Goal: Information Seeking & Learning: Learn about a topic

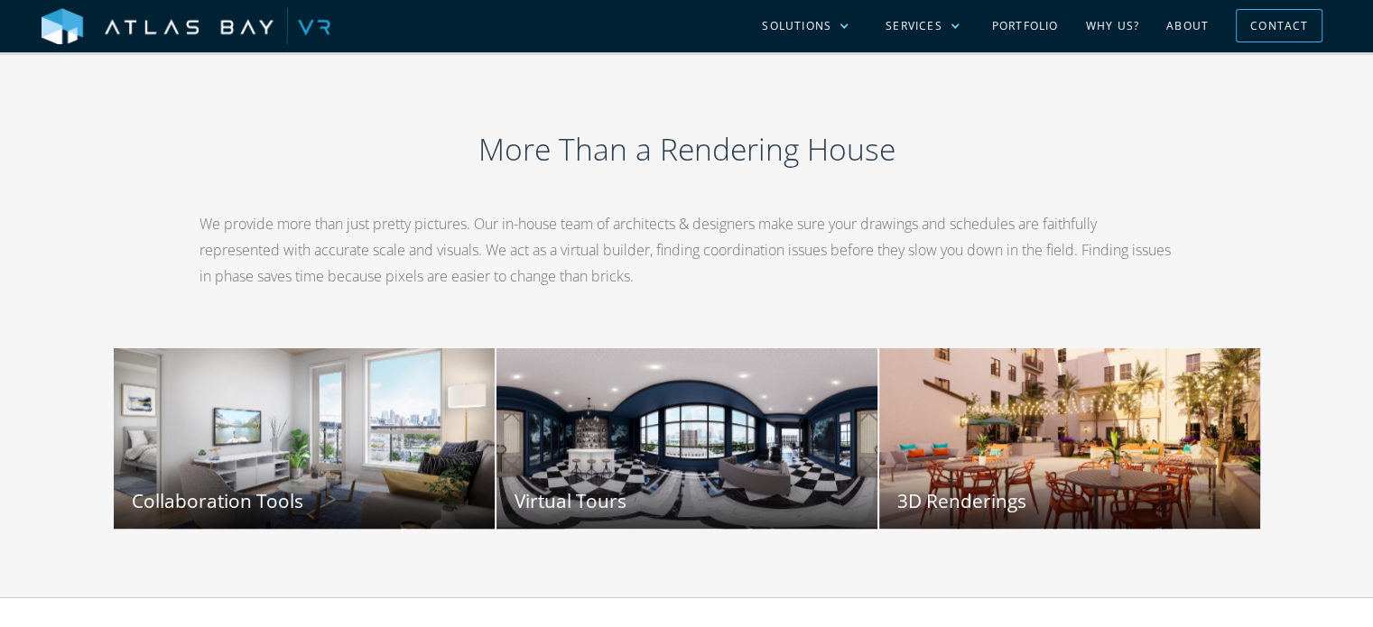
click at [870, 348] on div "More Than a Rendering House We provide more than just pretty pictures. Our in-h…" at bounding box center [686, 324] width 1155 height 411
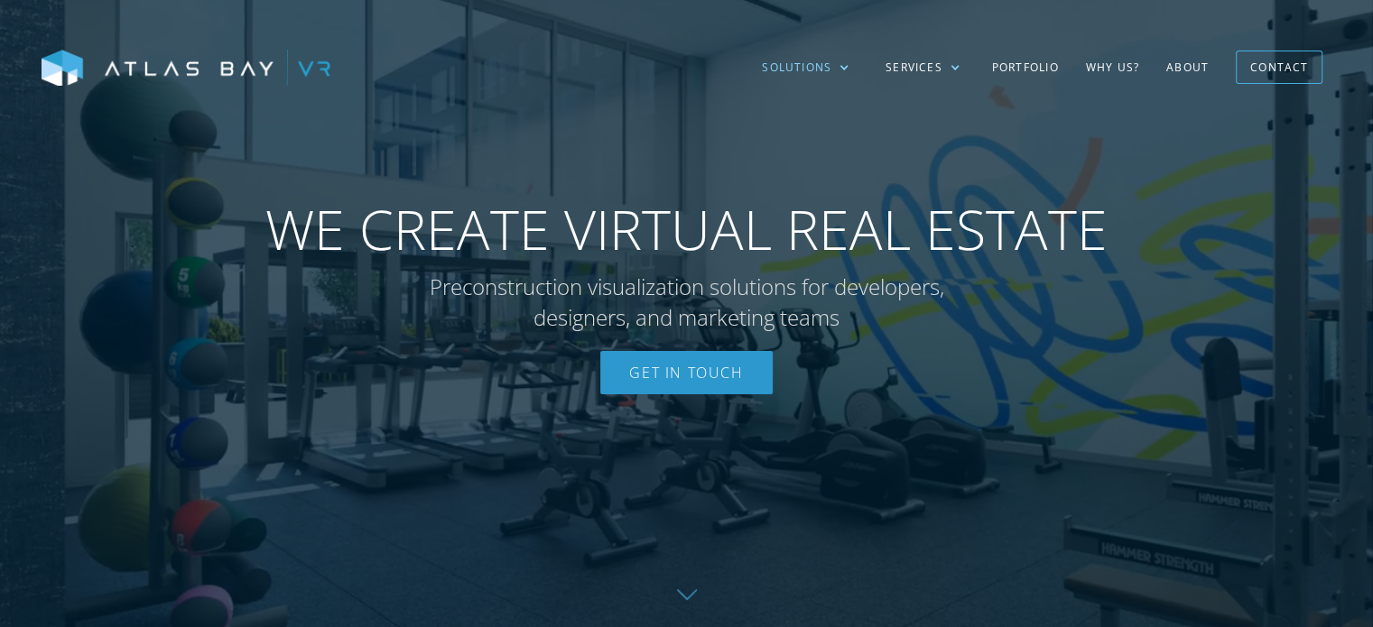
click at [830, 65] on div "Solutions" at bounding box center [796, 68] width 69 height 16
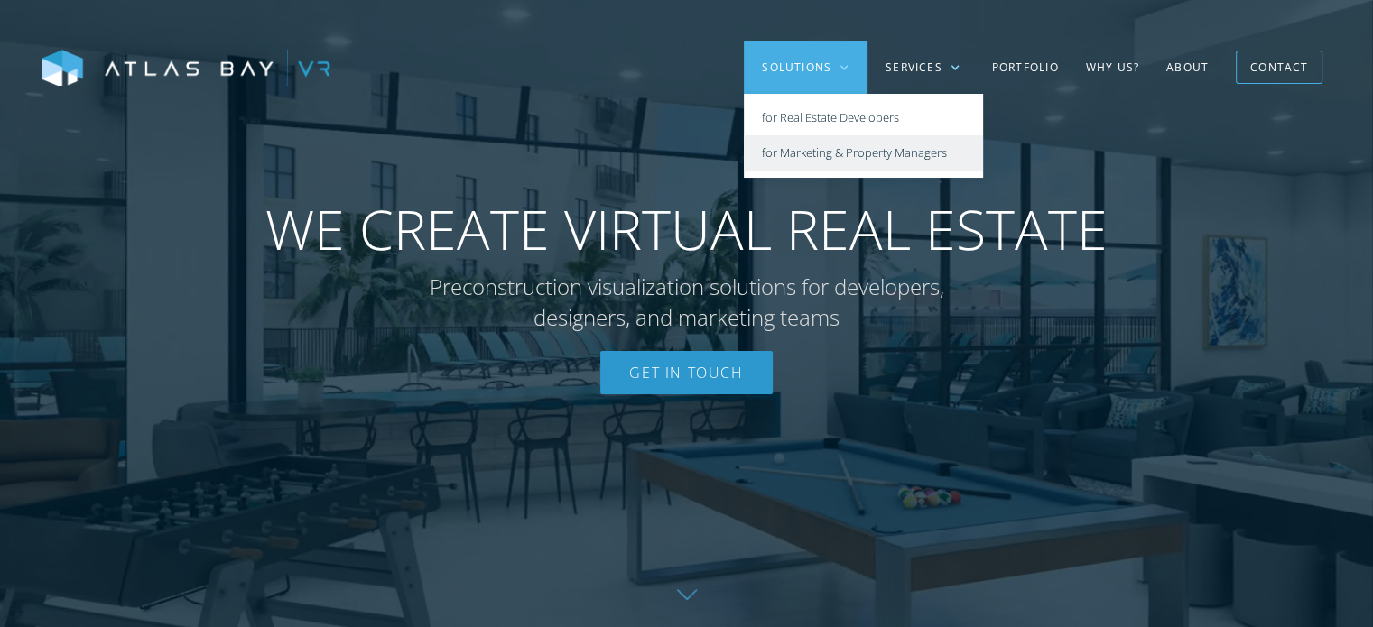
click at [804, 162] on link "for Marketing & Property Managers" at bounding box center [863, 152] width 239 height 35
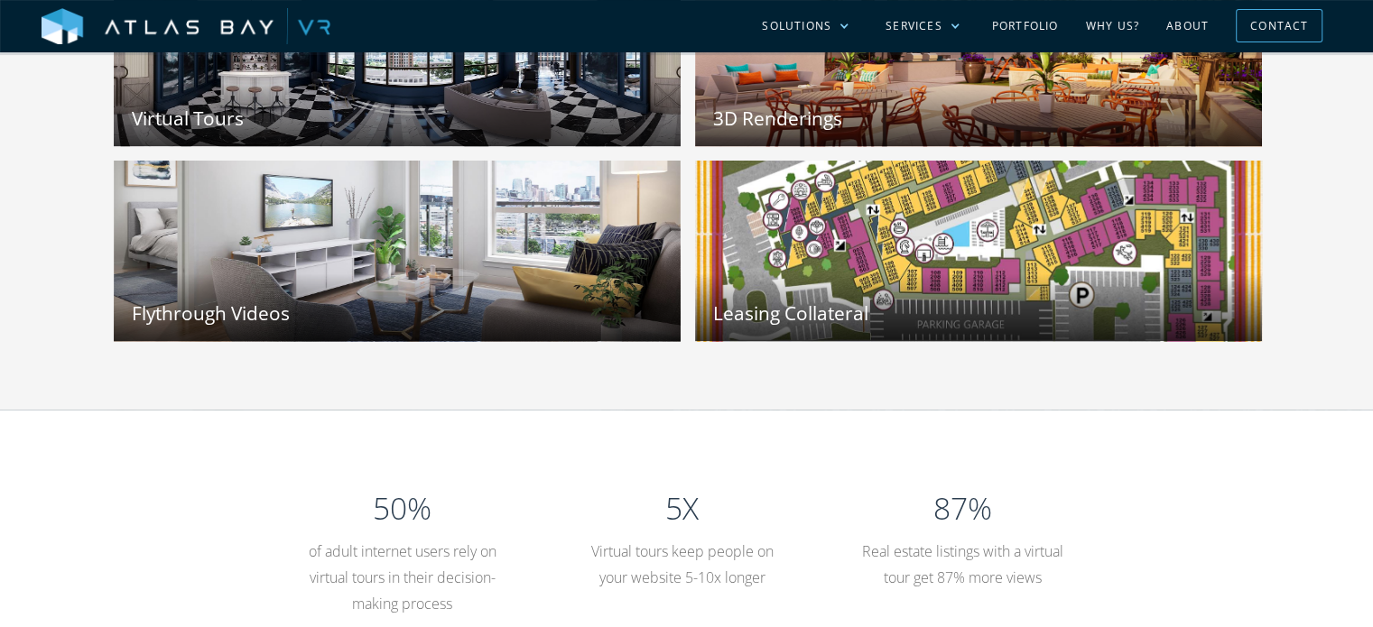
scroll to position [1985, 0]
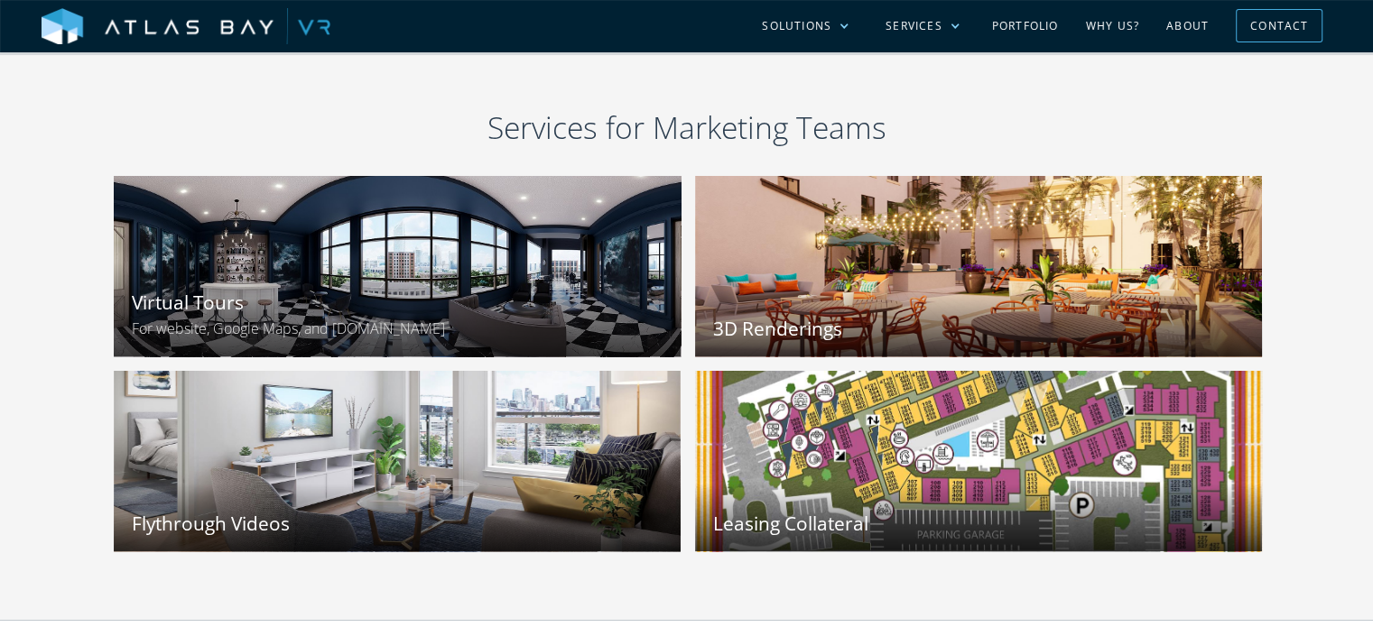
click at [606, 217] on div at bounding box center [397, 266] width 624 height 199
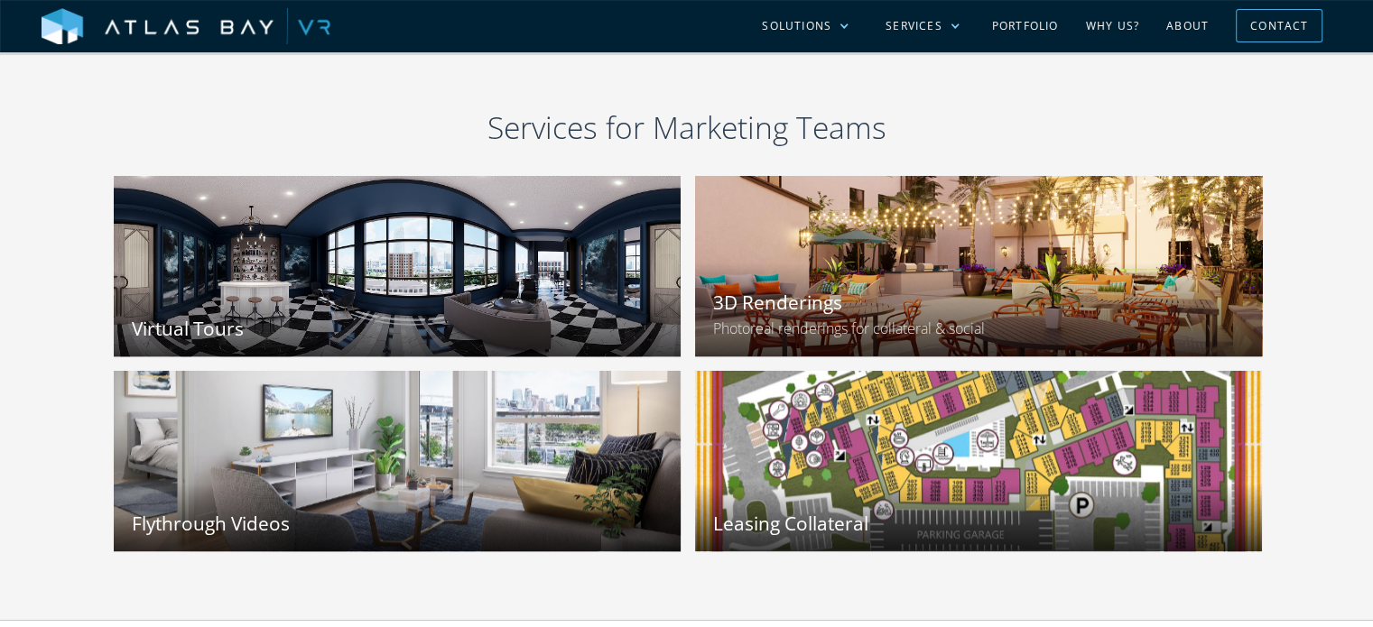
click at [888, 285] on div "3D Renderings Photoreal renderings for collateral & social" at bounding box center [978, 310] width 567 height 94
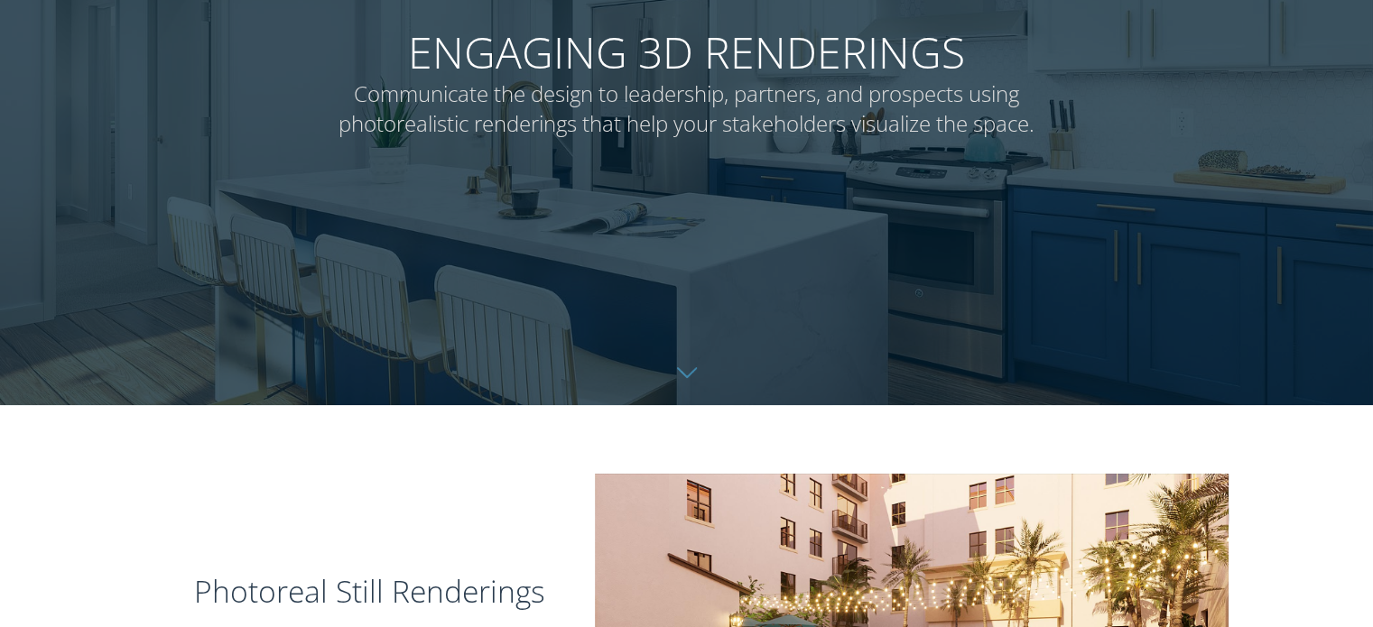
scroll to position [541, 0]
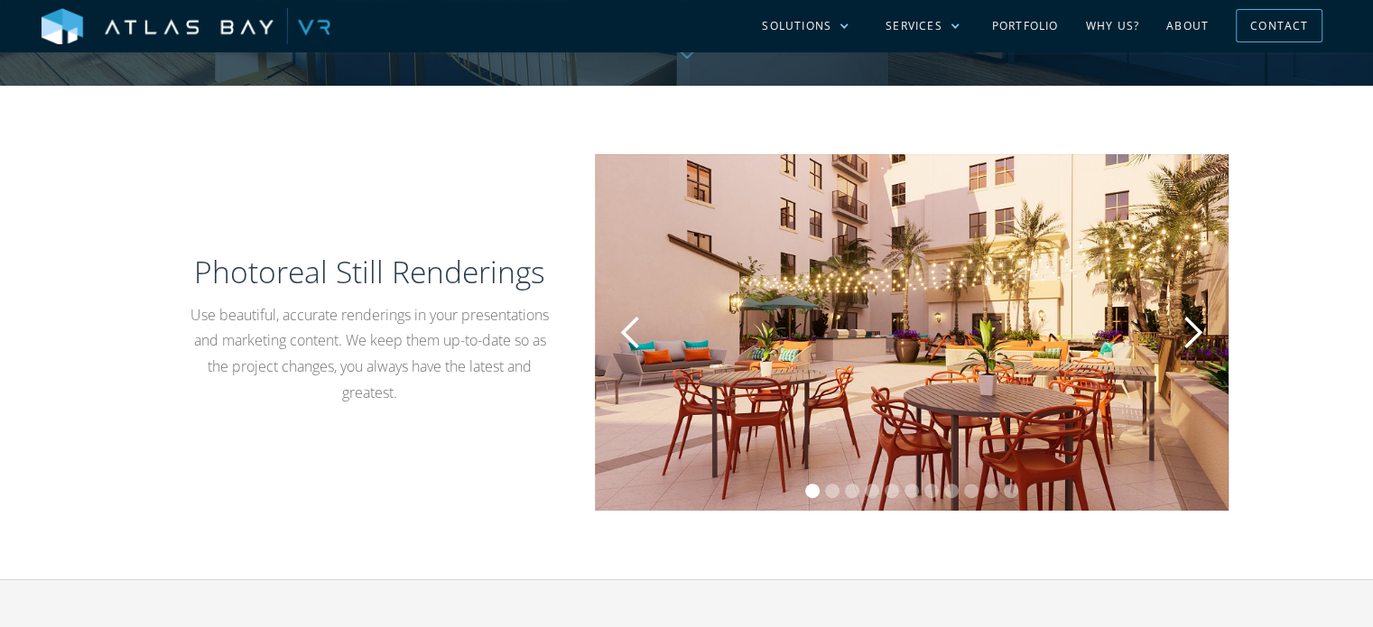
click at [1201, 333] on div "next slide" at bounding box center [1192, 333] width 36 height 36
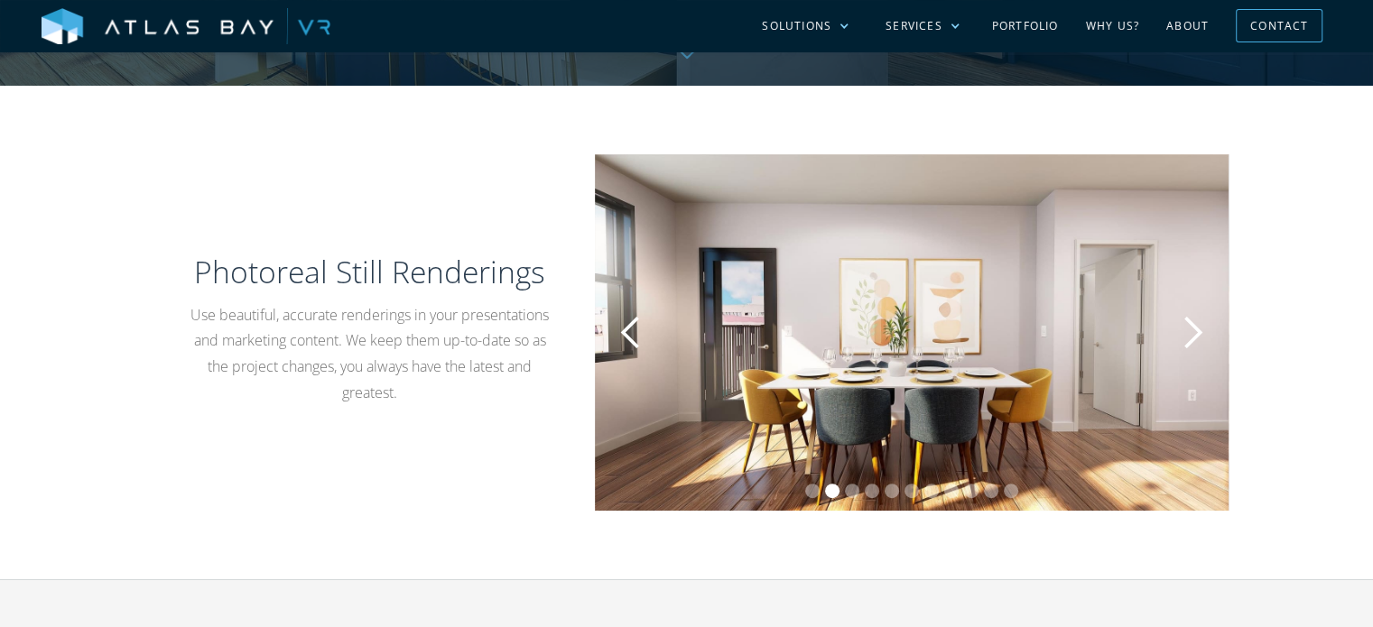
click at [1201, 333] on div "next slide" at bounding box center [1192, 333] width 36 height 36
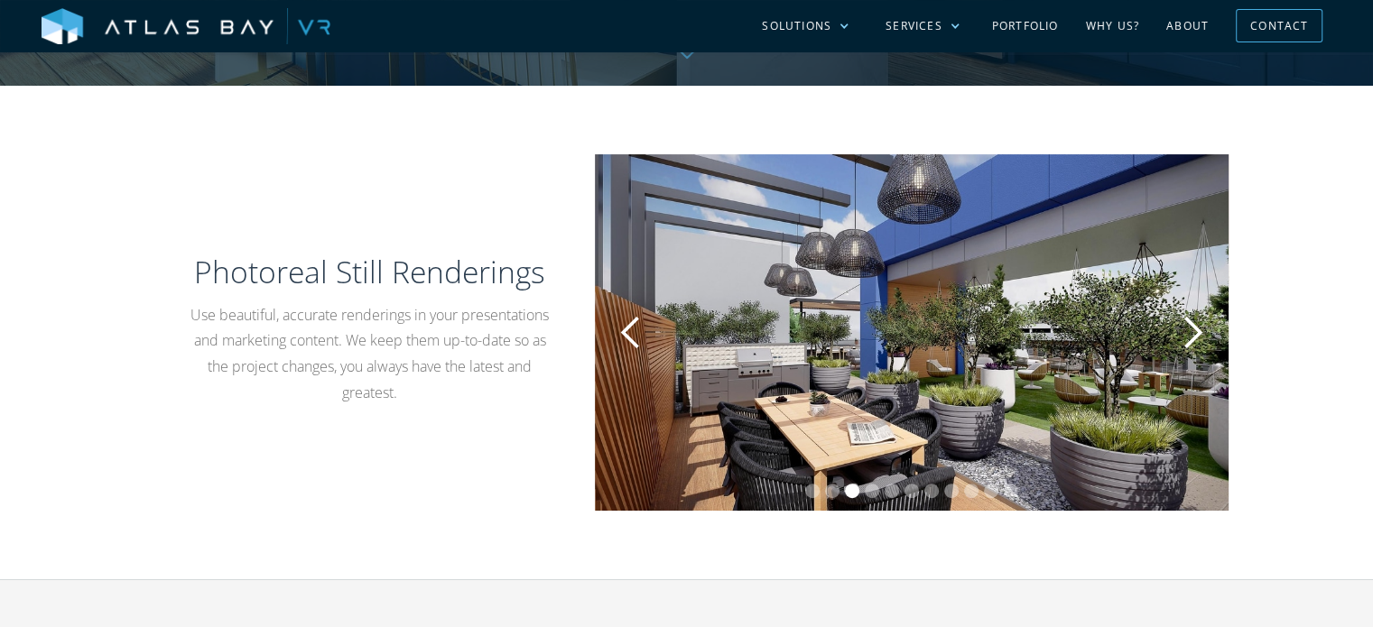
click at [1201, 333] on div "next slide" at bounding box center [1192, 333] width 36 height 36
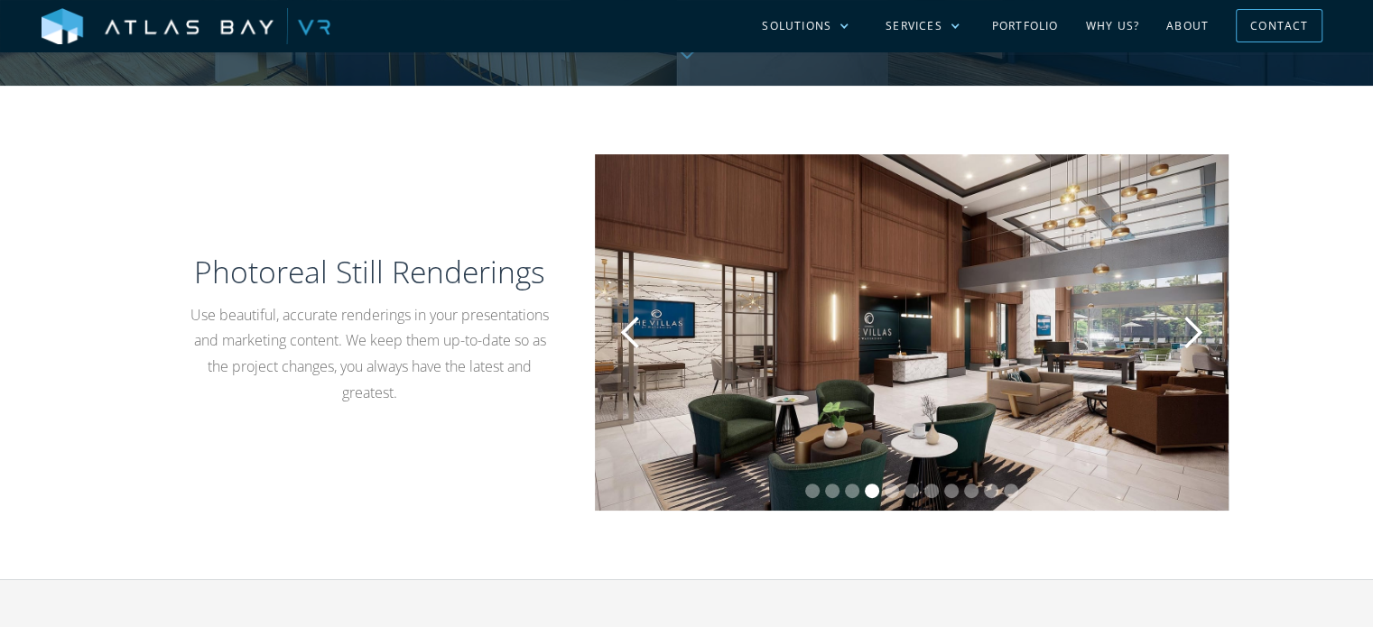
click at [1201, 333] on div "next slide" at bounding box center [1192, 333] width 36 height 36
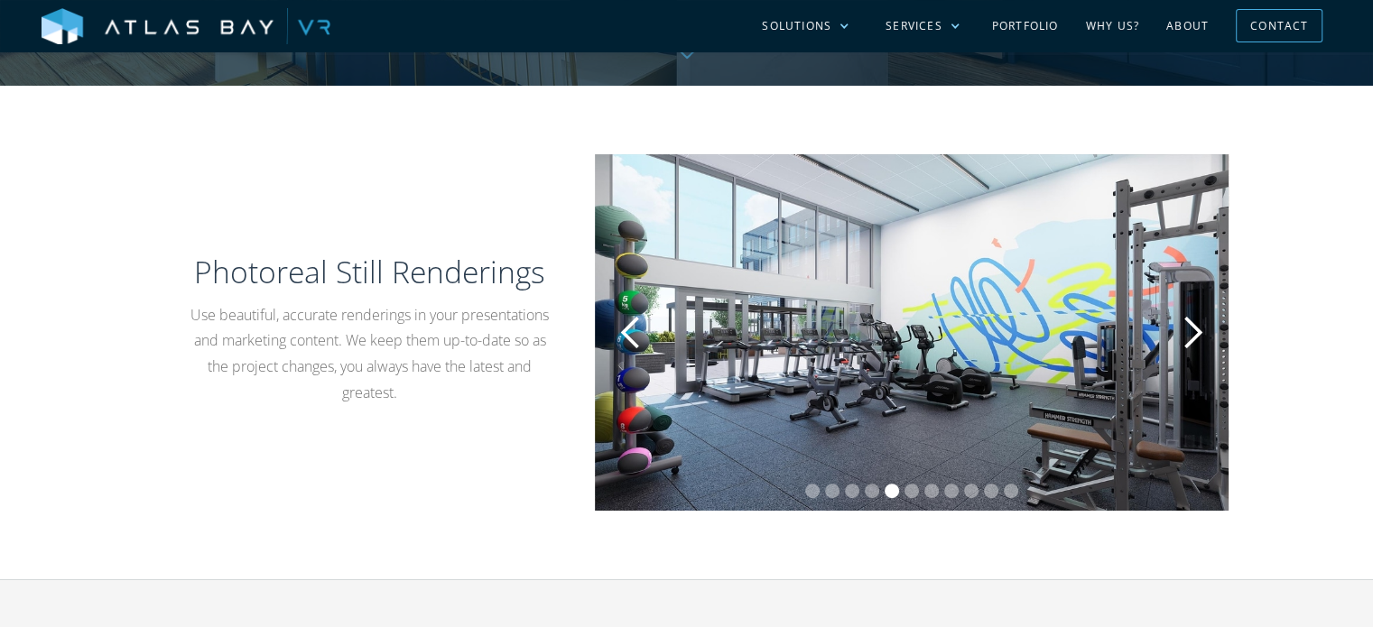
click at [628, 330] on div "previous slide" at bounding box center [631, 333] width 36 height 36
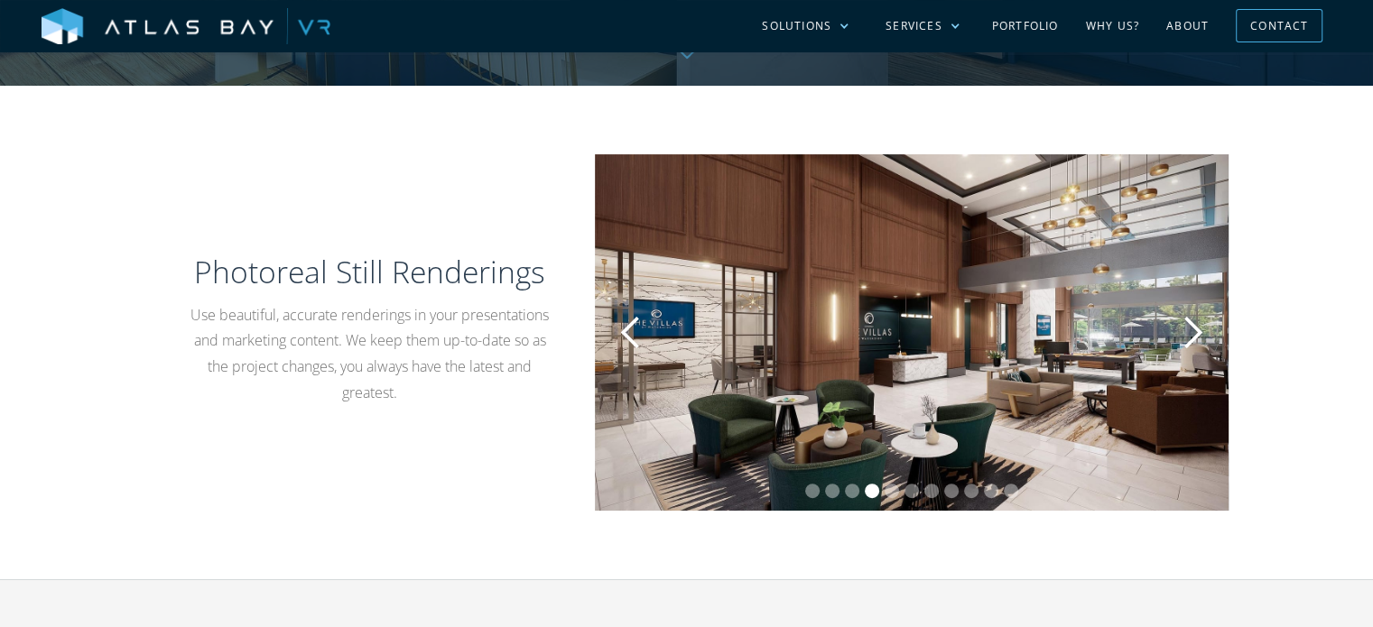
click at [1188, 331] on div "next slide" at bounding box center [1192, 333] width 36 height 36
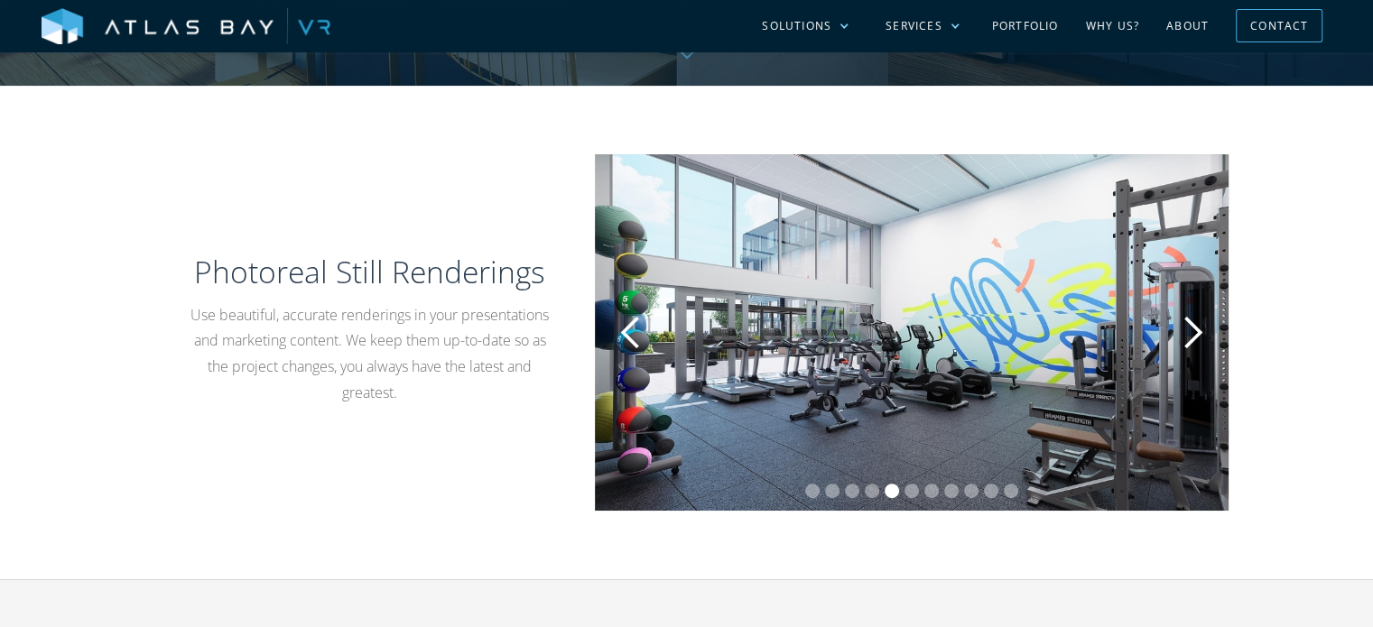
click at [1188, 331] on div "next slide" at bounding box center [1192, 333] width 36 height 36
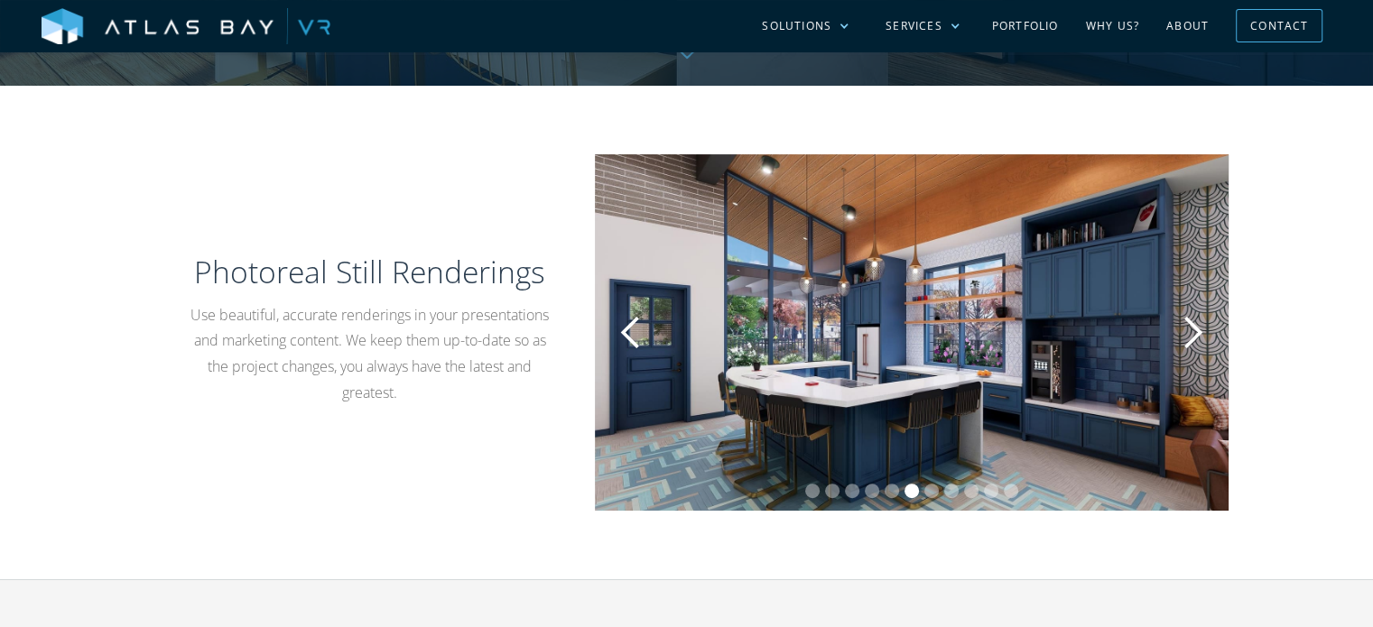
click at [632, 317] on div "previous slide" at bounding box center [631, 333] width 36 height 36
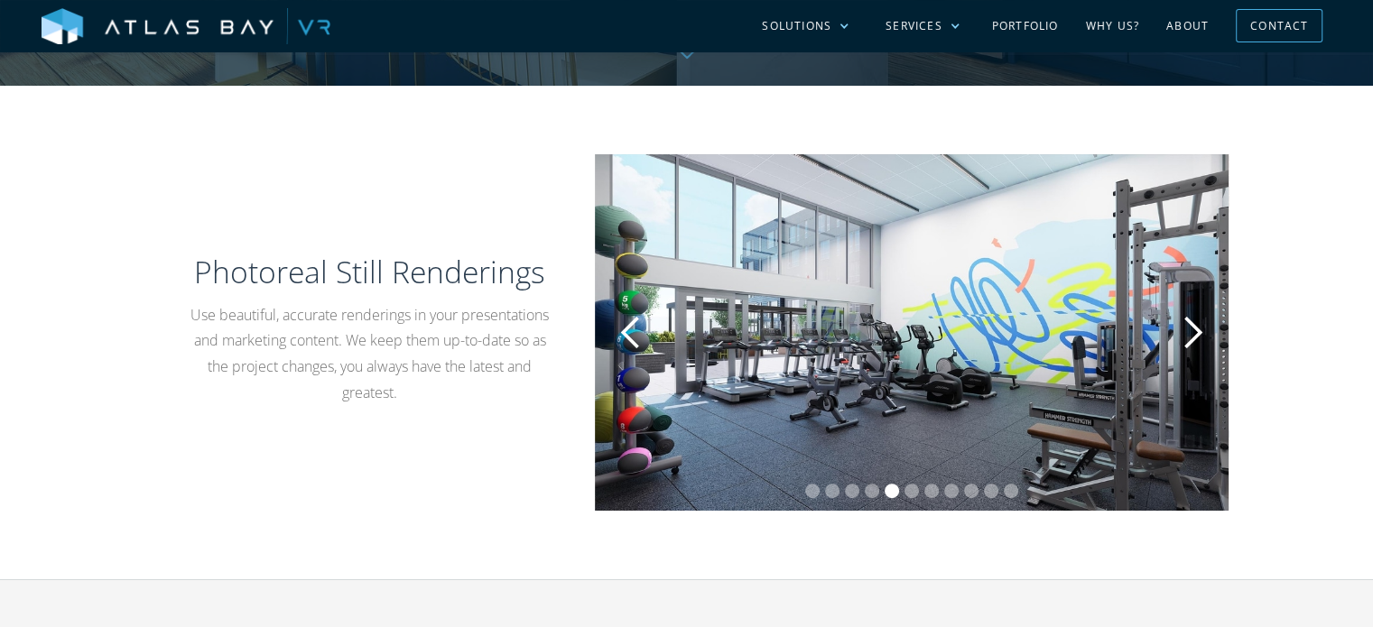
click at [1206, 334] on div "next slide" at bounding box center [1192, 333] width 36 height 36
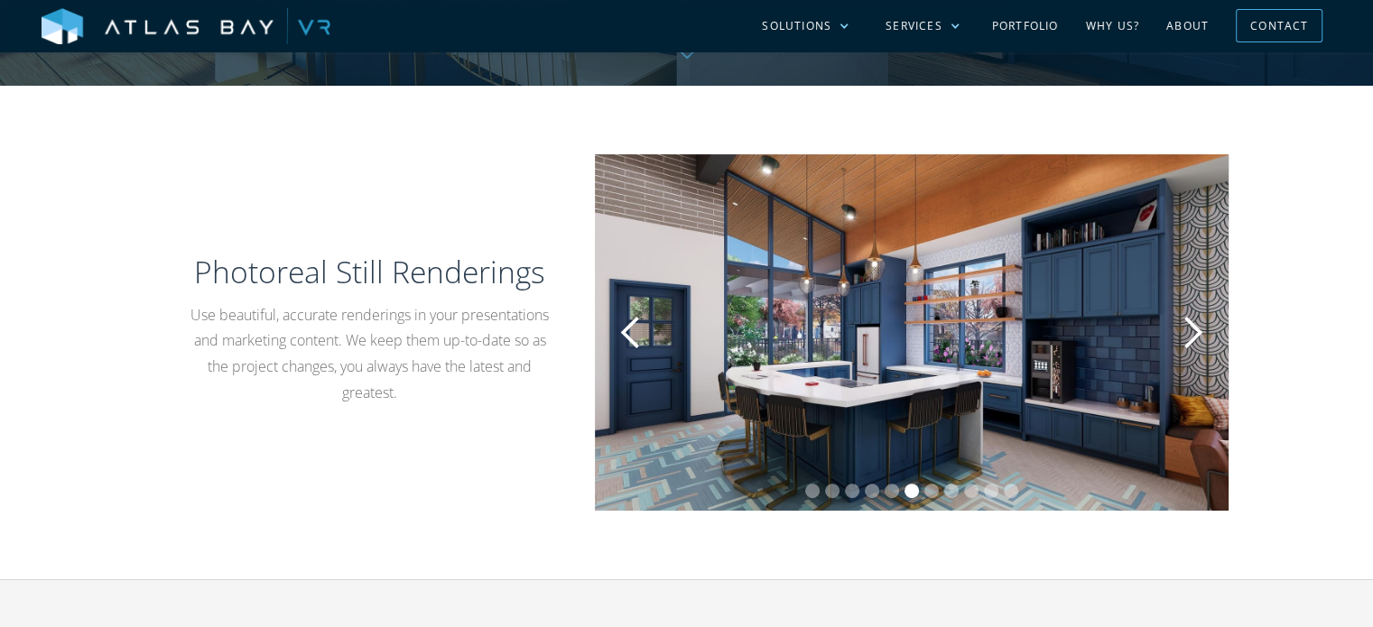
click at [1206, 334] on div "next slide" at bounding box center [1192, 333] width 36 height 36
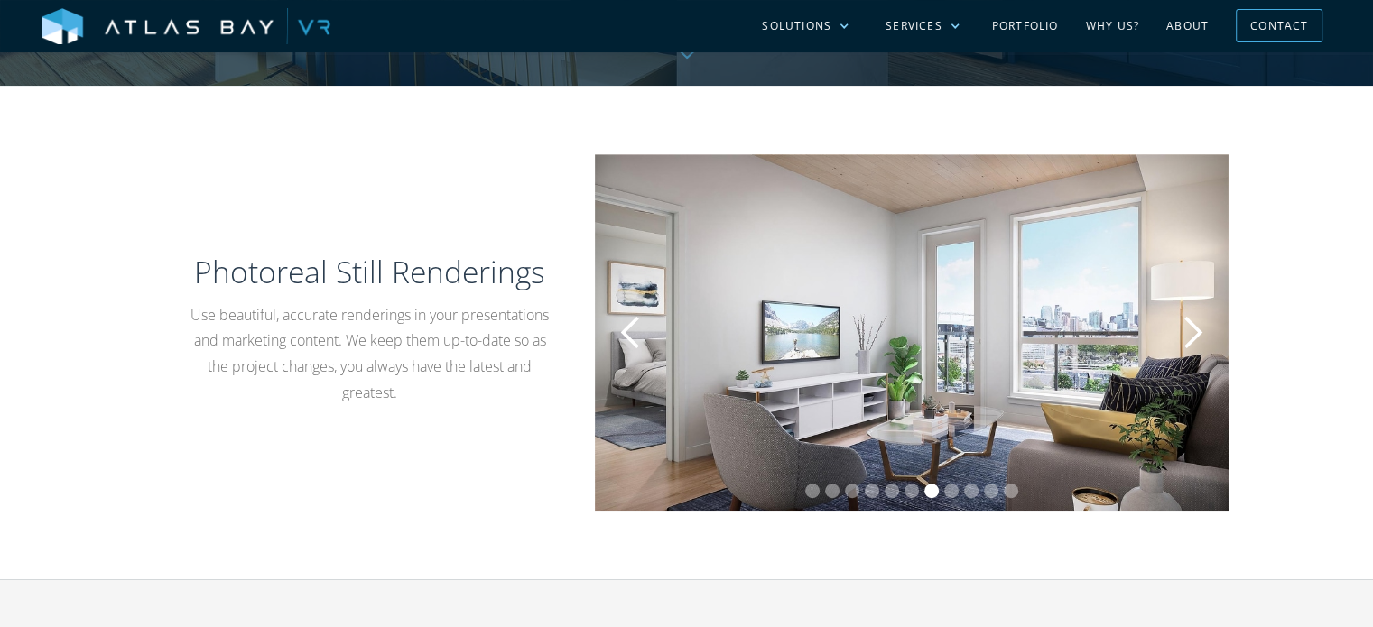
click at [635, 340] on div "previous slide" at bounding box center [631, 333] width 36 height 36
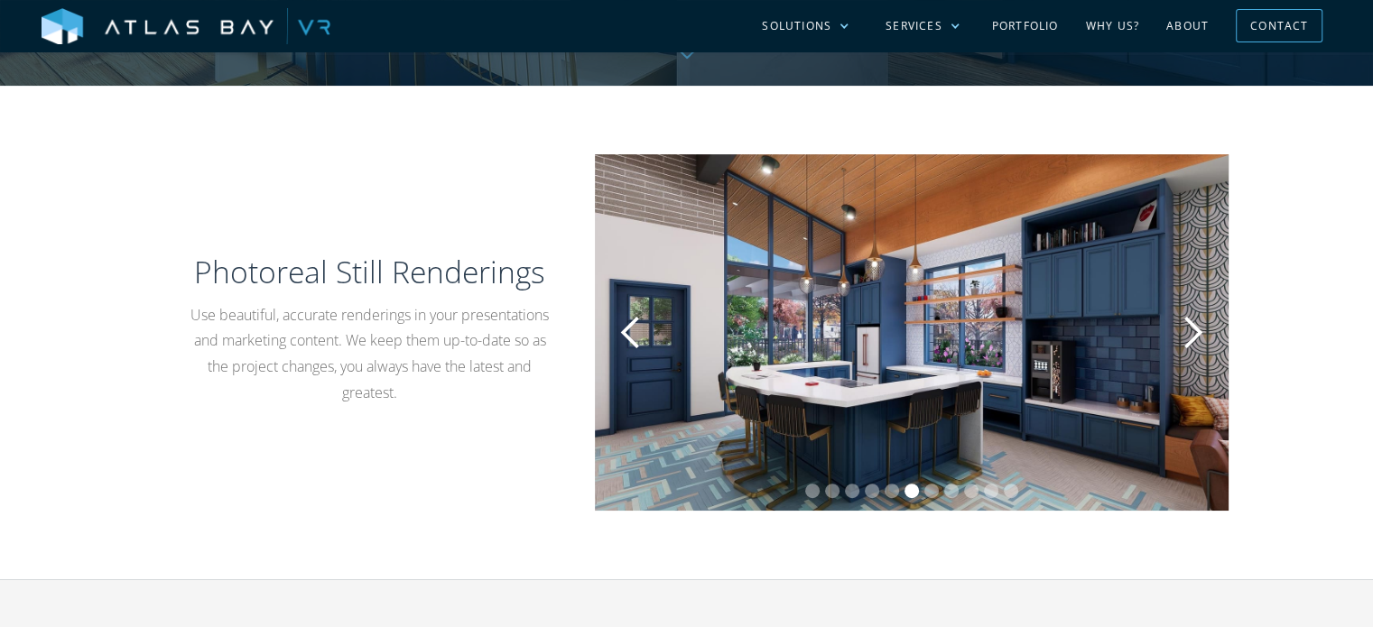
click at [1189, 331] on div "next slide" at bounding box center [1192, 333] width 36 height 36
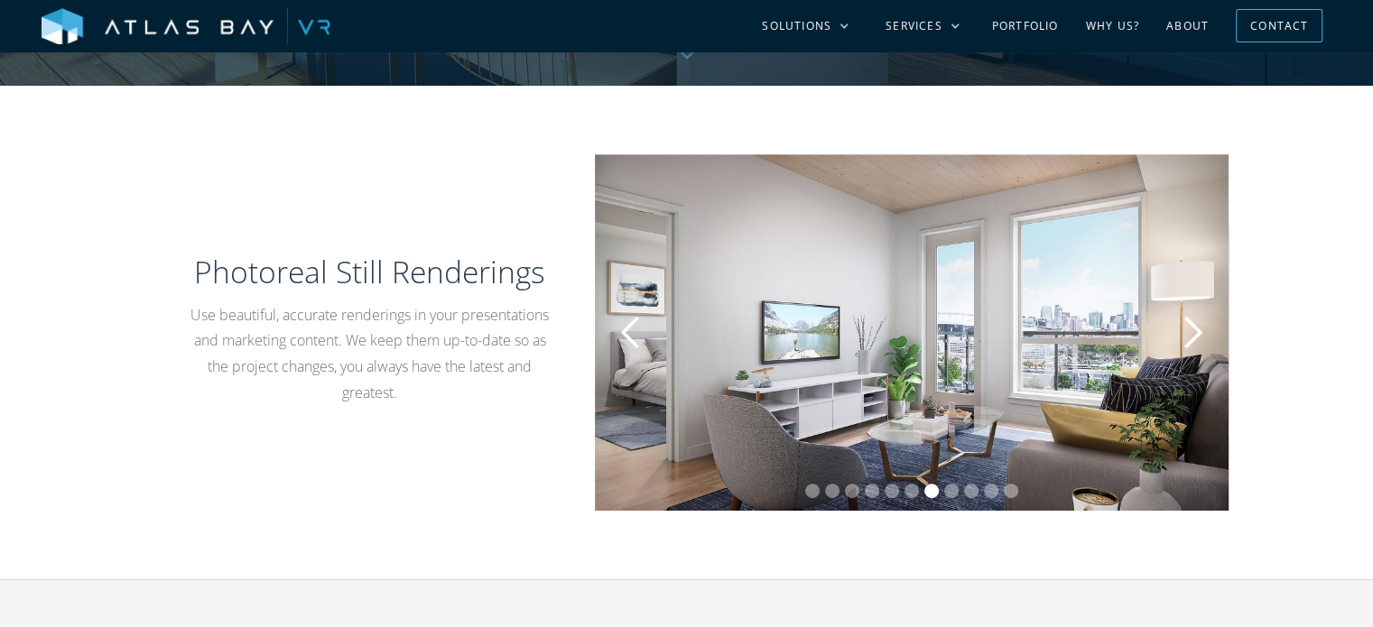
click at [1189, 331] on div "next slide" at bounding box center [1192, 333] width 36 height 36
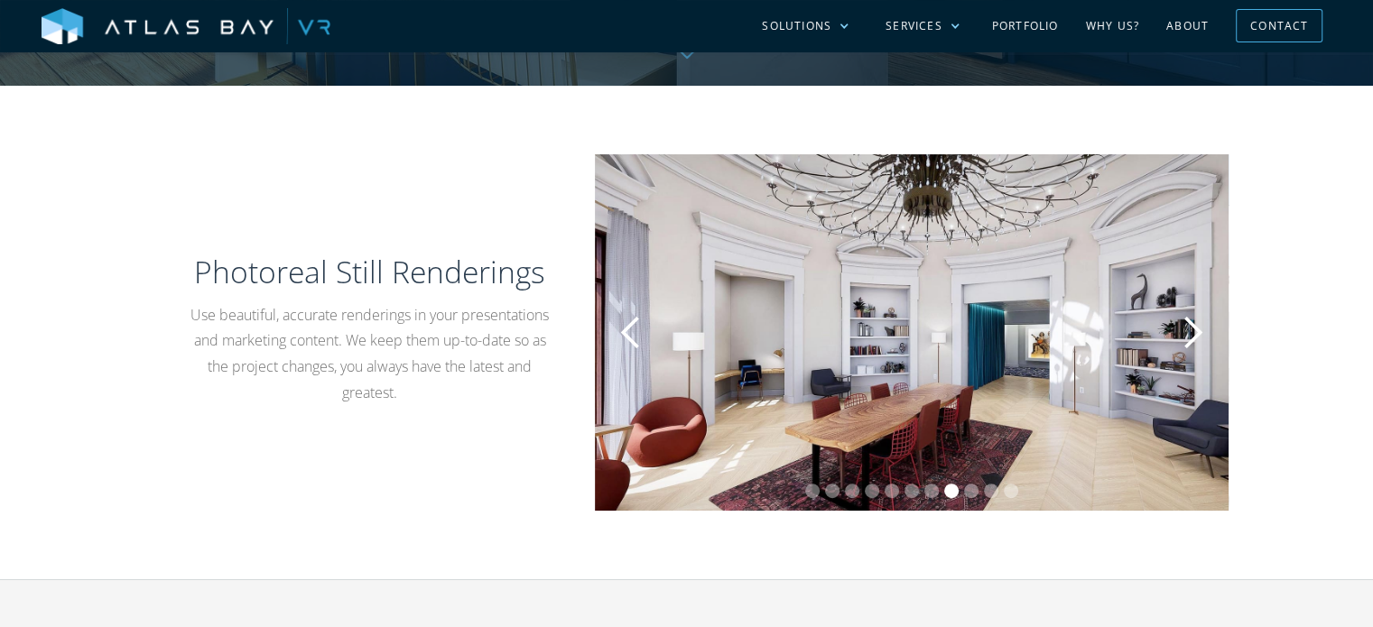
click at [1191, 333] on div "next slide" at bounding box center [1192, 333] width 36 height 36
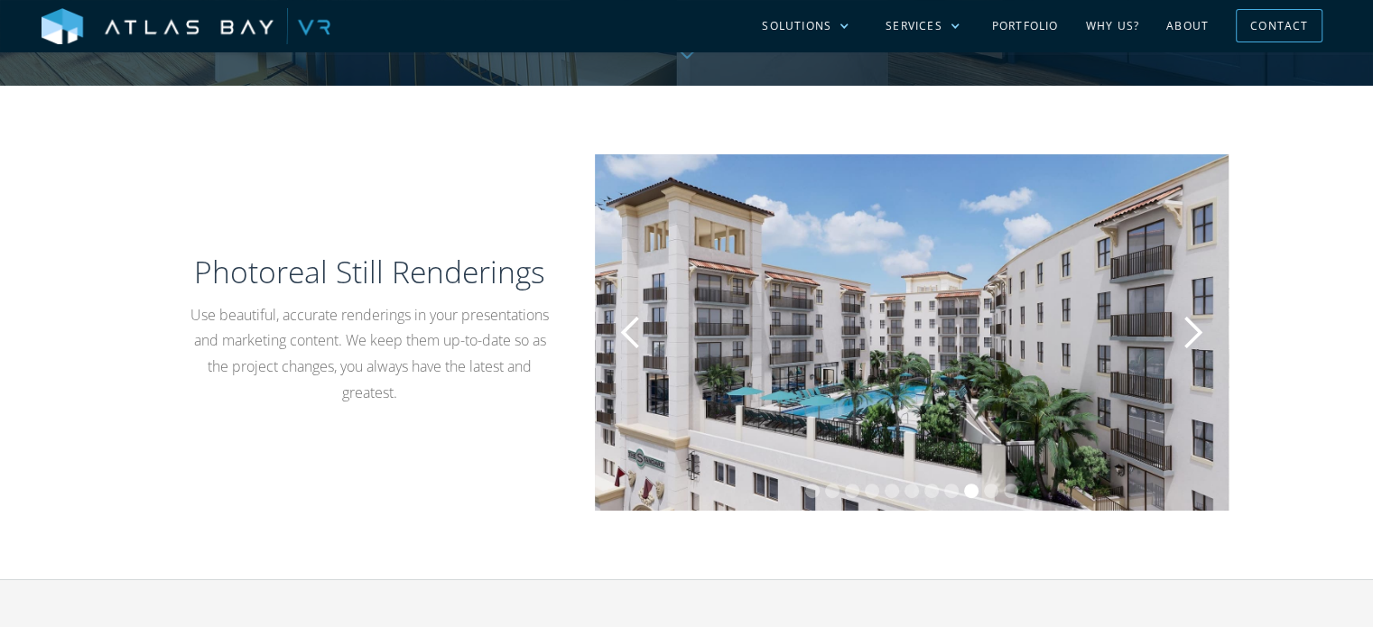
click at [1191, 333] on div "next slide" at bounding box center [1192, 333] width 36 height 36
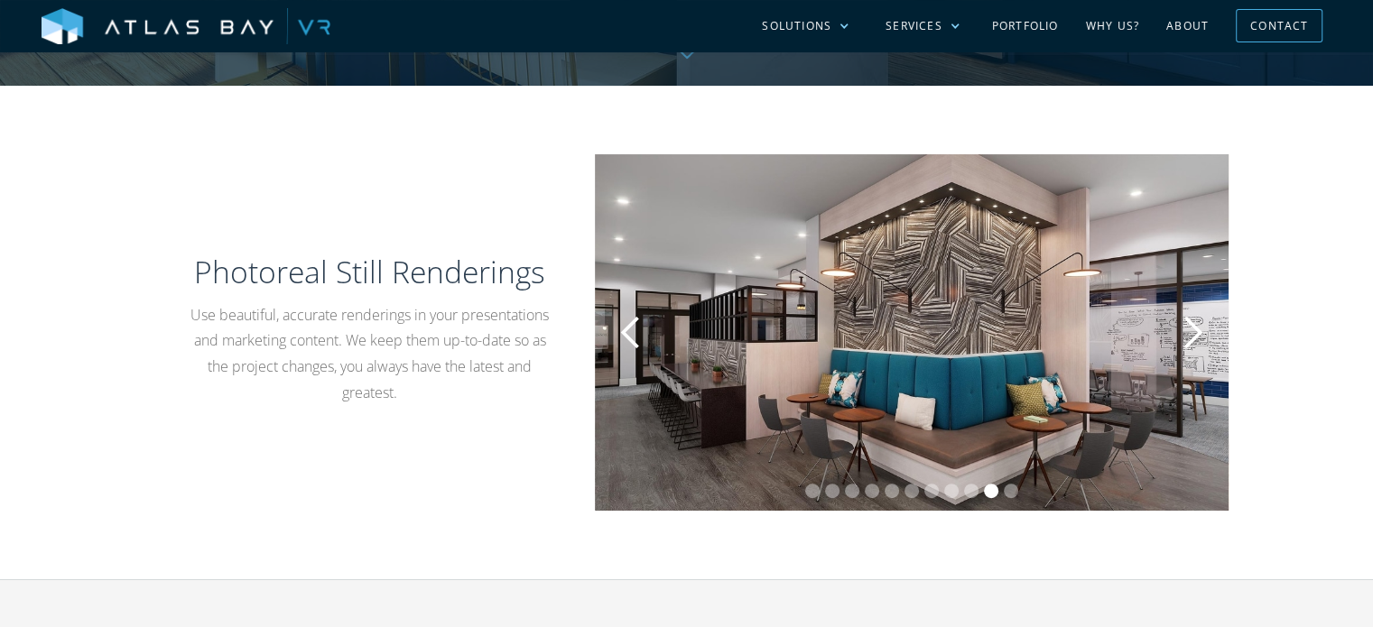
click at [1191, 333] on div "next slide" at bounding box center [1192, 333] width 36 height 36
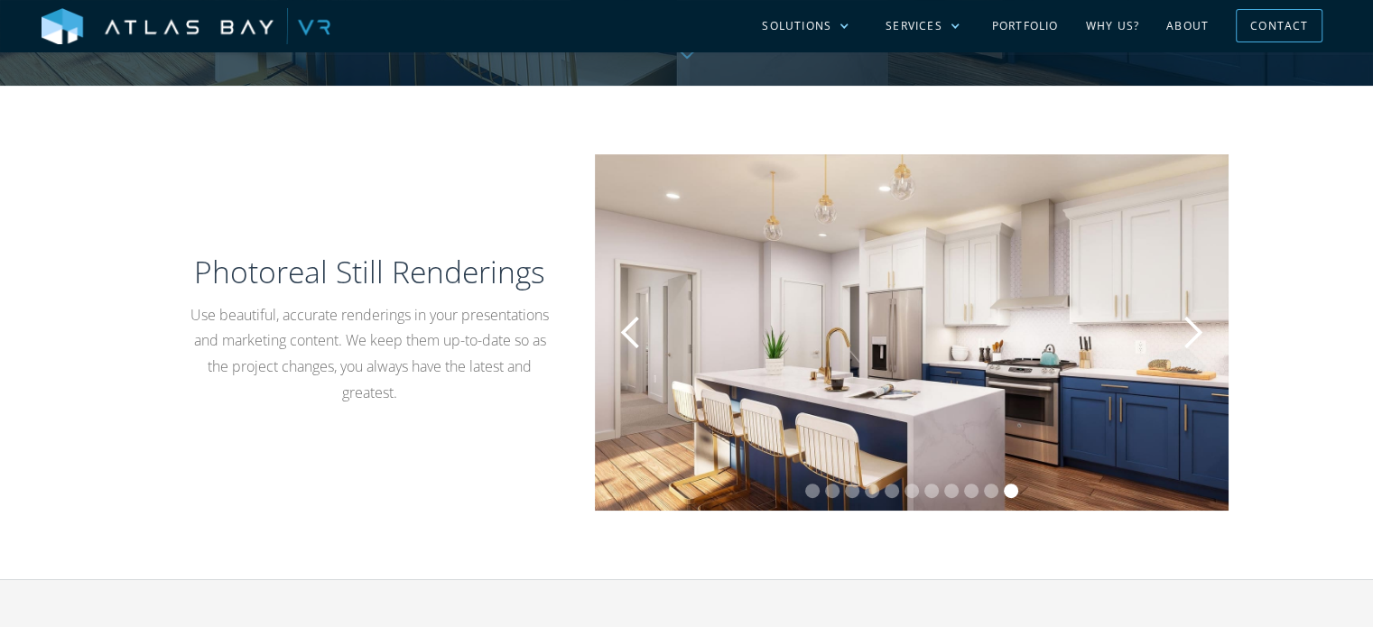
click at [626, 329] on div "previous slide" at bounding box center [631, 333] width 36 height 36
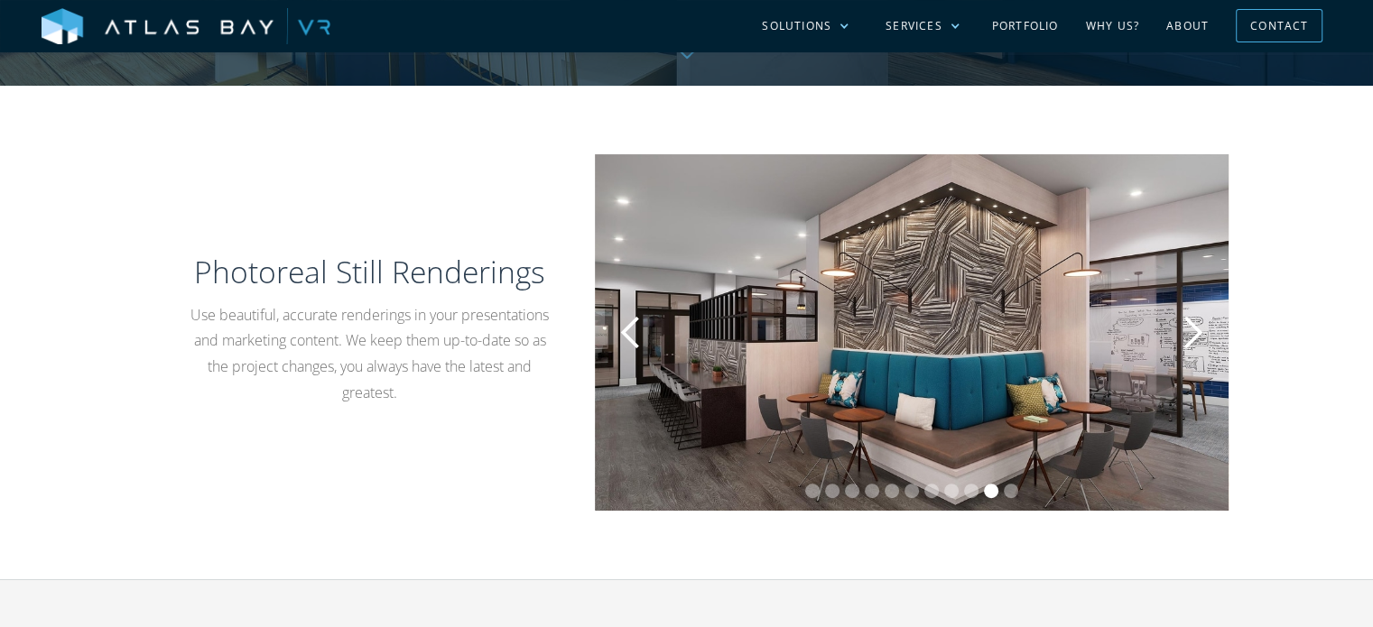
click at [1205, 325] on div "next slide" at bounding box center [1192, 333] width 36 height 36
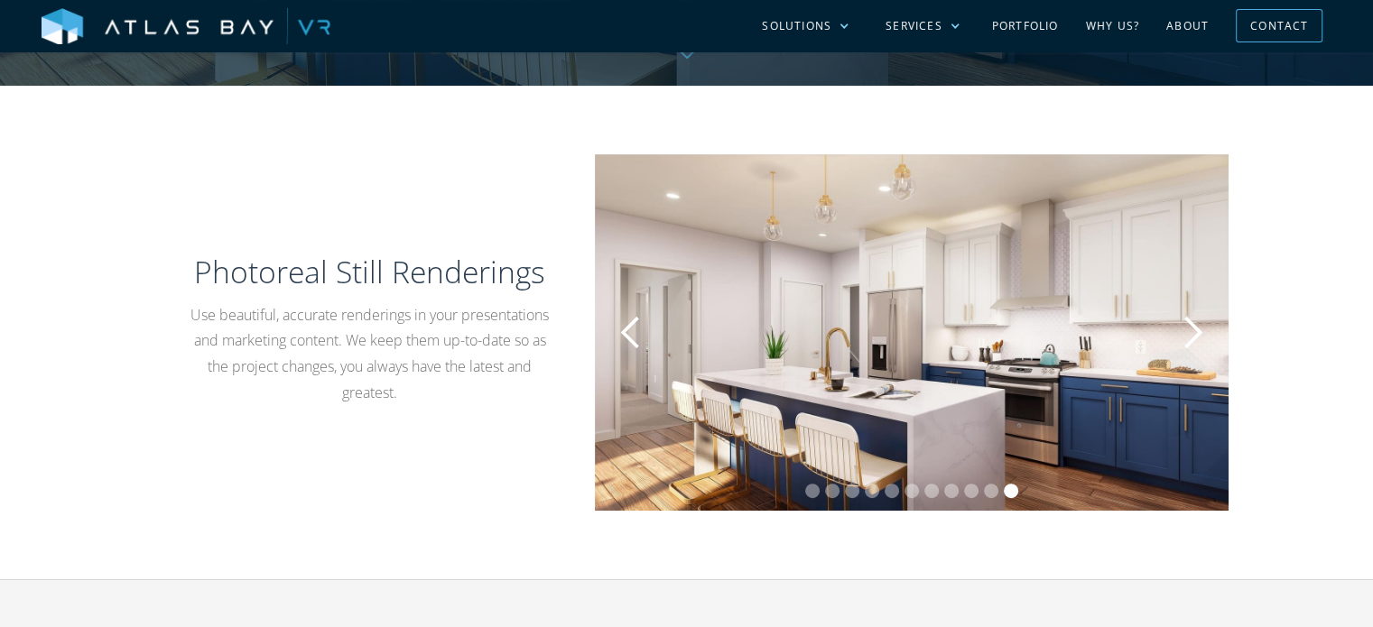
click at [1205, 325] on div "next slide" at bounding box center [1192, 333] width 36 height 36
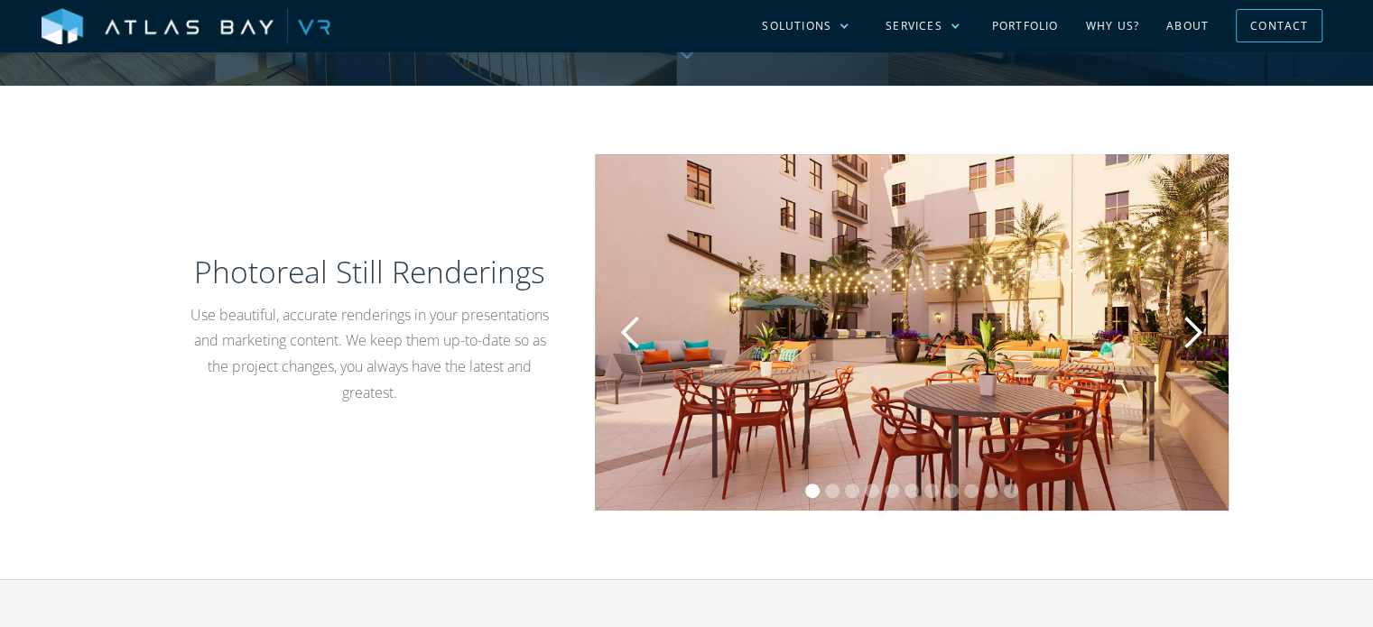
click at [635, 326] on div "previous slide" at bounding box center [631, 333] width 36 height 36
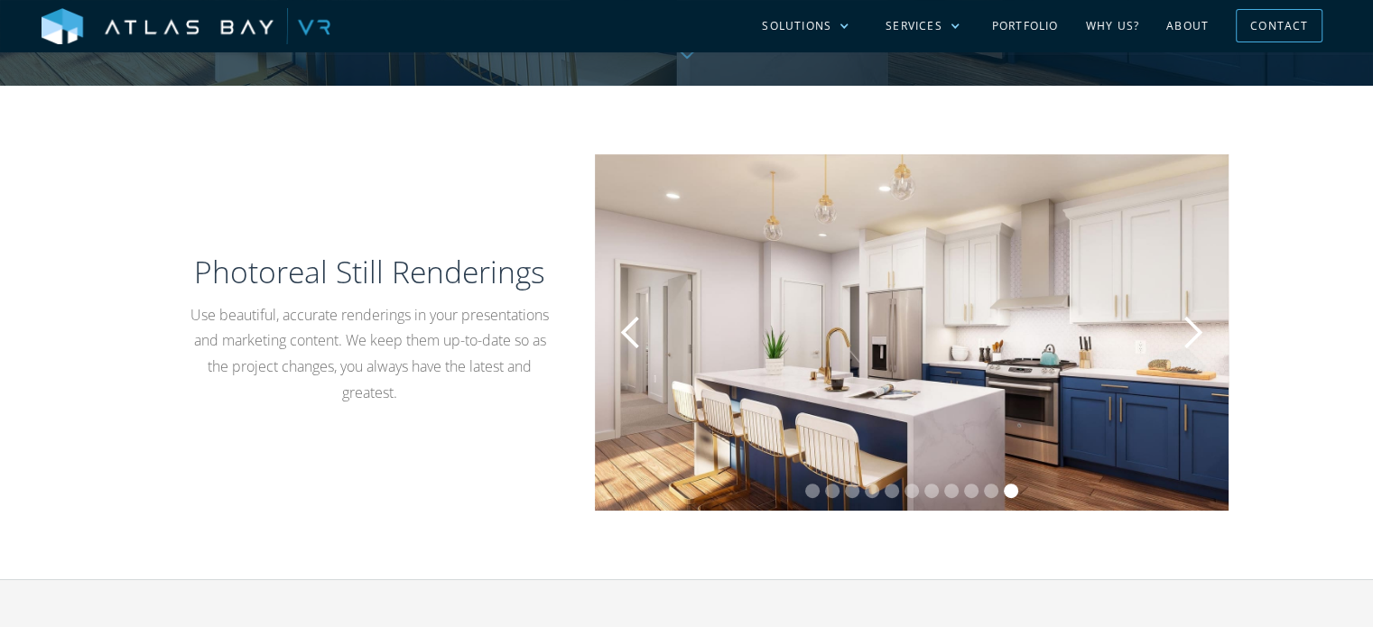
click at [1202, 328] on div "next slide" at bounding box center [1192, 333] width 36 height 36
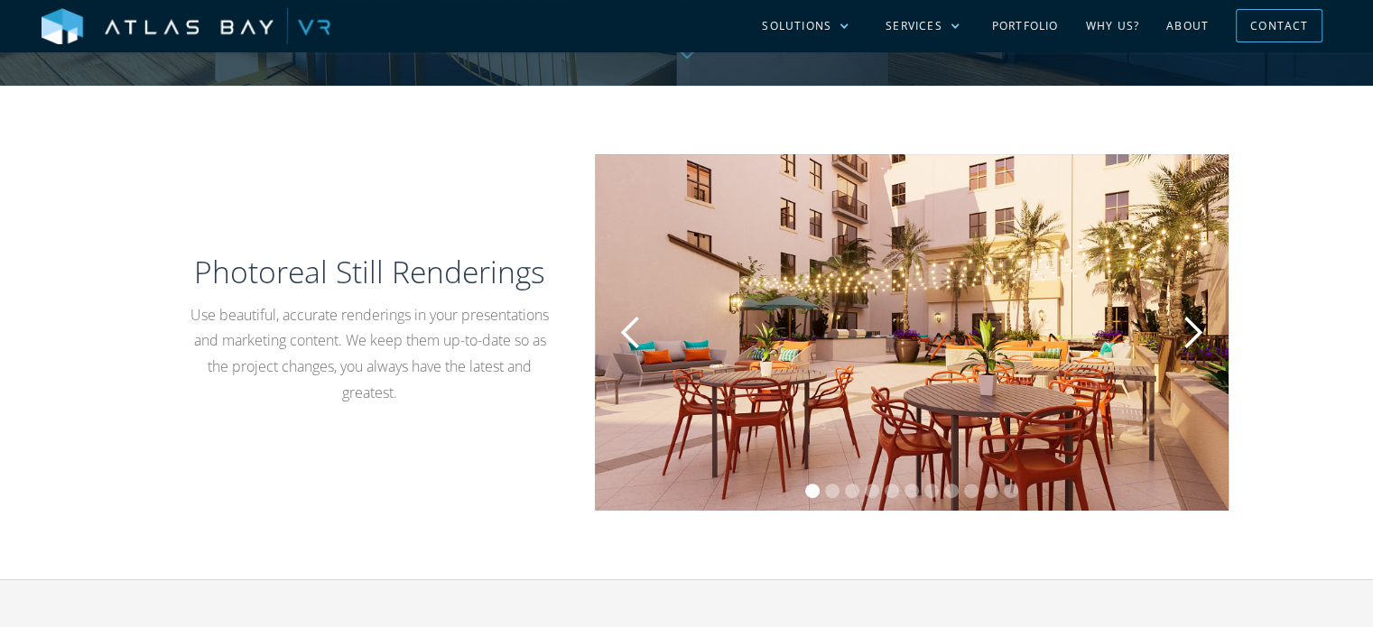
click at [1202, 328] on div "next slide" at bounding box center [1192, 333] width 36 height 36
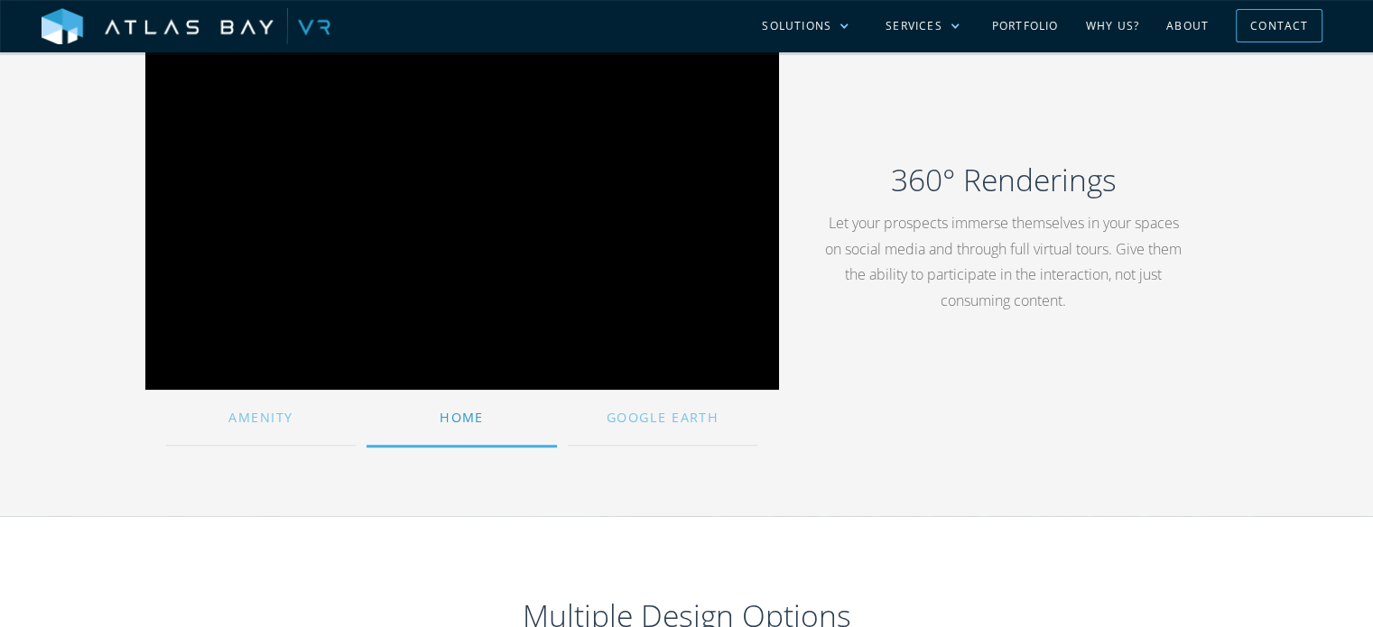
scroll to position [1173, 0]
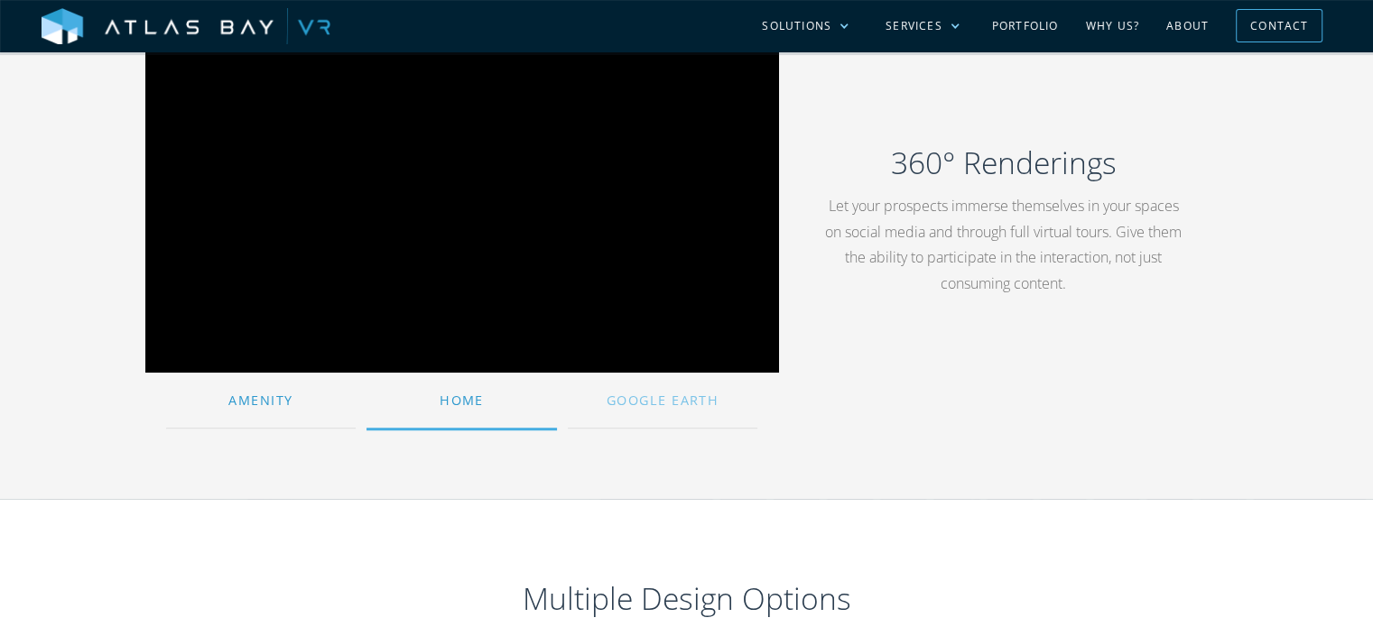
click at [310, 392] on div "Amenity" at bounding box center [261, 400] width 190 height 39
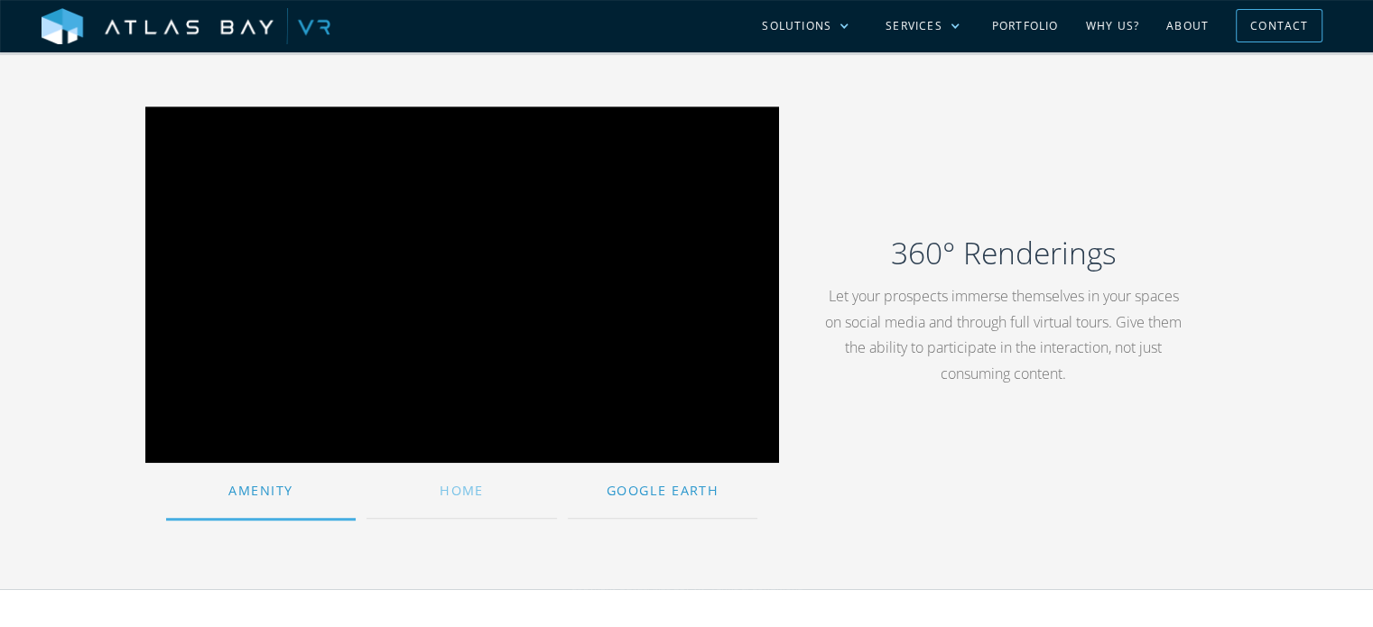
click at [680, 500] on div "Google Earth" at bounding box center [663, 490] width 190 height 39
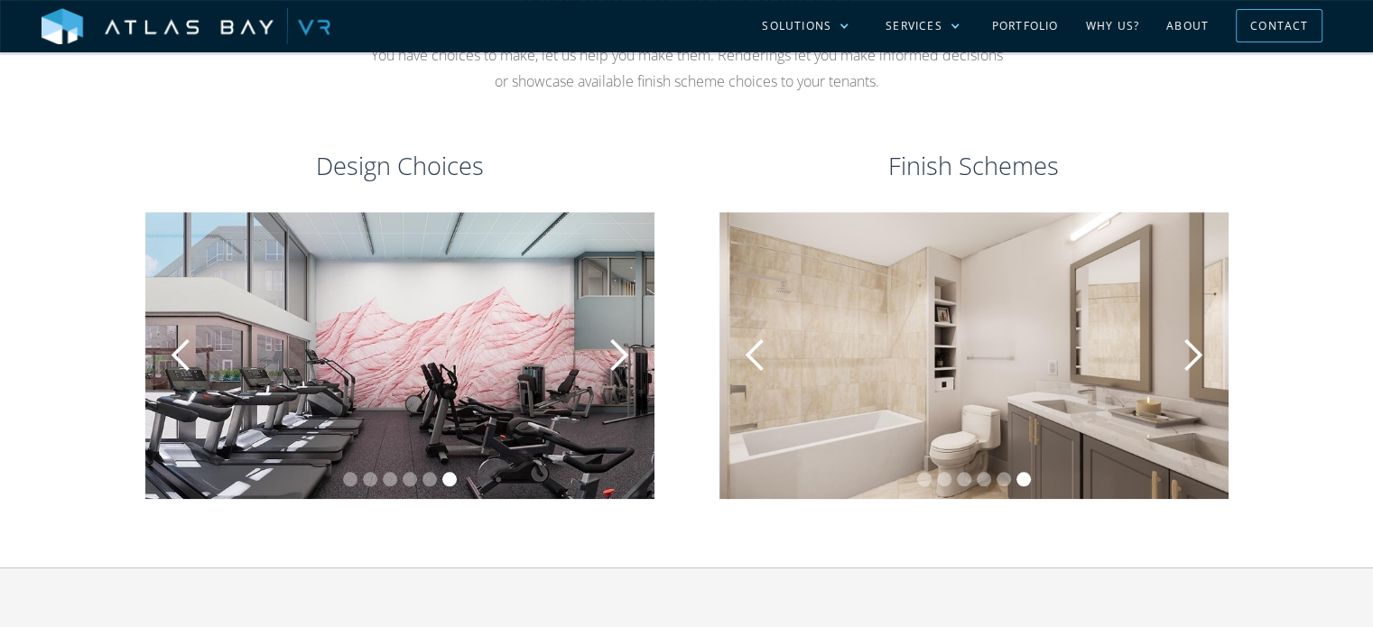
scroll to position [1805, 0]
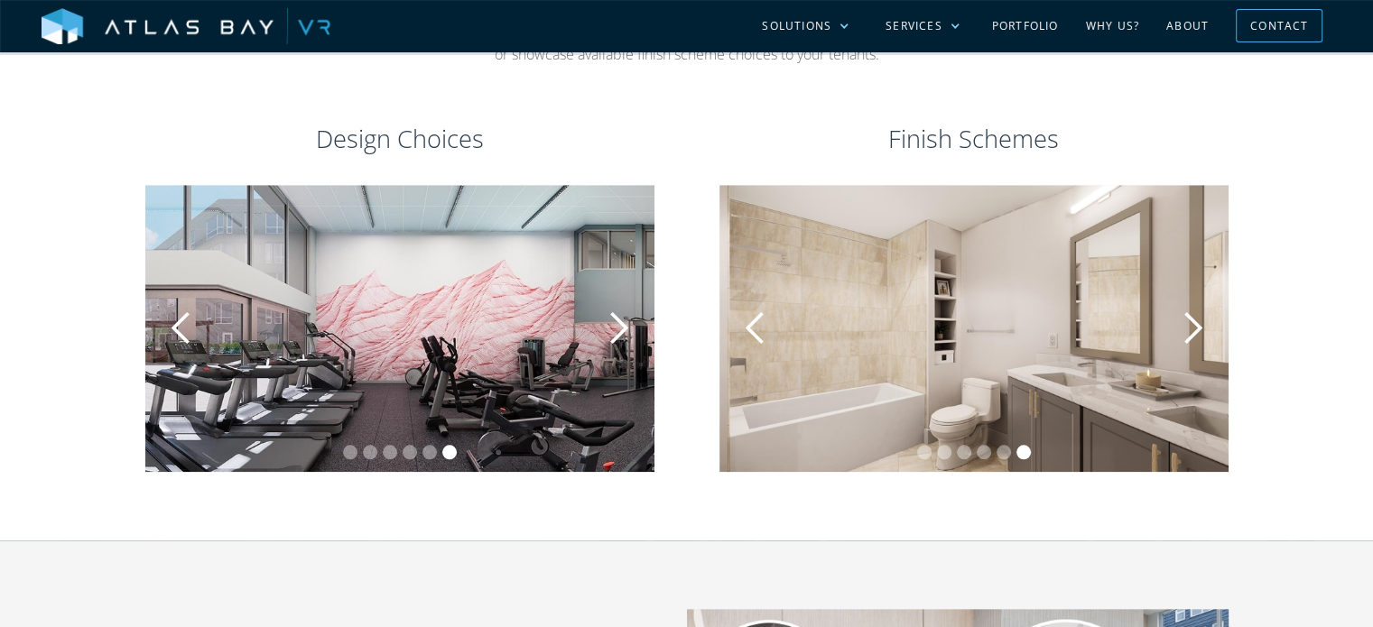
click at [628, 342] on div "next slide" at bounding box center [618, 328] width 36 height 36
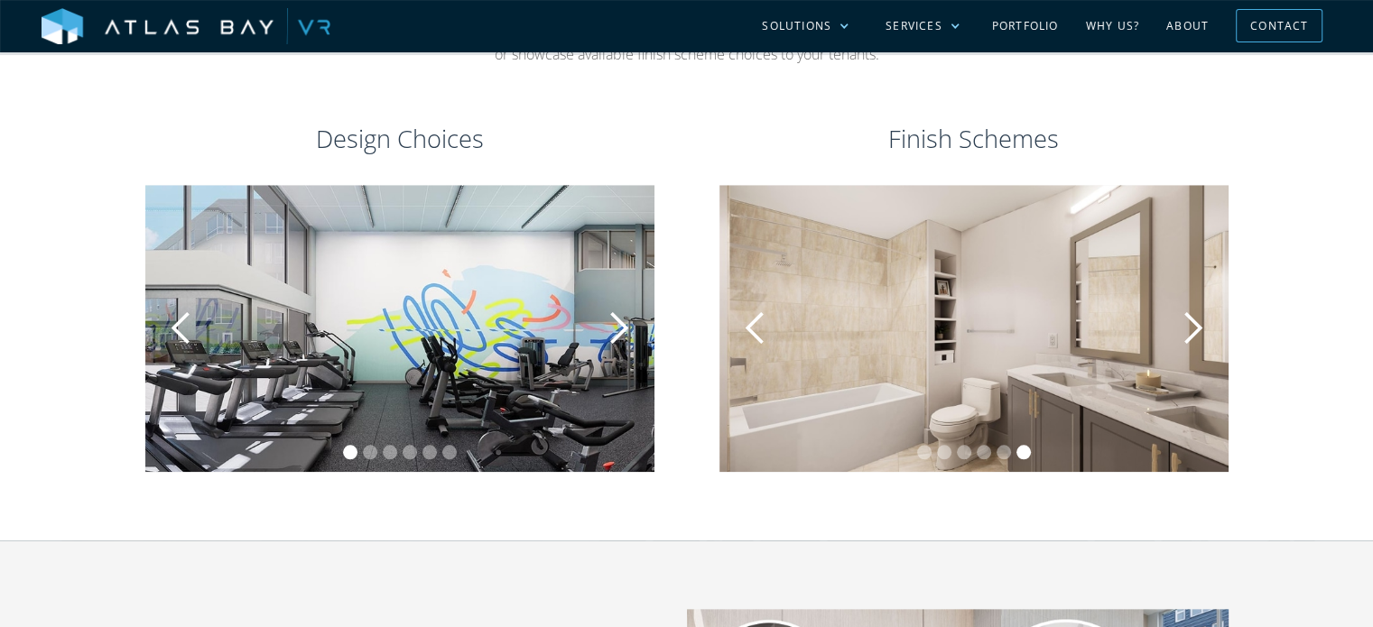
click at [628, 342] on div "next slide" at bounding box center [618, 328] width 36 height 36
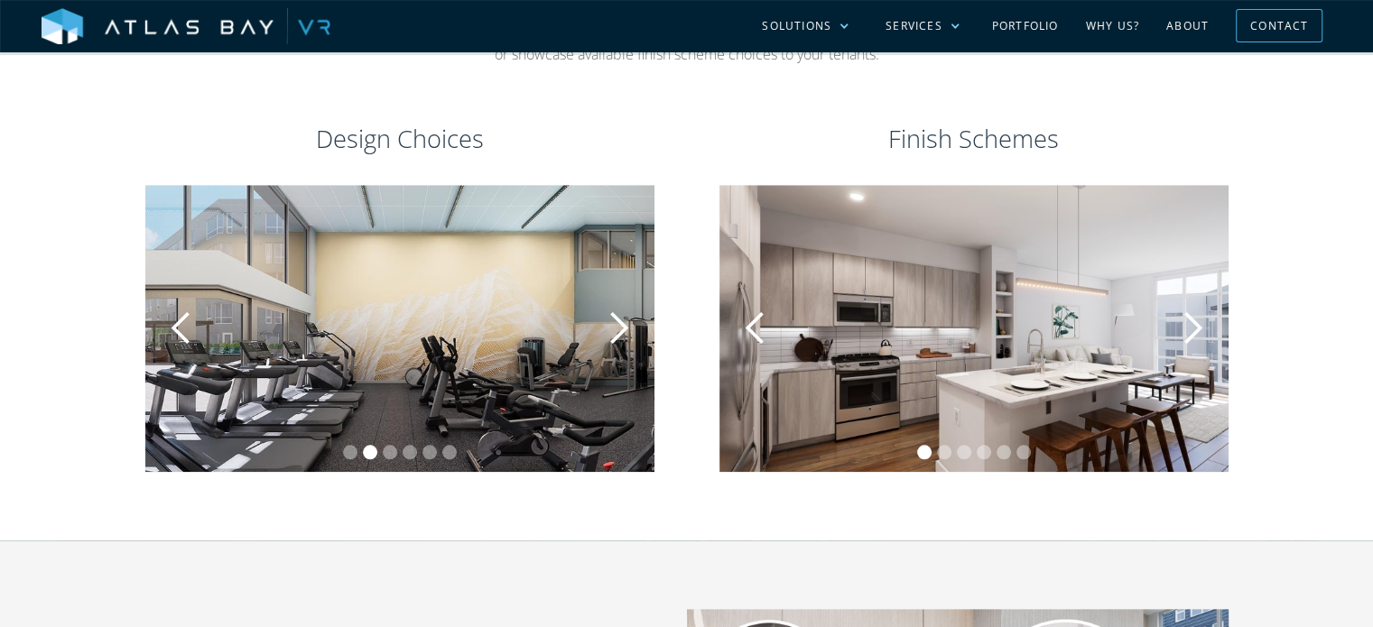
click at [628, 342] on div "next slide" at bounding box center [618, 328] width 36 height 36
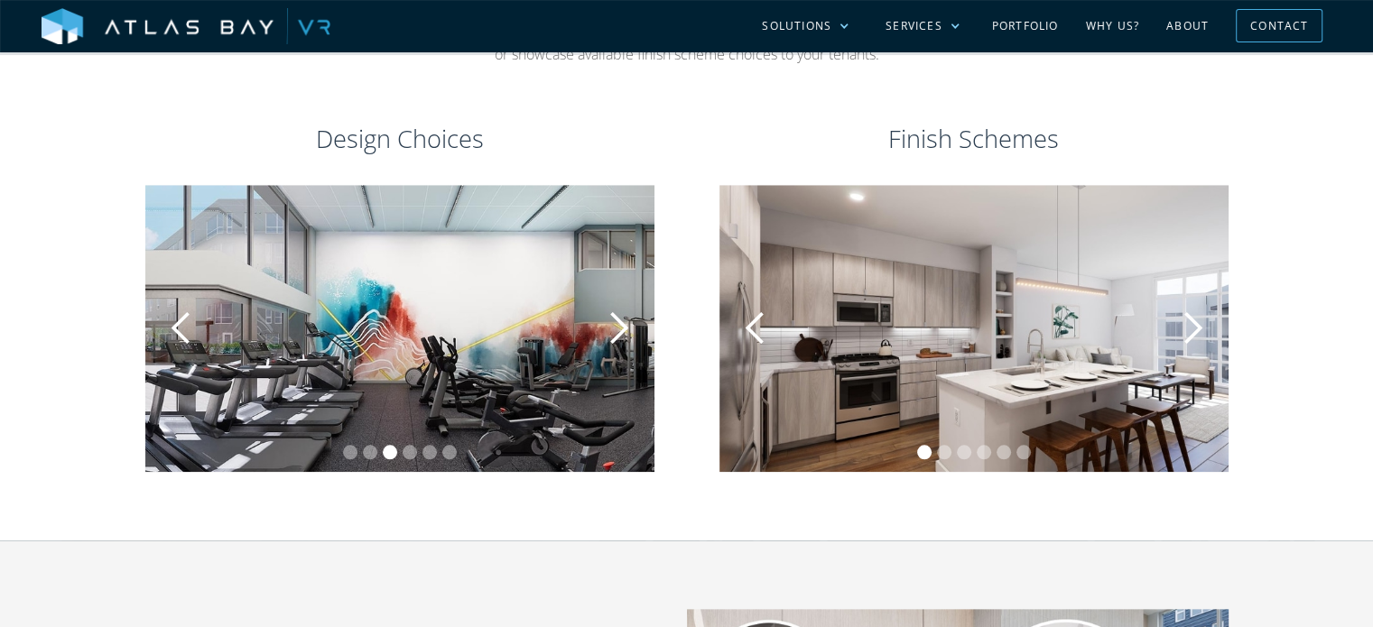
click at [628, 342] on div "next slide" at bounding box center [618, 328] width 36 height 36
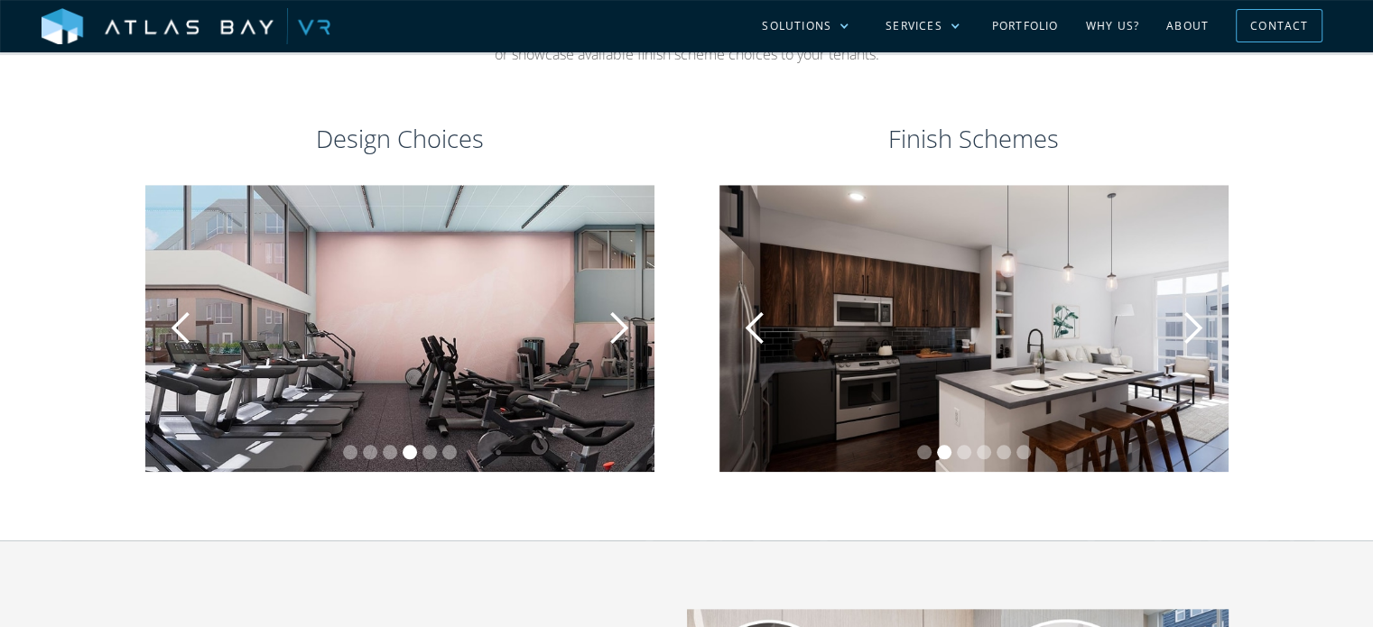
click at [627, 342] on div "next slide" at bounding box center [618, 328] width 36 height 36
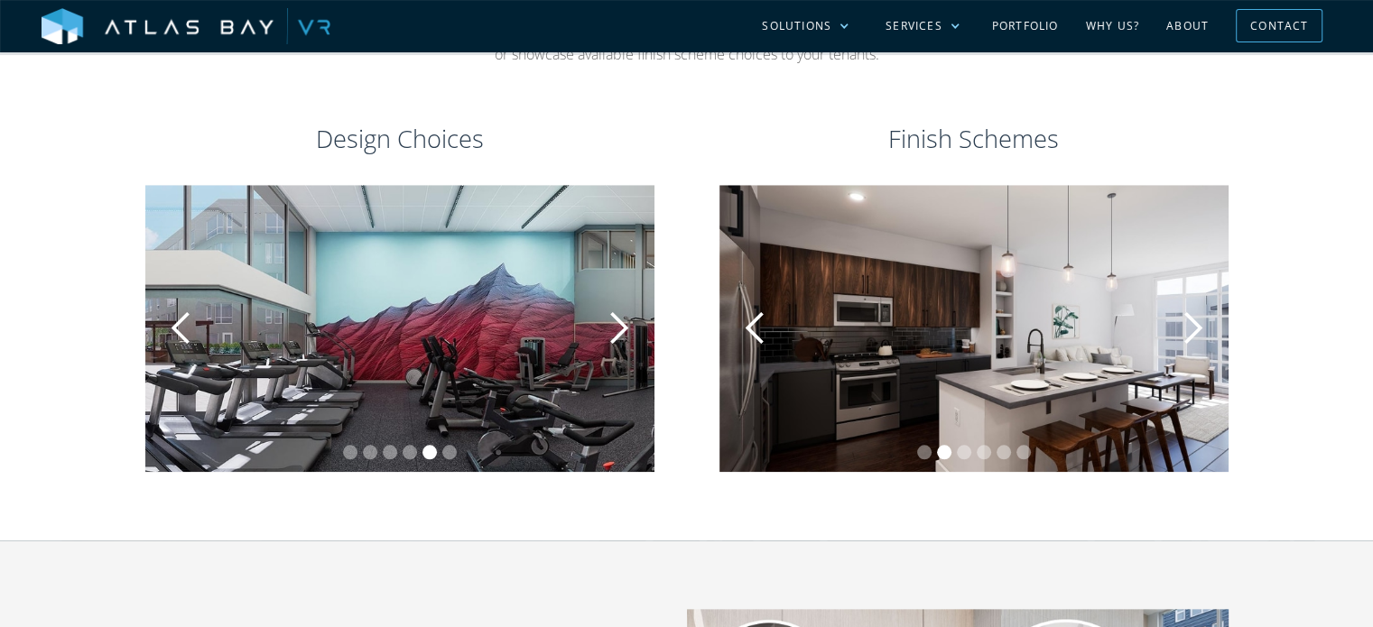
click at [625, 342] on div "next slide" at bounding box center [618, 328] width 36 height 36
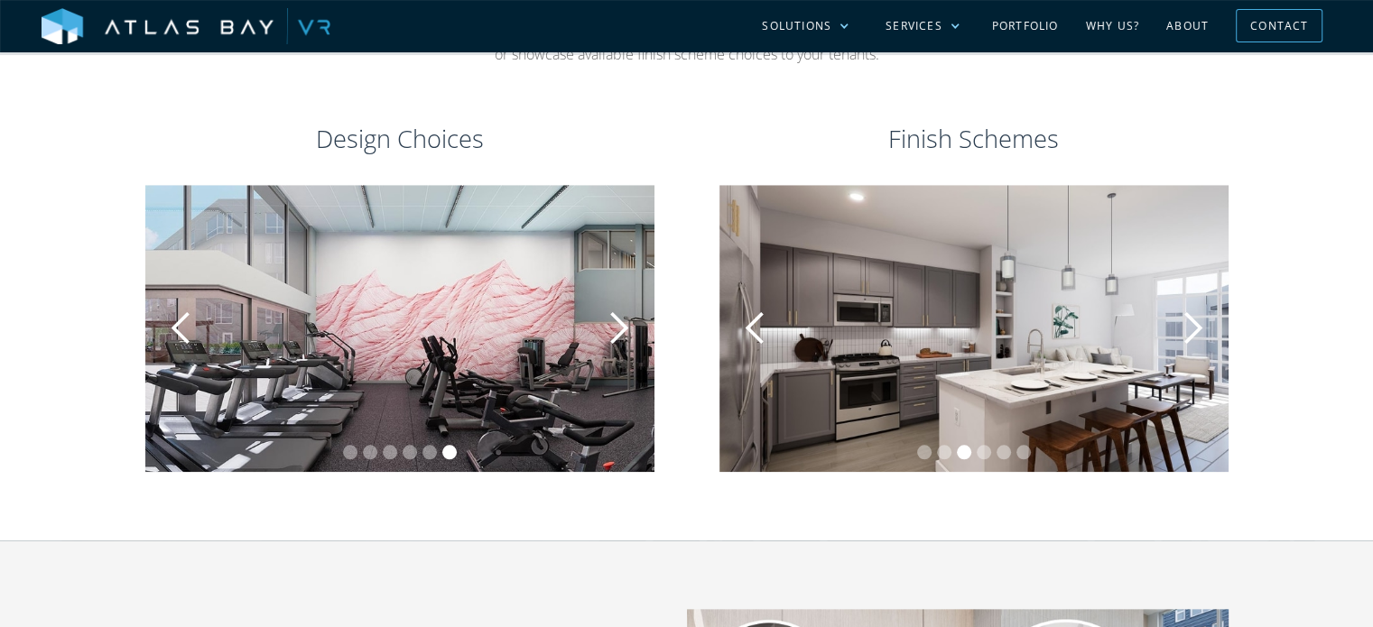
click at [624, 353] on div "next slide" at bounding box center [618, 328] width 72 height 286
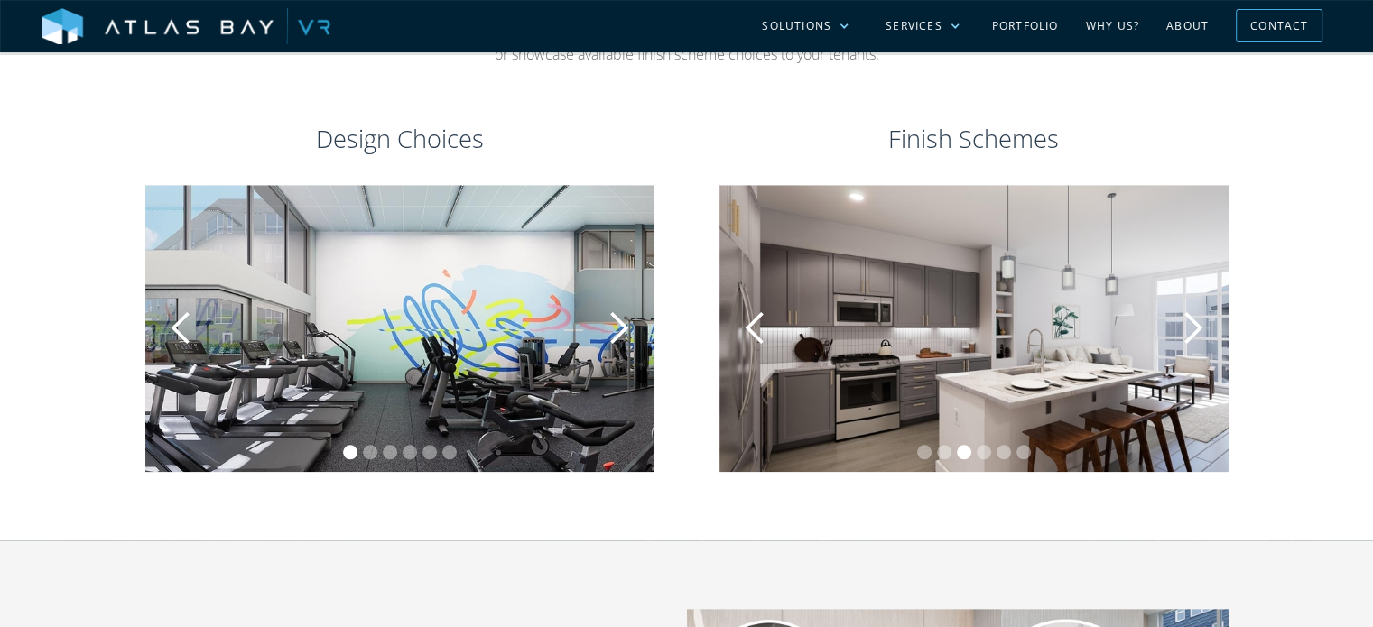
click at [624, 353] on div "next slide" at bounding box center [618, 328] width 72 height 286
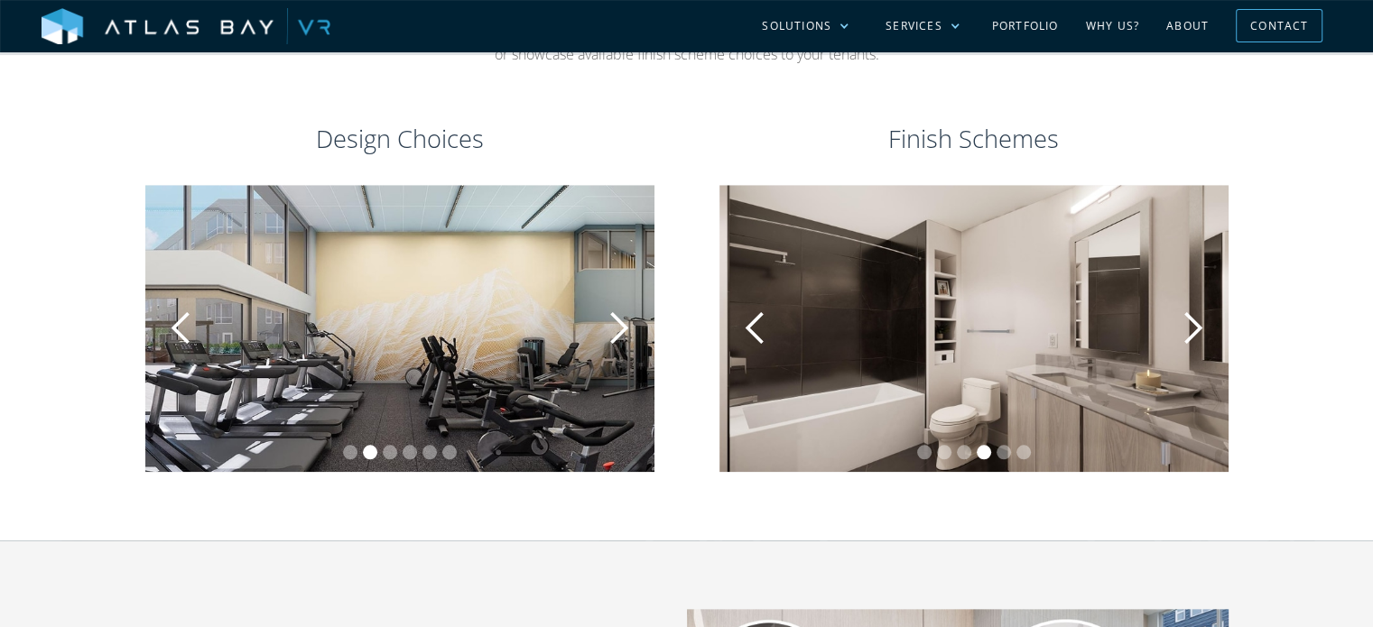
click at [1186, 325] on div "next slide" at bounding box center [1192, 328] width 36 height 36
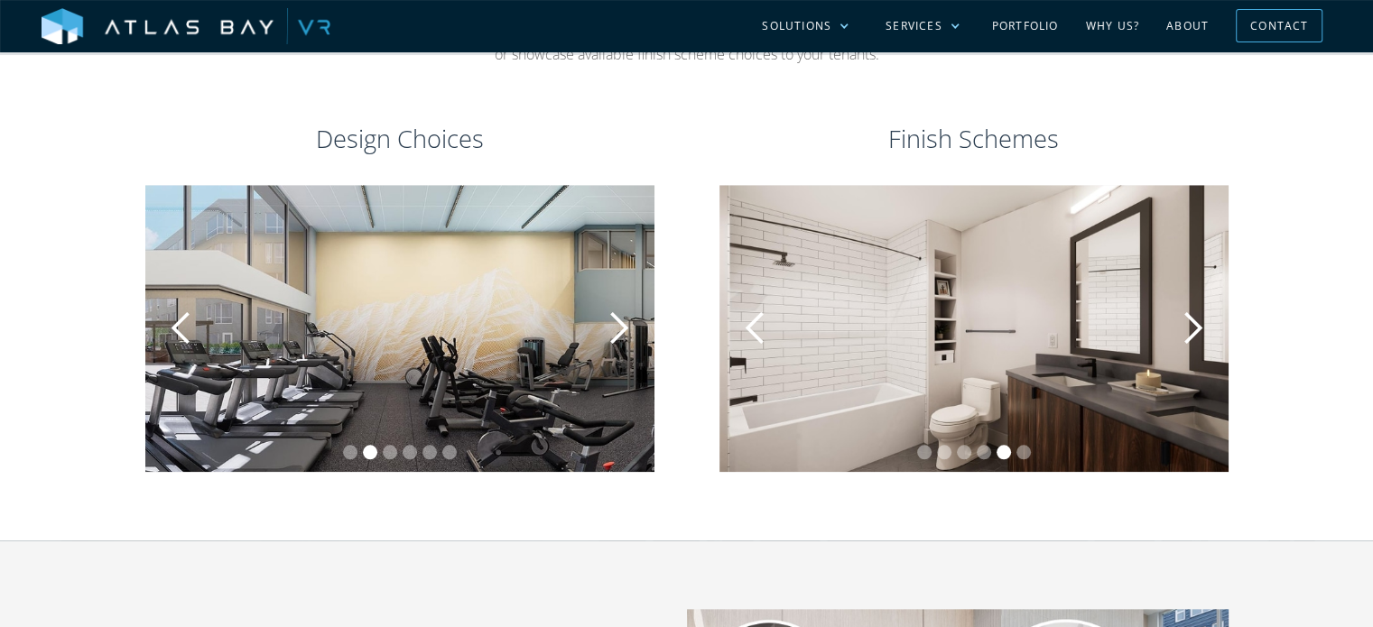
click at [1186, 325] on div "next slide" at bounding box center [1192, 328] width 36 height 36
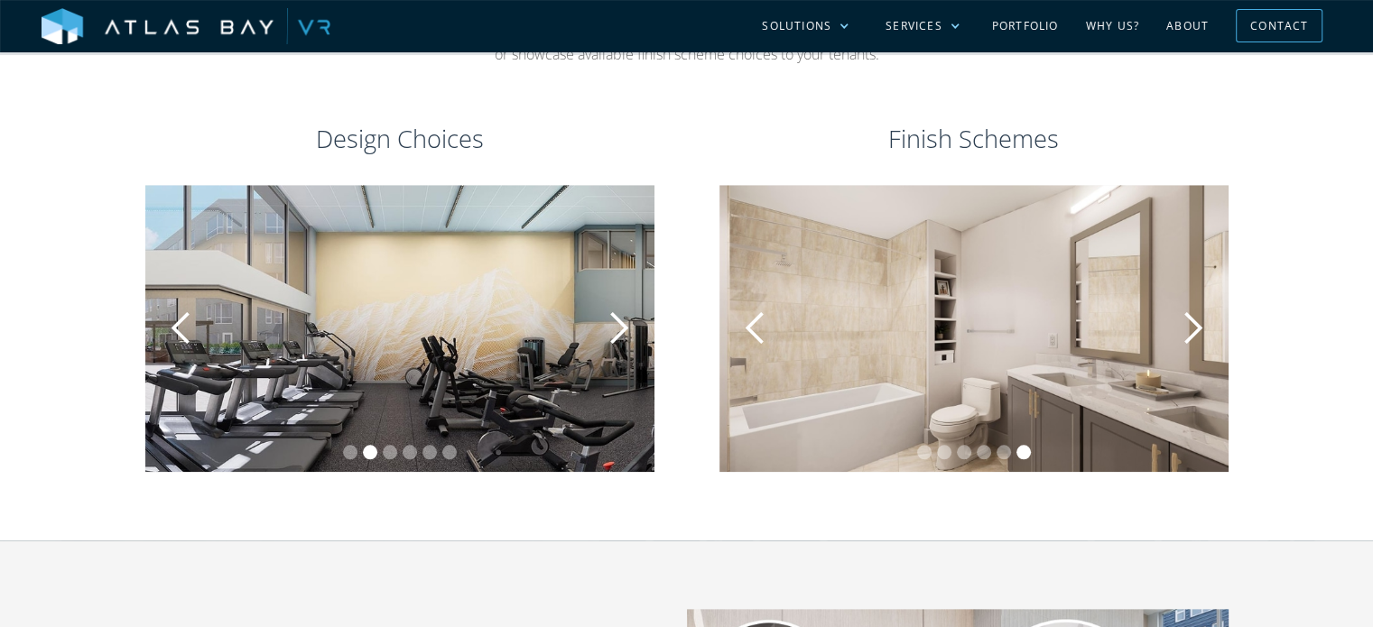
click at [1186, 325] on div "next slide" at bounding box center [1192, 328] width 36 height 36
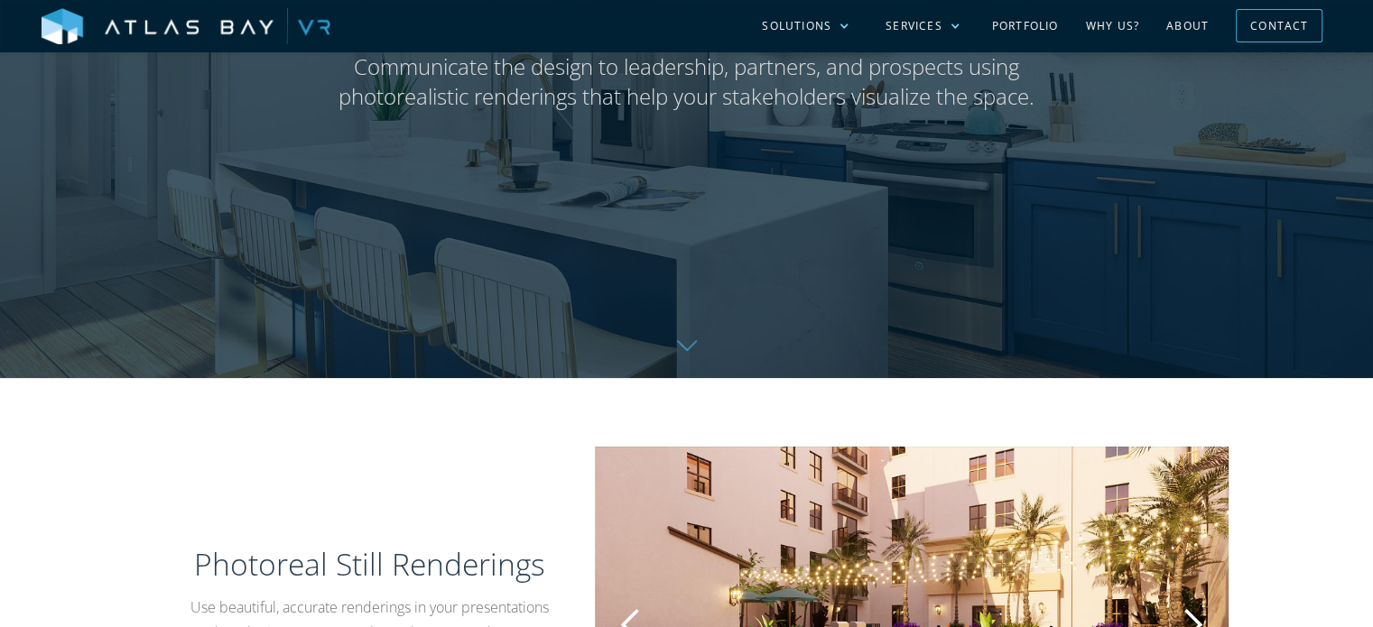
scroll to position [0, 0]
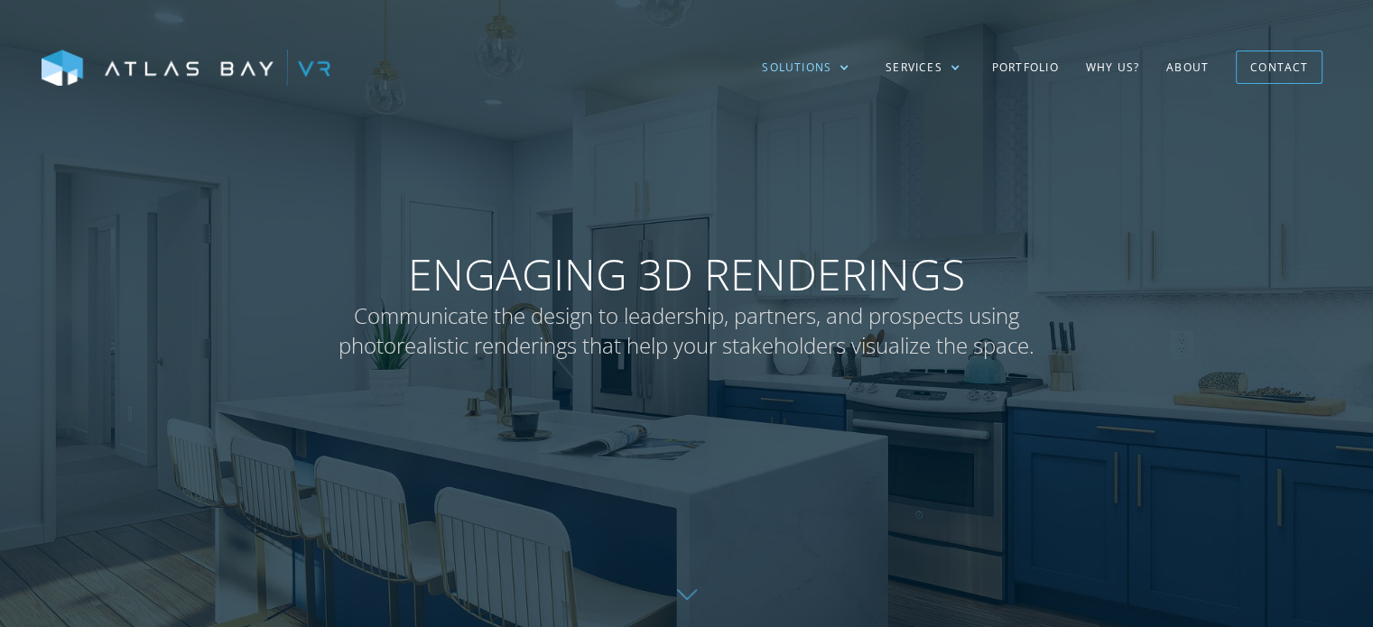
click at [831, 64] on div "Solutions" at bounding box center [796, 68] width 69 height 16
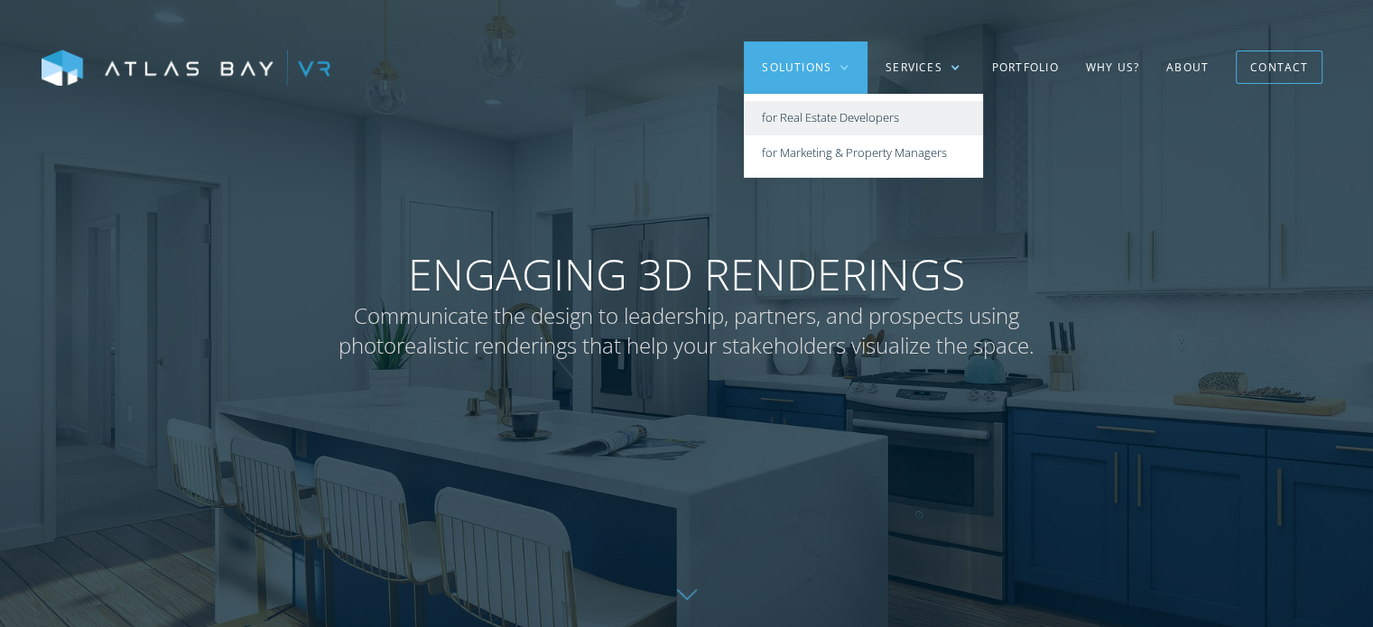
click at [815, 116] on link "for Real Estate Developers" at bounding box center [863, 118] width 239 height 35
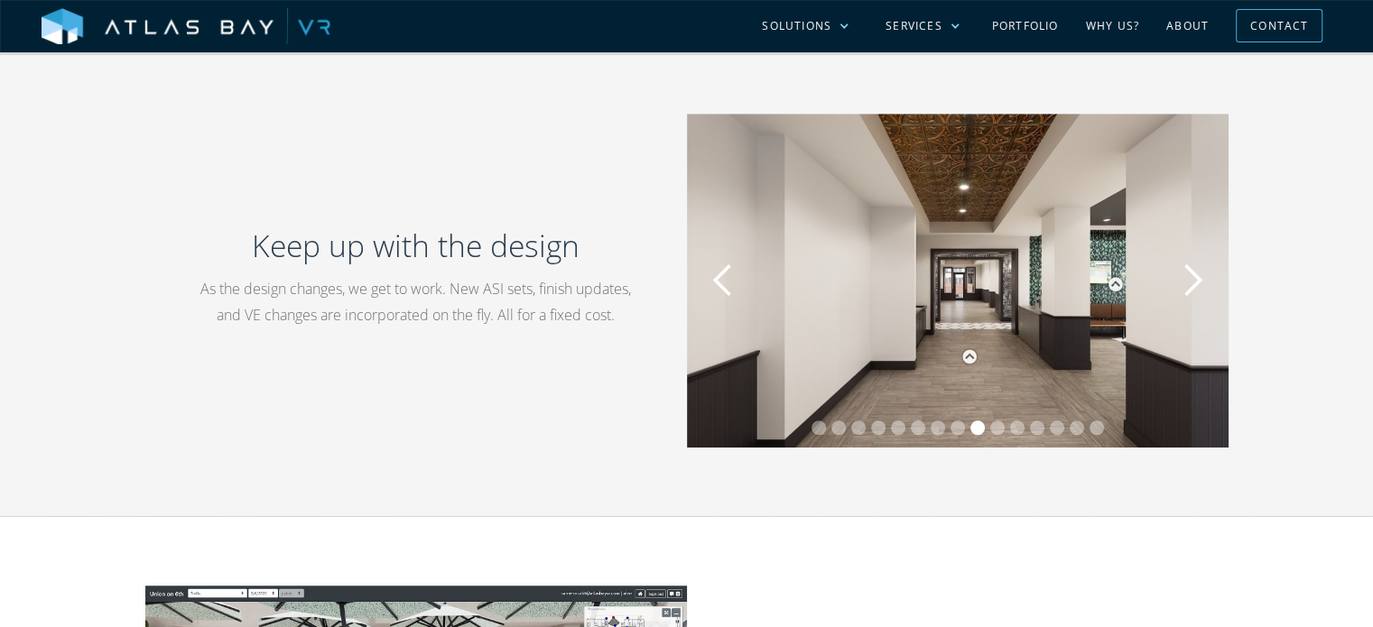
scroll to position [1354, 0]
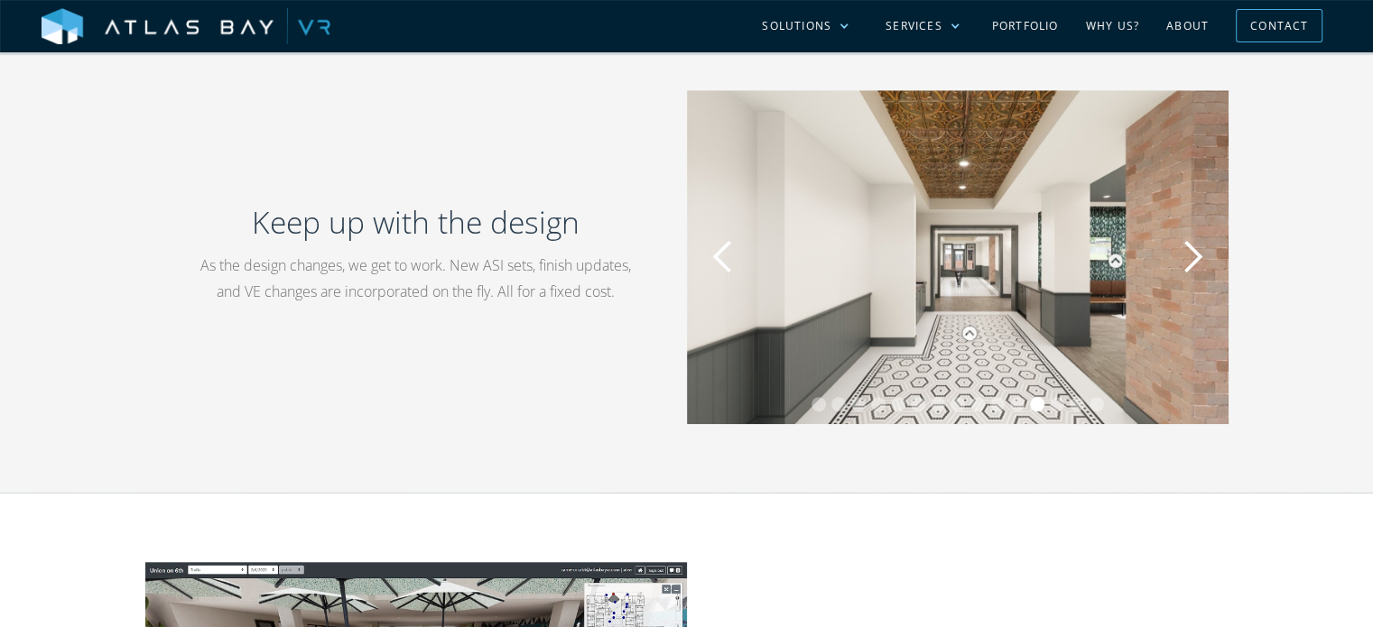
click at [1201, 263] on div "next slide" at bounding box center [1192, 257] width 36 height 36
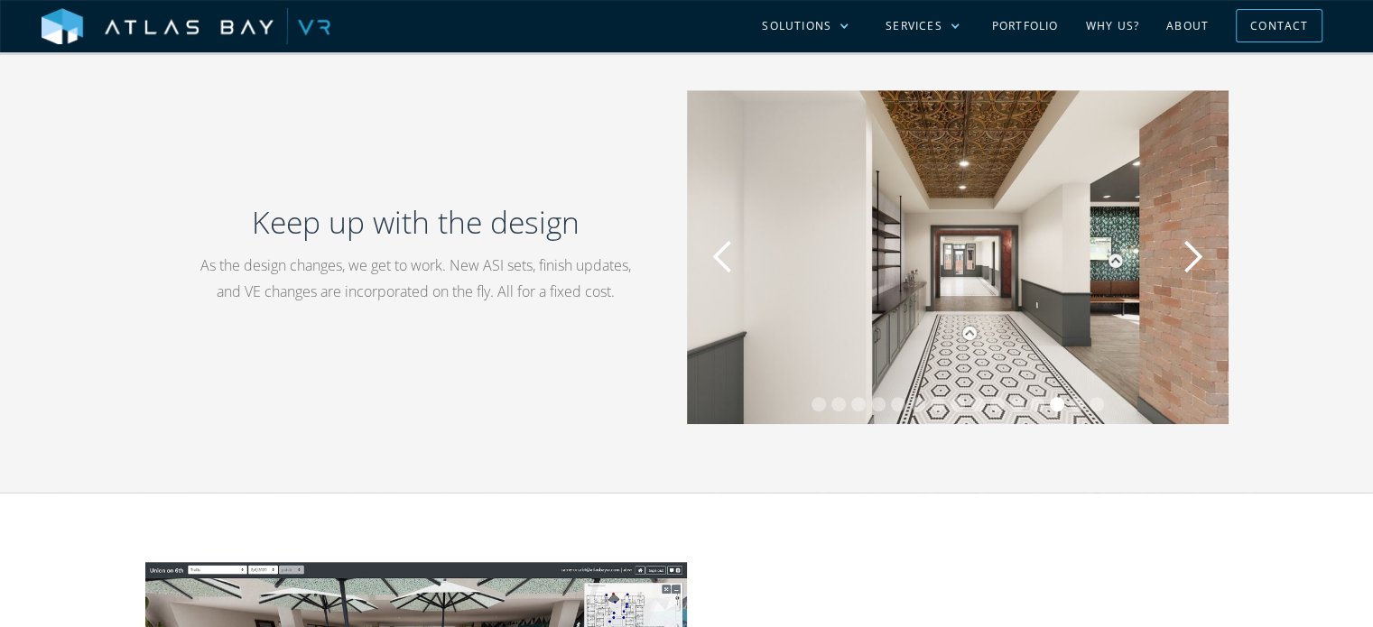
click at [1200, 263] on div "next slide" at bounding box center [1192, 257] width 36 height 36
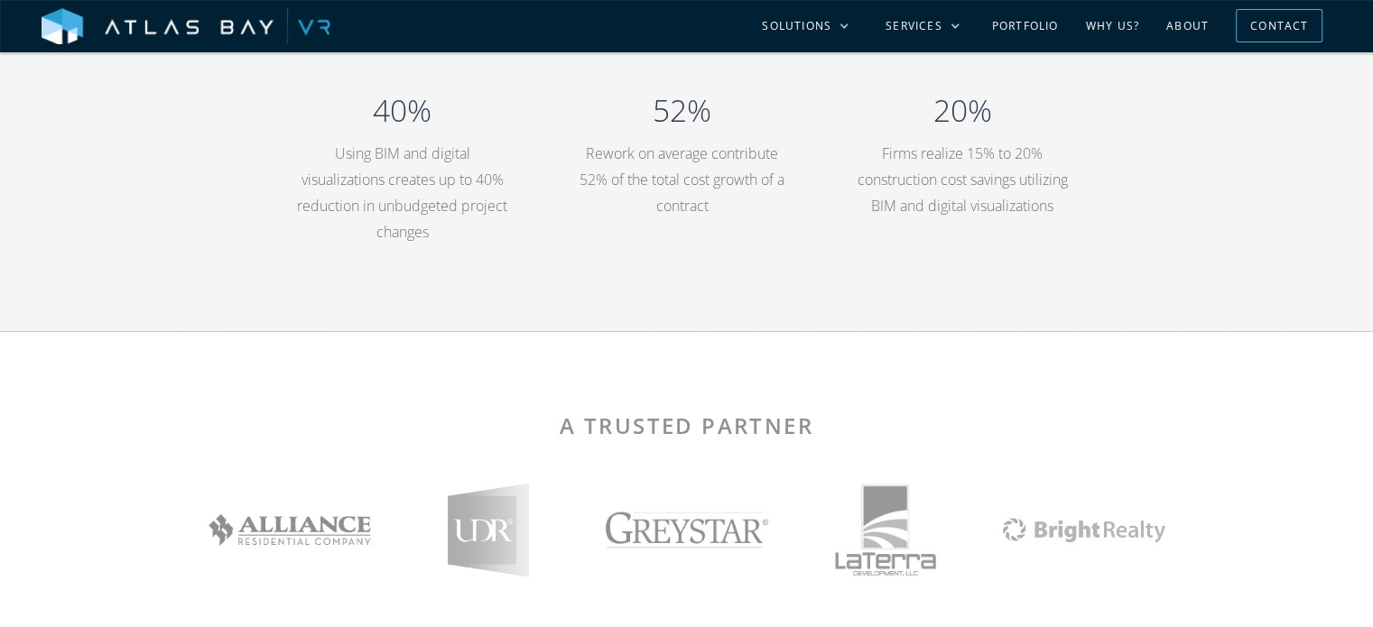
scroll to position [2978, 0]
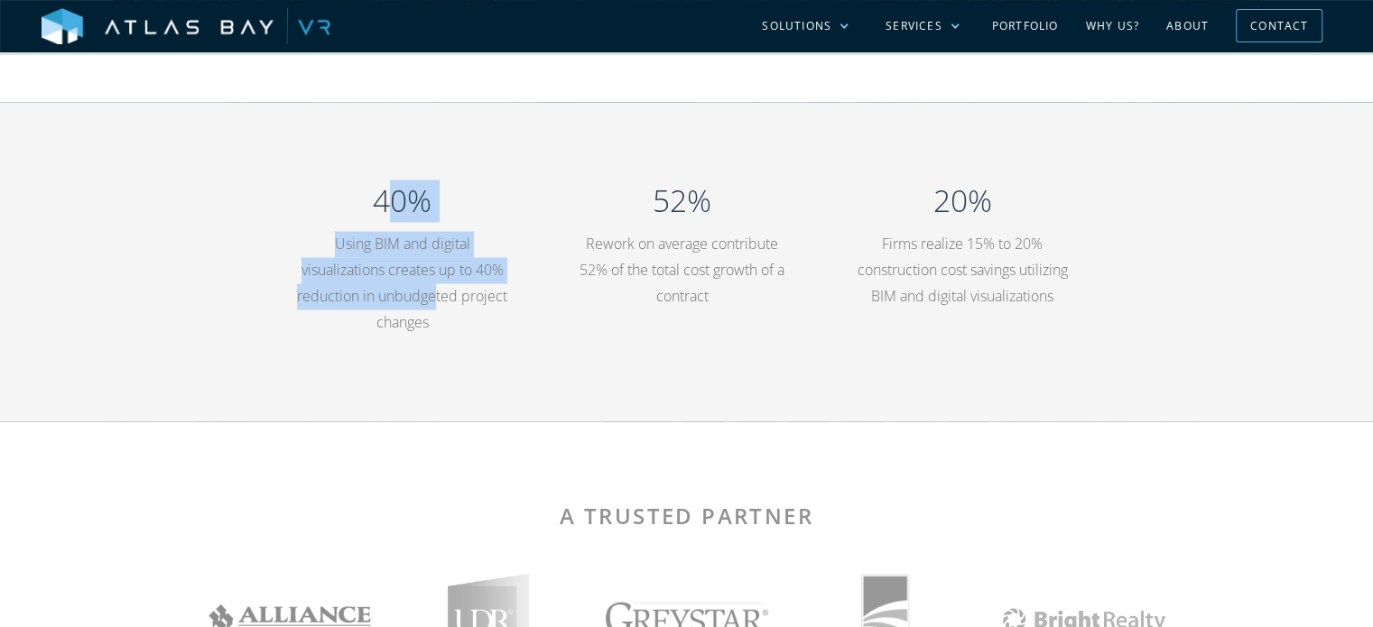
drag, startPoint x: 387, startPoint y: 208, endPoint x: 438, endPoint y: 277, distance: 85.2
click at [439, 295] on div "40% Using BIM and digital visualizations creates up to 40% reduction in unbudge…" at bounding box center [402, 262] width 212 height 182
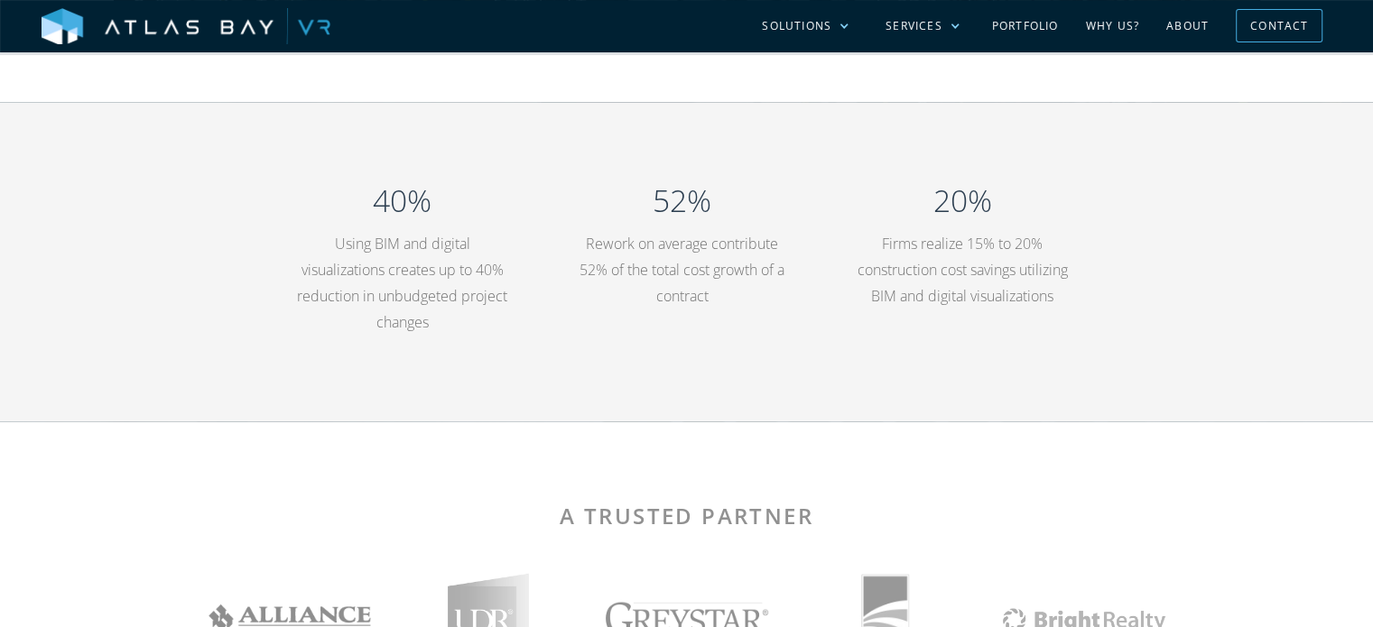
drag, startPoint x: 578, startPoint y: 403, endPoint x: 557, endPoint y: 384, distance: 29.4
click at [568, 393] on div "40% Using BIM and digital visualizations creates up to 40% reduction in unbudge…" at bounding box center [686, 261] width 1373 height 319
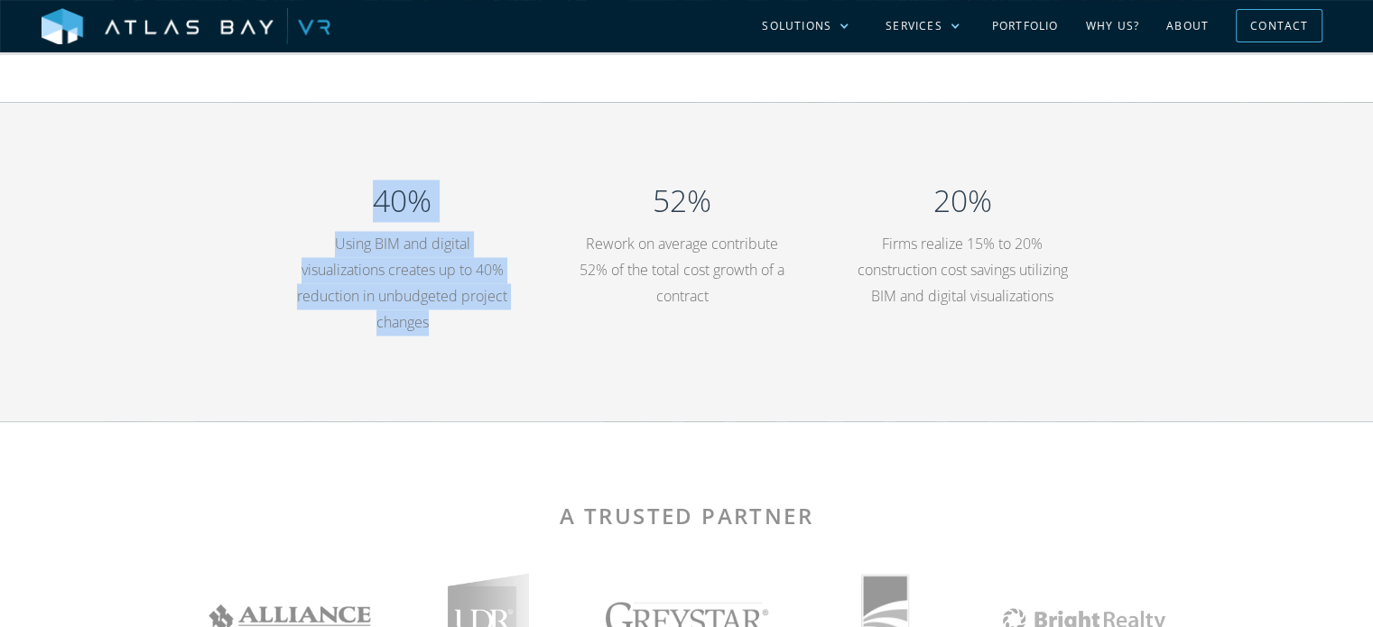
drag, startPoint x: 379, startPoint y: 201, endPoint x: 437, endPoint y: 333, distance: 143.9
click at [437, 333] on div "40% Using BIM and digital visualizations creates up to 40% reduction in unbudge…" at bounding box center [402, 262] width 212 height 182
click at [437, 333] on p "Using BIM and digital visualizations creates up to 40% reduction in unbudgeted …" at bounding box center [402, 283] width 212 height 104
drag, startPoint x: 353, startPoint y: 274, endPoint x: 437, endPoint y: 345, distance: 109.5
click at [437, 345] on div "40% Using BIM and digital visualizations creates up to 40% reduction in unbudge…" at bounding box center [402, 262] width 212 height 182
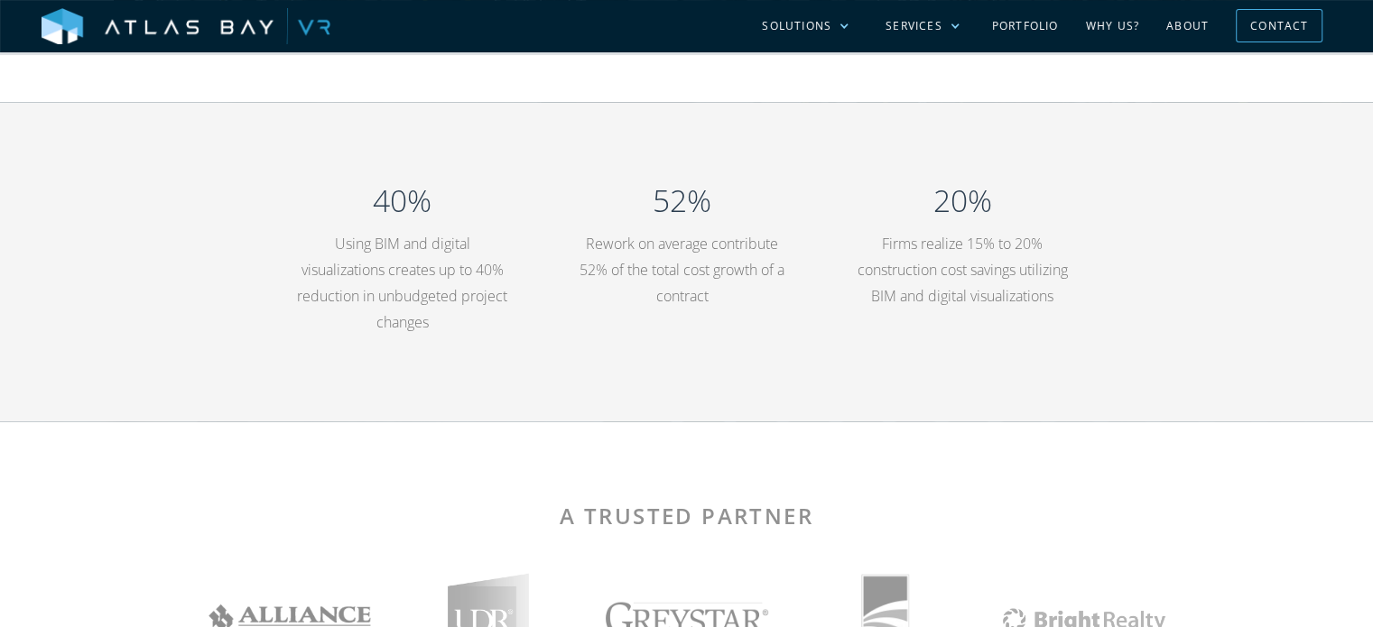
click at [680, 346] on div "40% Using BIM and digital visualizations creates up to 40% reduction in unbudge…" at bounding box center [687, 262] width 848 height 182
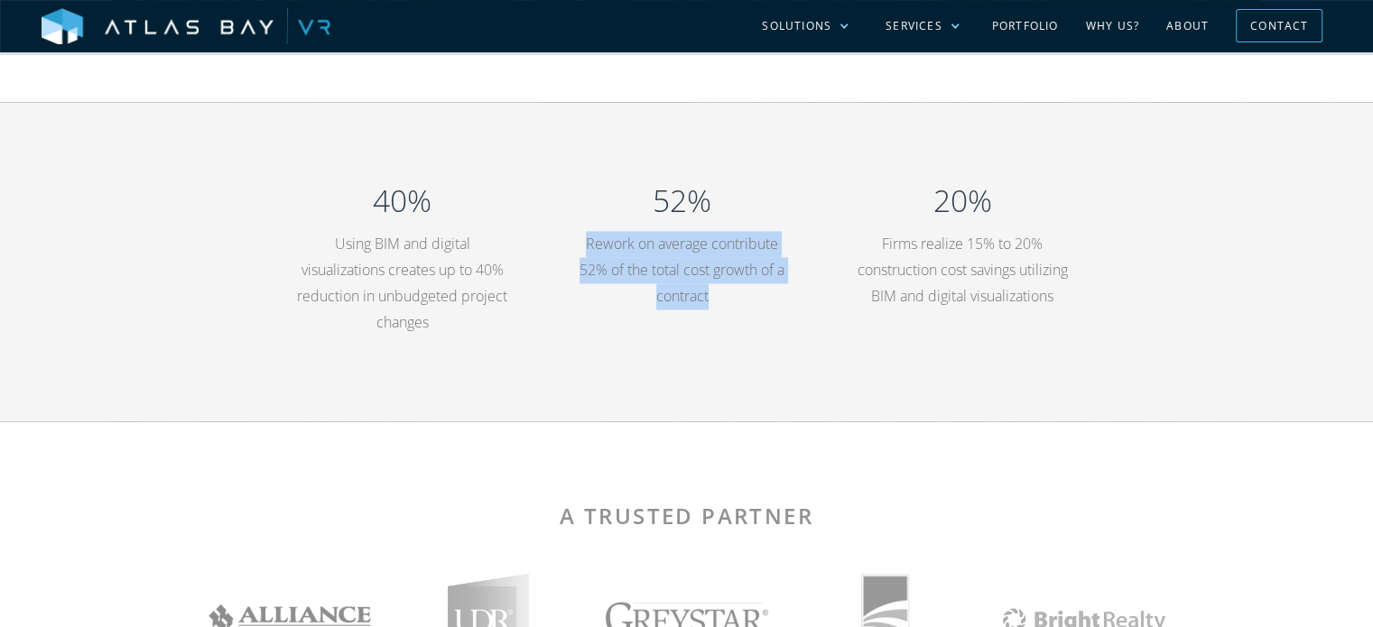
drag, startPoint x: 581, startPoint y: 251, endPoint x: 718, endPoint y: 304, distance: 147.1
click at [718, 304] on p "Rework on average contribute 52% of the total cost growth of a contract" at bounding box center [682, 270] width 212 height 78
copy p "Rework on average contribute 52% of the total cost growth of a contract"
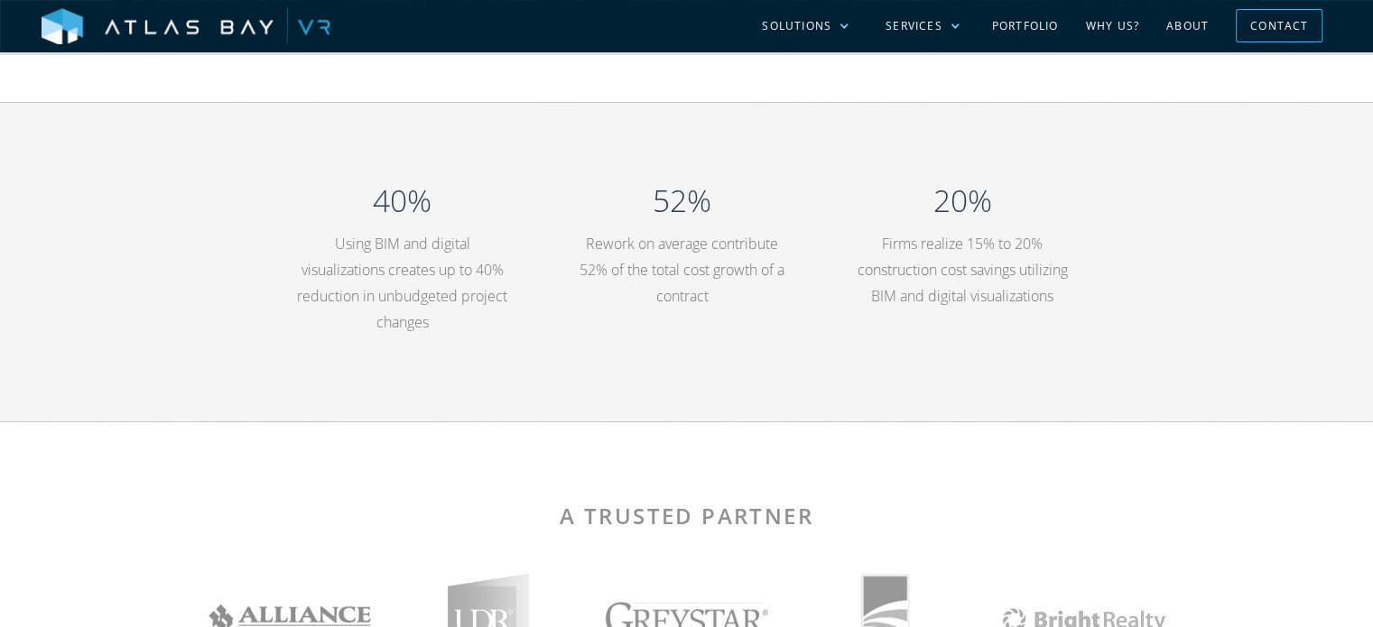
click at [1073, 327] on div "20% Firms realize 15% to 20% construction cost savings utilizing BIM and digita…" at bounding box center [962, 249] width 280 height 156
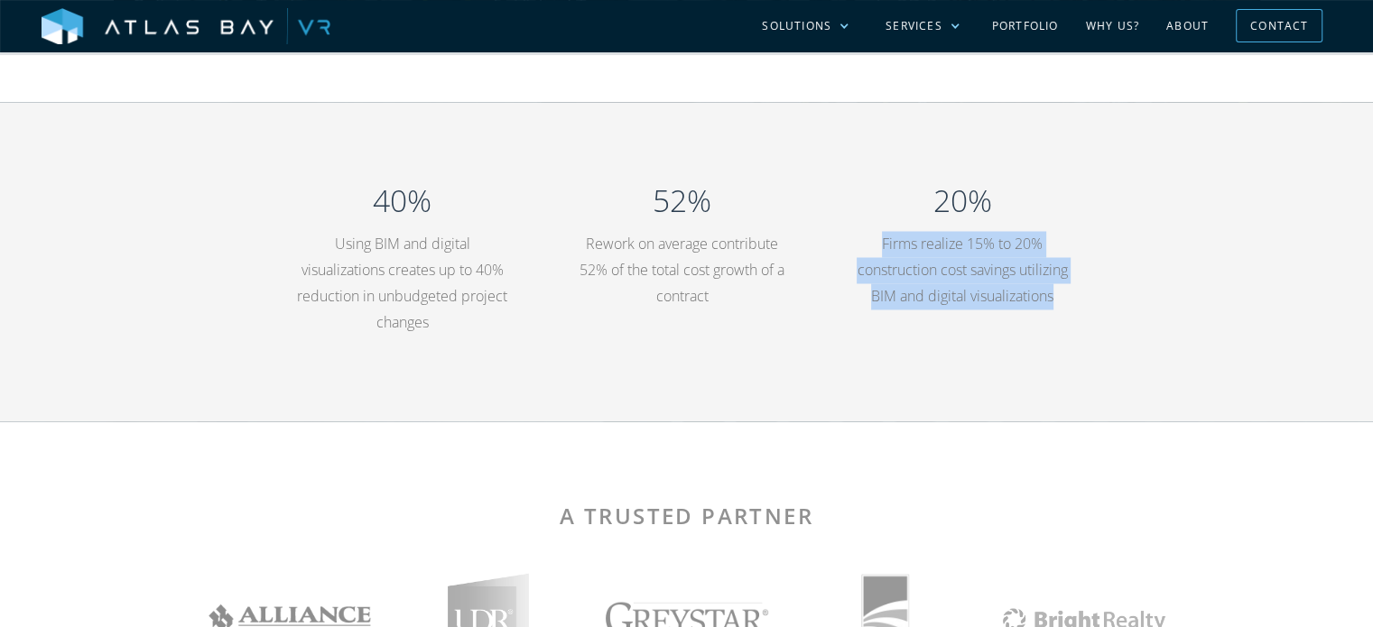
drag, startPoint x: 882, startPoint y: 252, endPoint x: 1018, endPoint y: 342, distance: 163.4
click at [1018, 309] on p "Firms realize 15% to 20% construction cost savings utilizing BIM and digital vi…" at bounding box center [961, 270] width 212 height 78
copy p "Firms realize 15% to 20% construction cost savings utilizing BIM and digital vi…"
click at [1232, 349] on div "40% Using BIM and digital visualizations creates up to 40% reduction in unbudge…" at bounding box center [686, 261] width 1373 height 319
click at [1101, 389] on div "40% Using BIM and digital visualizations creates up to 40% reduction in unbudge…" at bounding box center [686, 261] width 1373 height 319
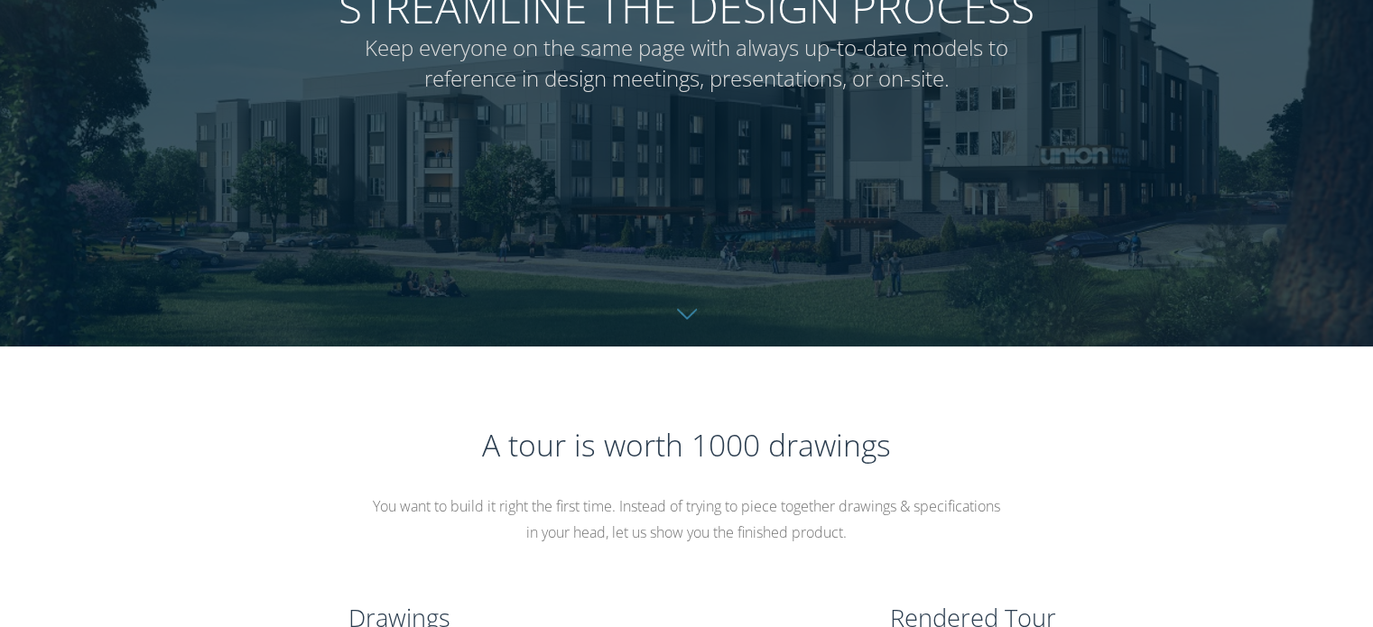
scroll to position [0, 0]
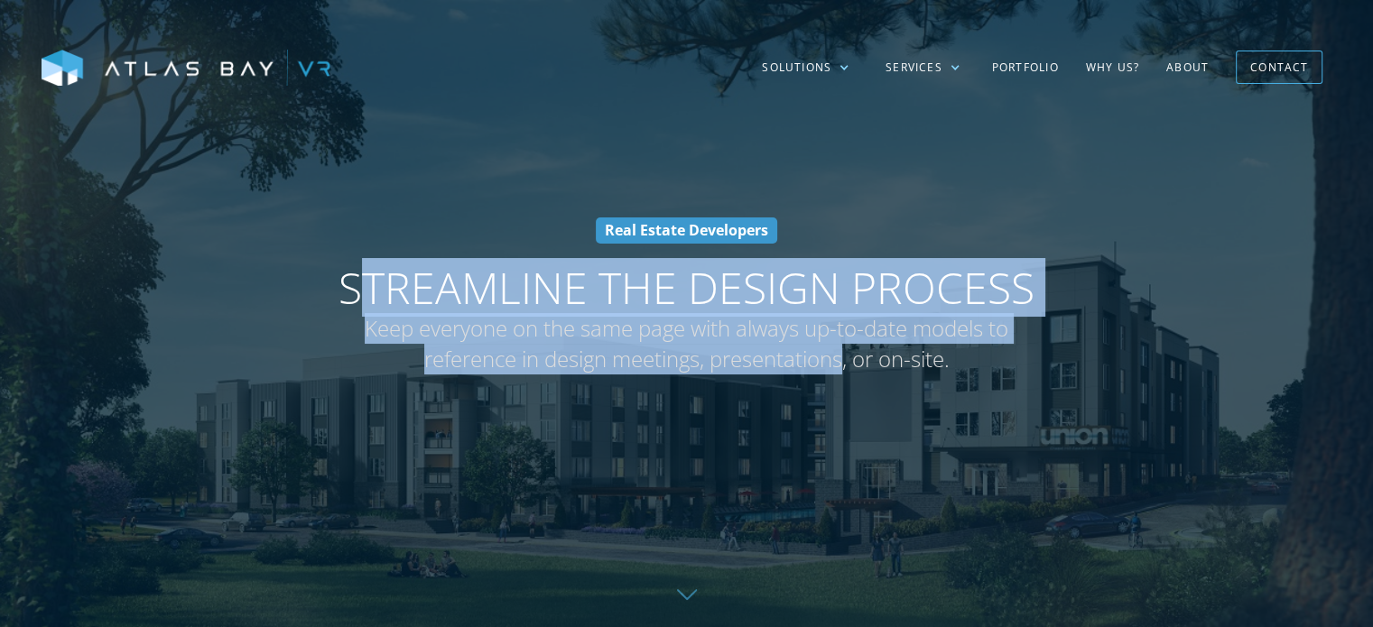
drag, startPoint x: 361, startPoint y: 284, endPoint x: 846, endPoint y: 352, distance: 489.3
click at [846, 352] on h1 "Streamline the Design Process Keep everyone on the same page with always up-to-…" at bounding box center [687, 318] width 722 height 113
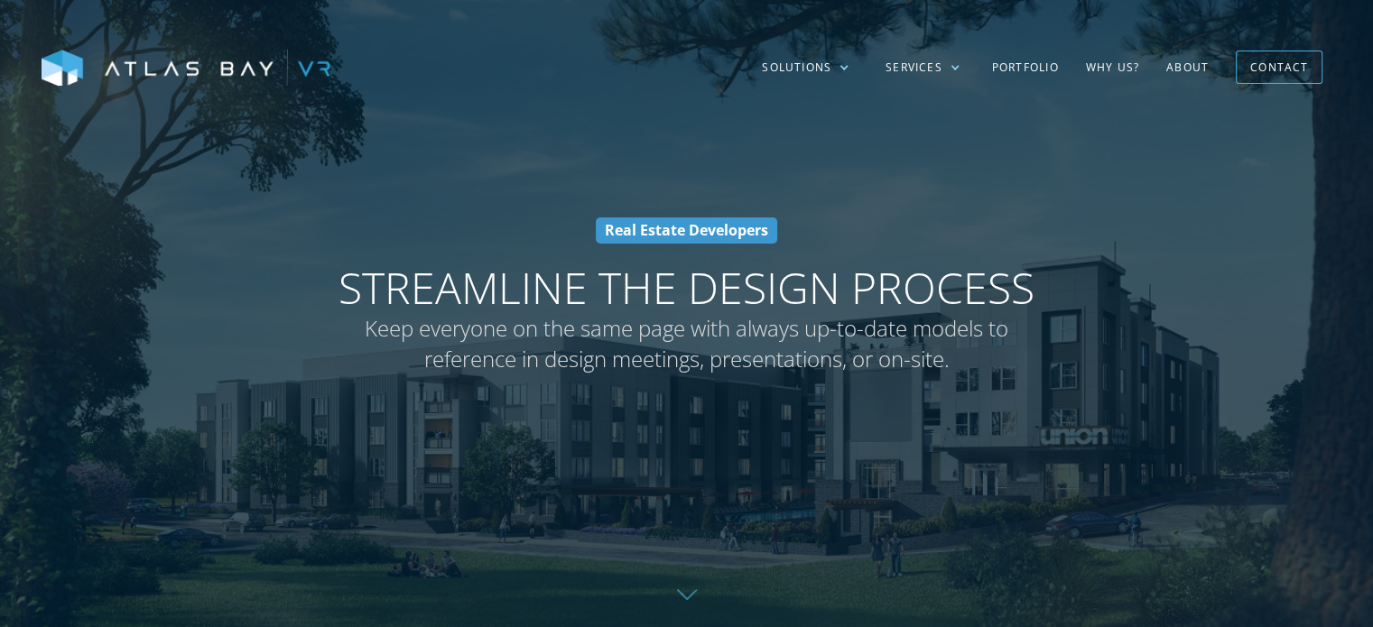
click at [1077, 385] on div "Real Estate Developers Streamline the Design Process Keep everyone on the same …" at bounding box center [687, 313] width 794 height 193
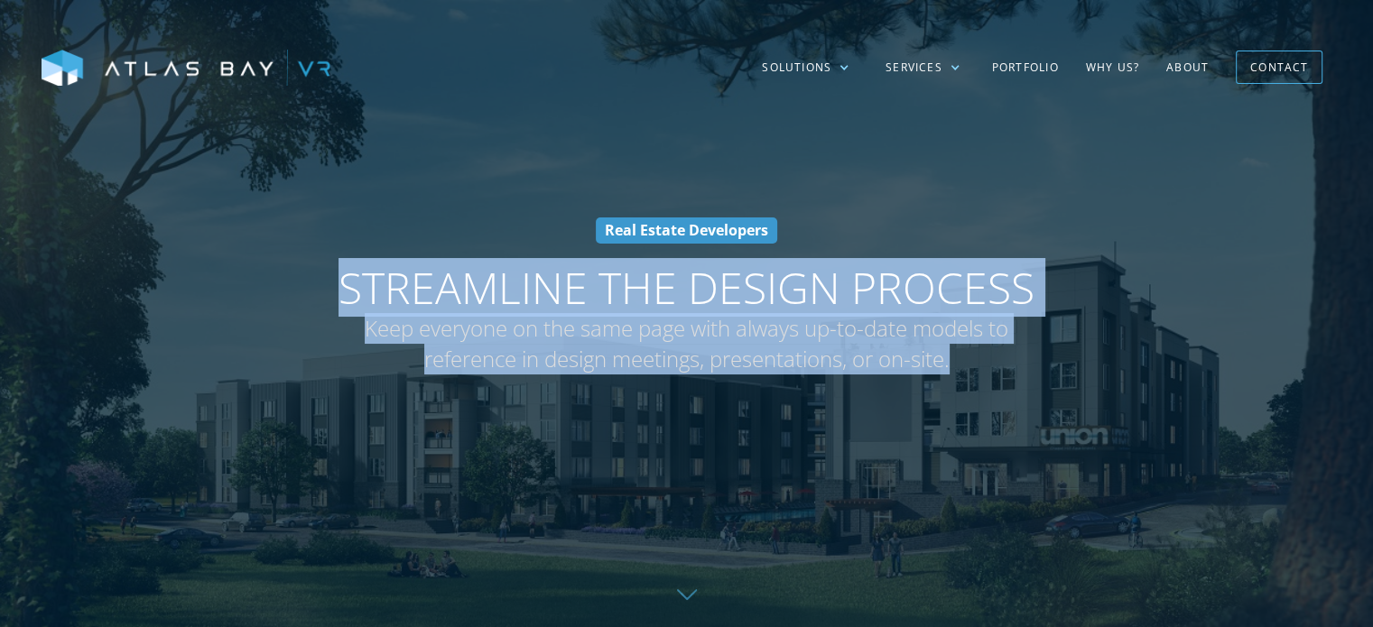
drag, startPoint x: 337, startPoint y: 269, endPoint x: 967, endPoint y: 356, distance: 635.8
click at [967, 356] on h1 "Streamline the Design Process Keep everyone on the same page with always up-to-…" at bounding box center [687, 318] width 722 height 113
drag, startPoint x: 1031, startPoint y: 360, endPoint x: 1017, endPoint y: 353, distance: 16.1
click at [1032, 360] on span "Keep everyone on the same page with always up-to-date models to reference in de…" at bounding box center [687, 343] width 722 height 60
drag, startPoint x: 580, startPoint y: 219, endPoint x: 966, endPoint y: 357, distance: 409.3
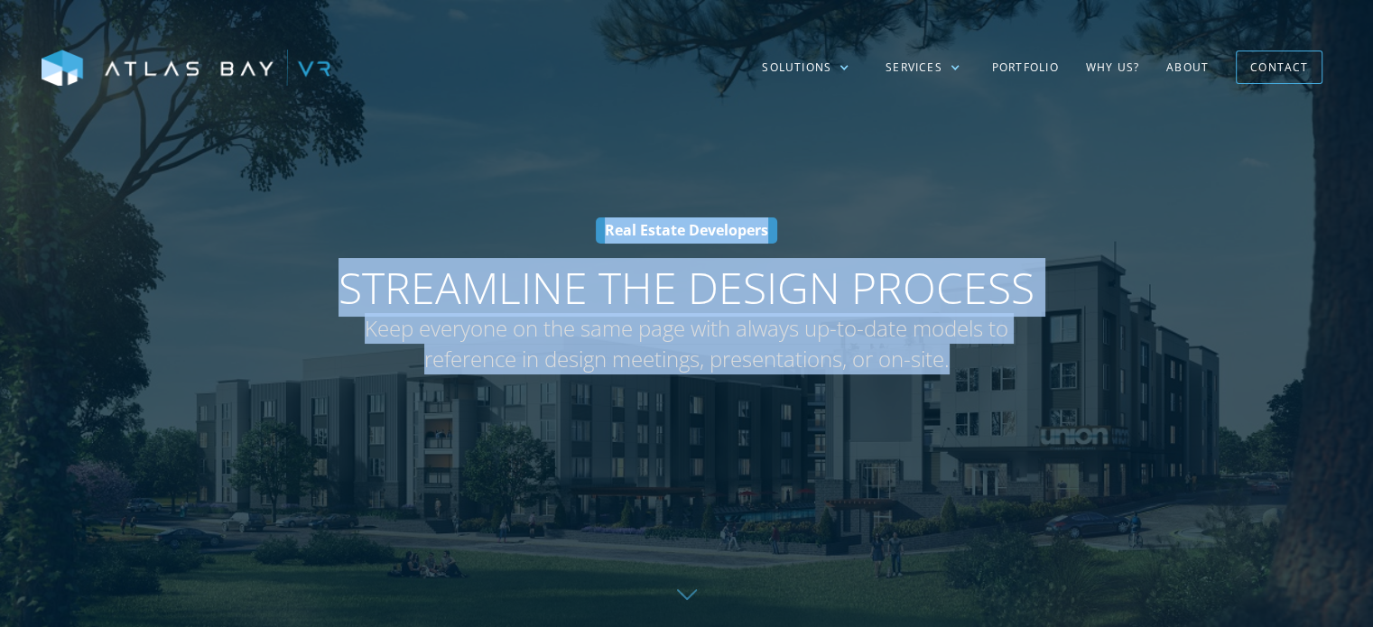
click at [966, 357] on div "Real Estate Developers Streamline the Design Process Keep everyone on the same …" at bounding box center [687, 313] width 794 height 193
copy div "Real Estate Developers Streamline the Design Process Keep everyone on the same …"
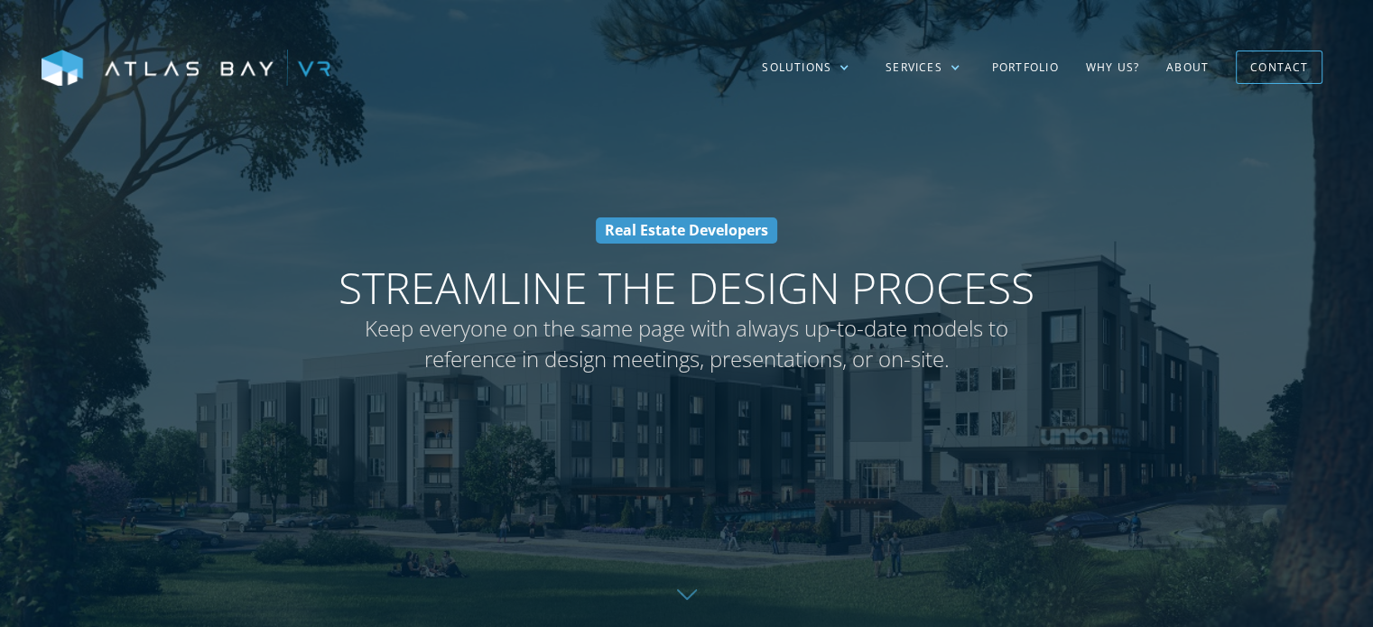
click at [754, 136] on div at bounding box center [686, 313] width 1373 height 627
click at [811, 56] on div "Solutions" at bounding box center [806, 68] width 124 height 52
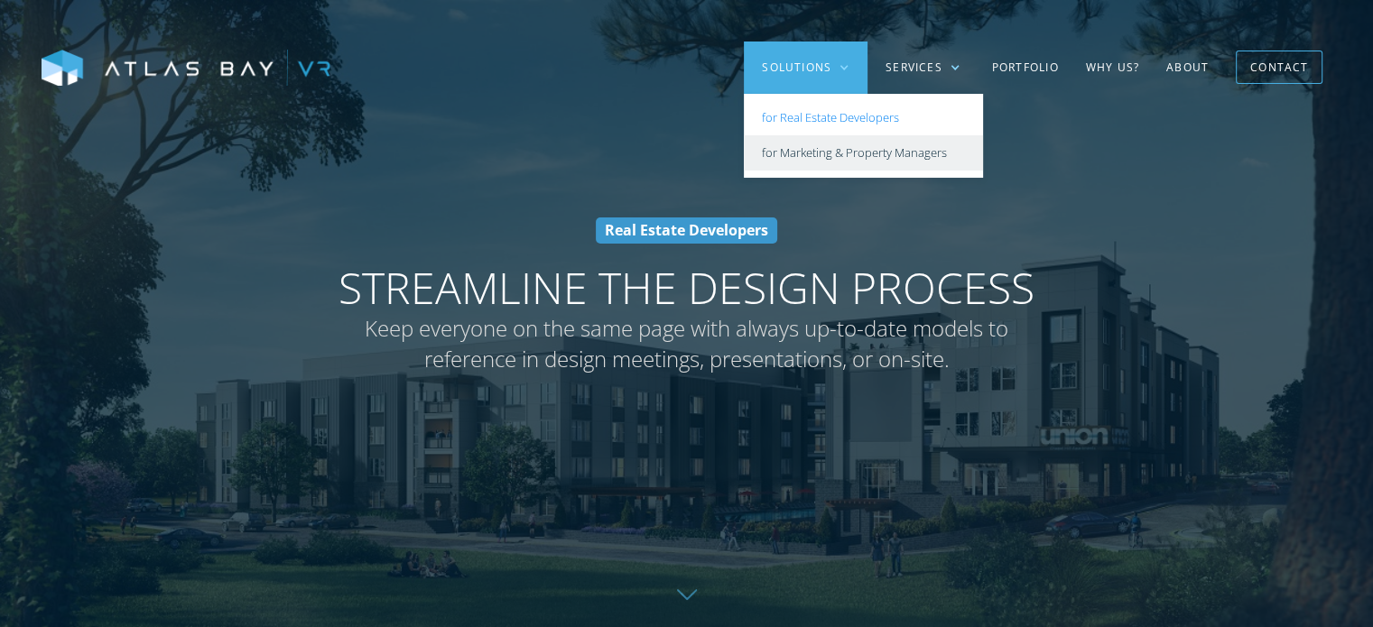
click at [801, 149] on link "for Marketing & Property Managers" at bounding box center [863, 152] width 239 height 35
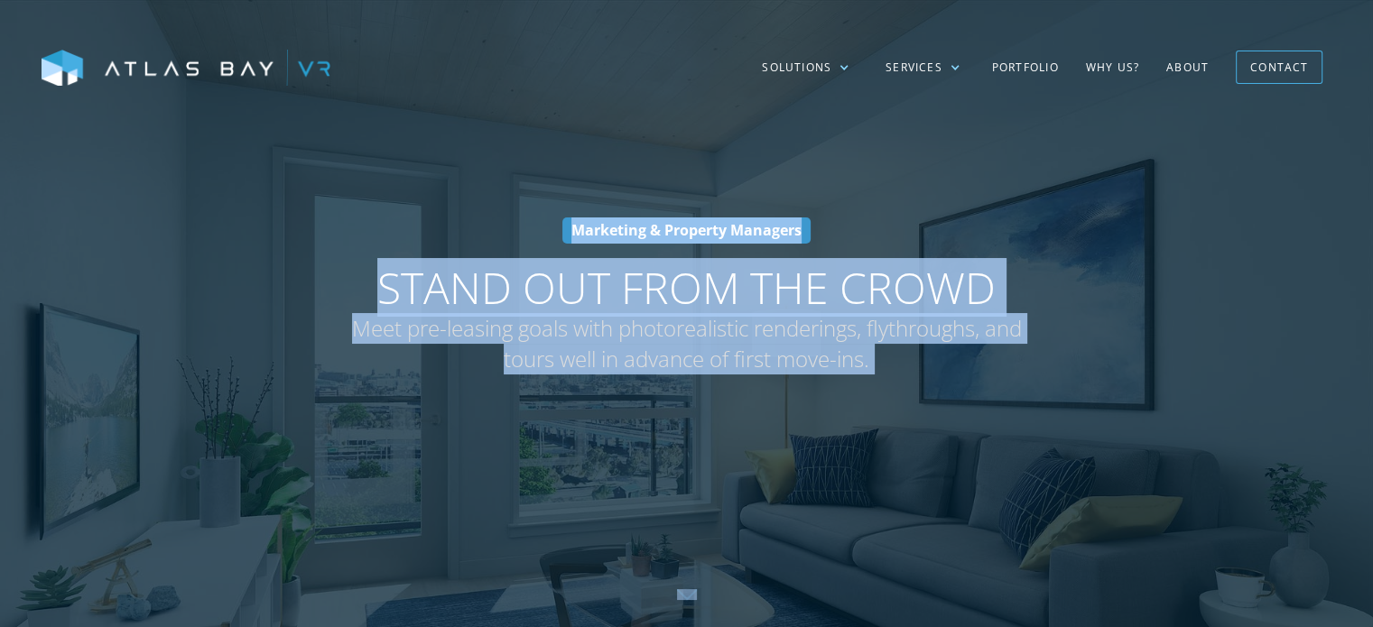
drag, startPoint x: 568, startPoint y: 208, endPoint x: 554, endPoint y: 229, distance: 25.5
click at [554, 229] on div "Marketing & Property Managers Stand Out From The Crowd Meet pre-leasing goals w…" at bounding box center [686, 313] width 1373 height 627
copy div "Marketing & Property Managers Stand Out From The Crowd Meet pre-leasing goals w…"
click at [971, 443] on div at bounding box center [686, 313] width 1373 height 627
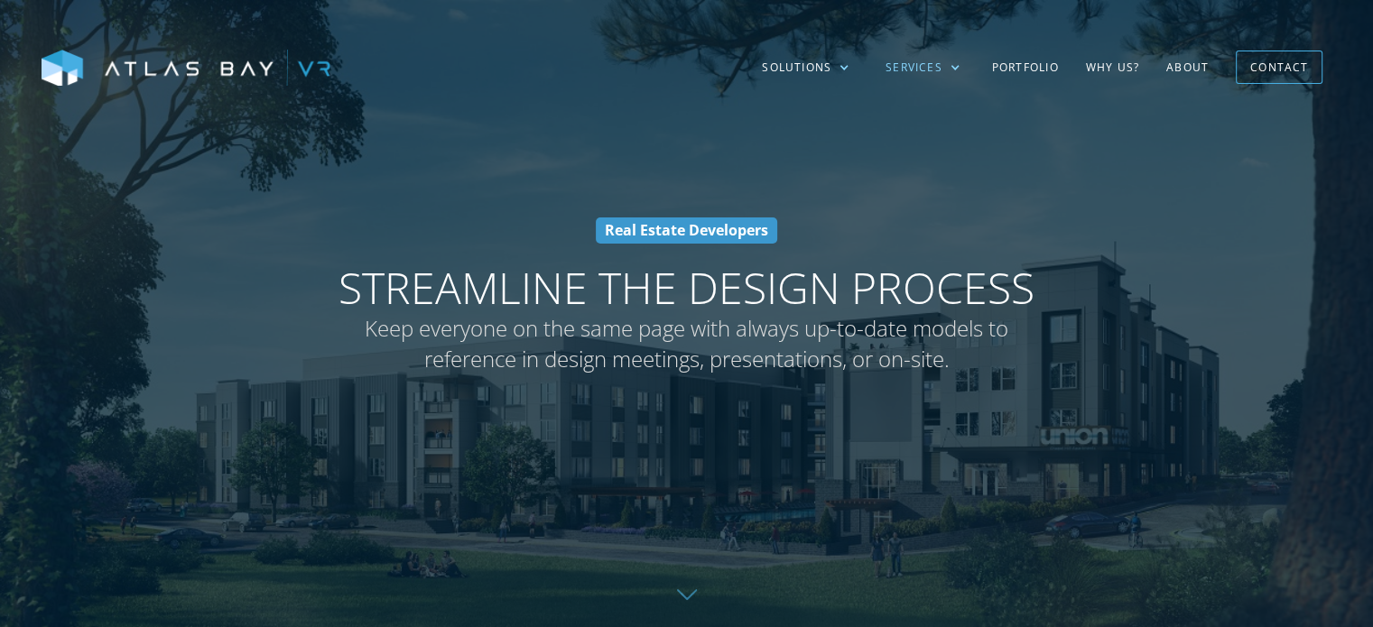
click at [943, 66] on div "Services" at bounding box center [922, 68] width 111 height 52
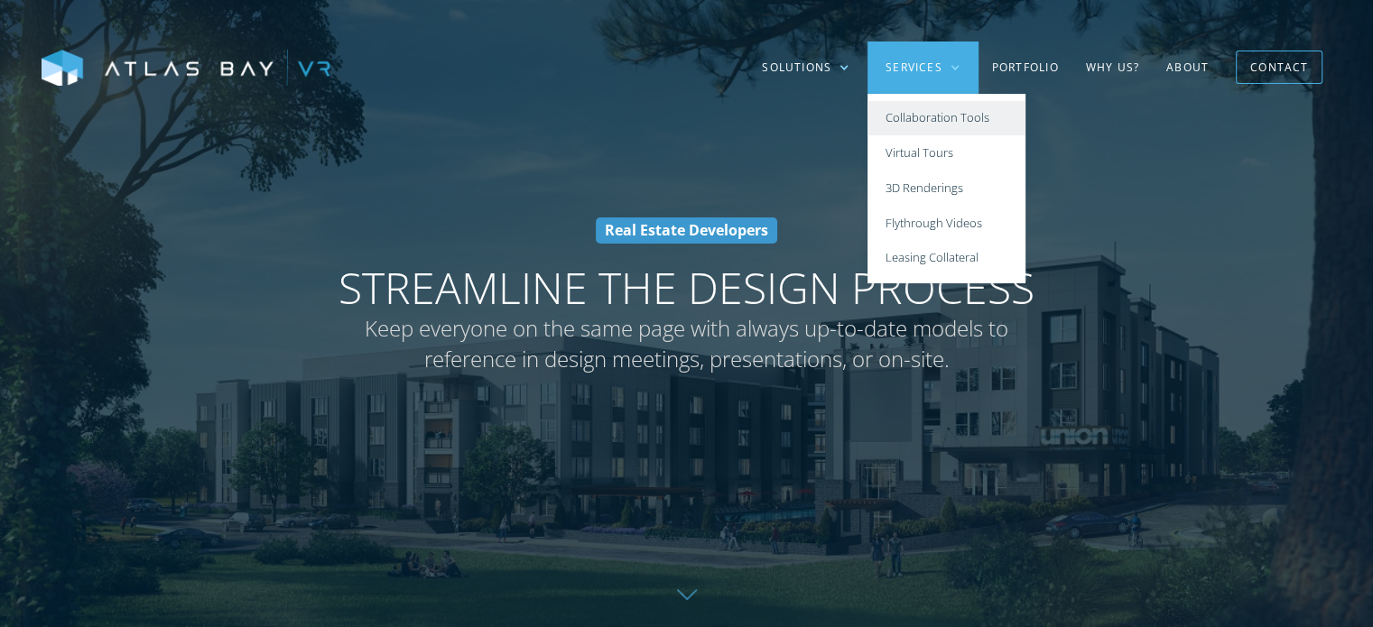
click at [948, 116] on link "Collaboration Tools" at bounding box center [946, 118] width 158 height 35
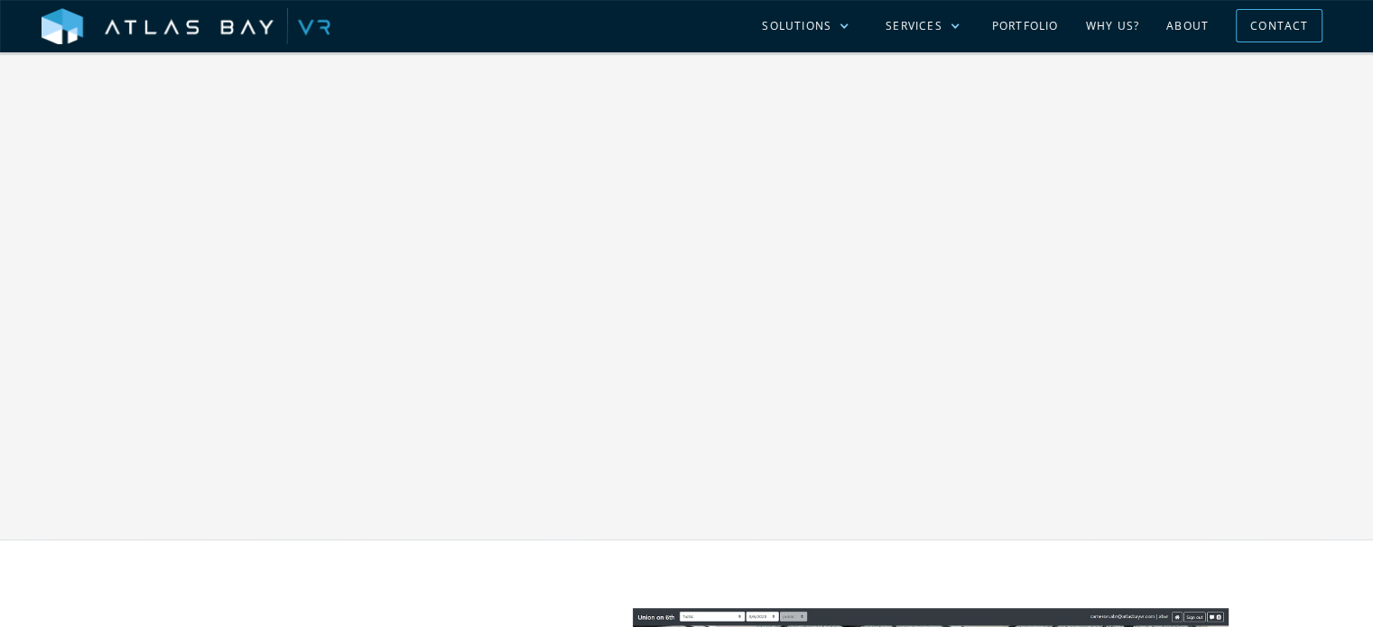
scroll to position [632, 0]
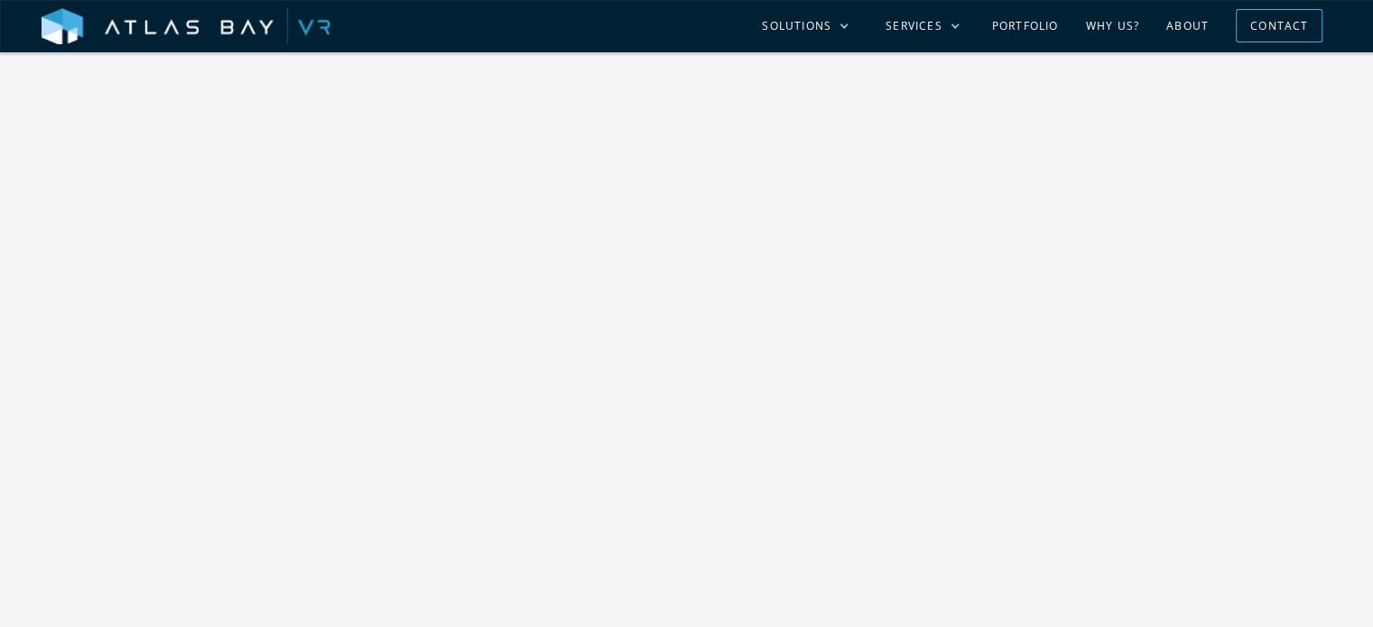
click at [85, 191] on div at bounding box center [686, 344] width 1373 height 698
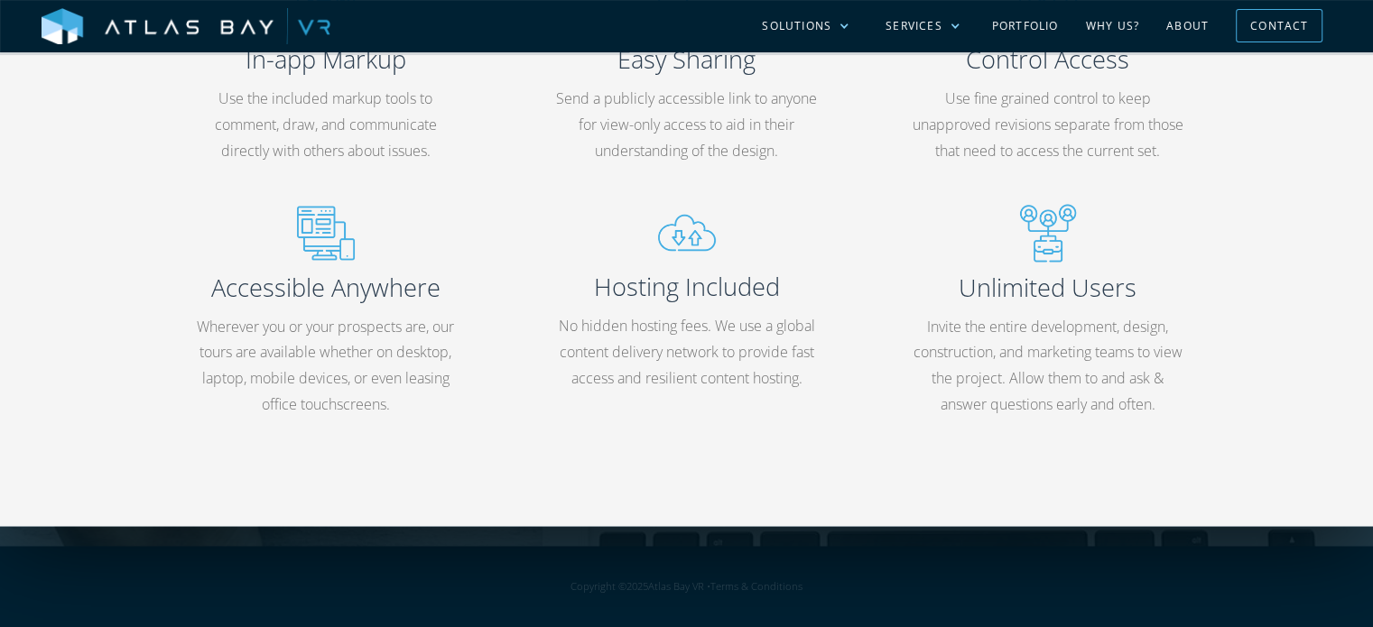
scroll to position [2346, 0]
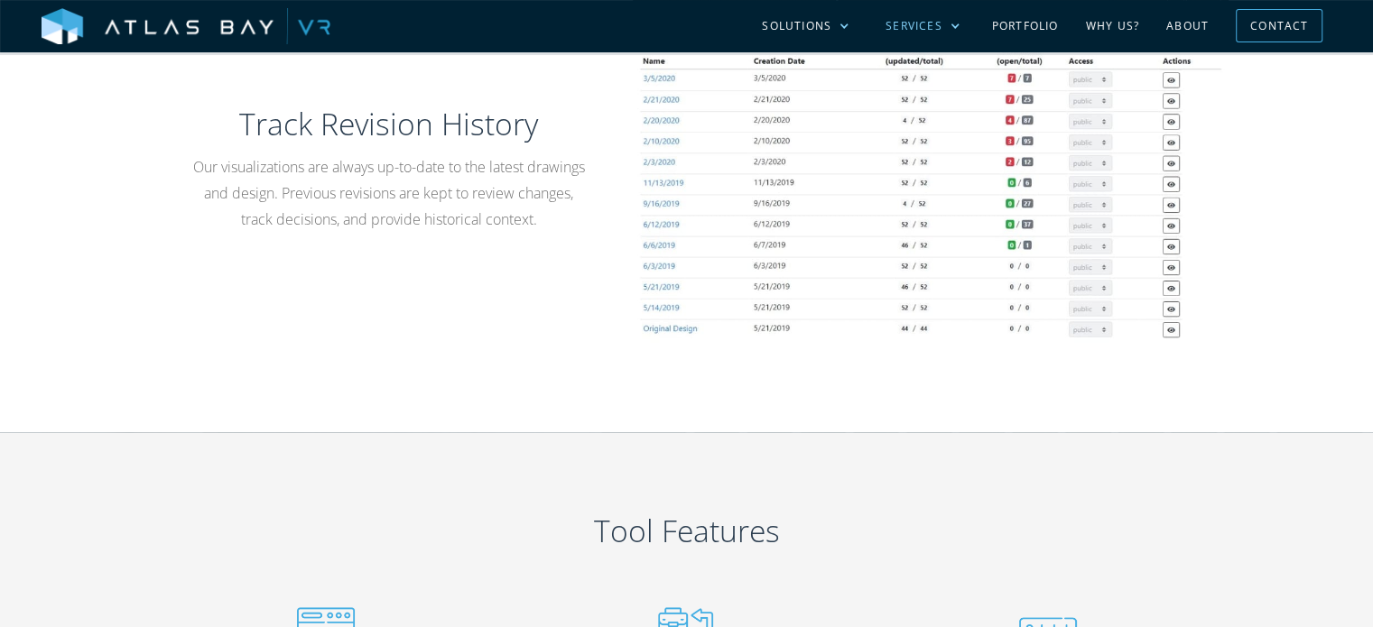
click at [936, 30] on div "Services" at bounding box center [913, 26] width 57 height 16
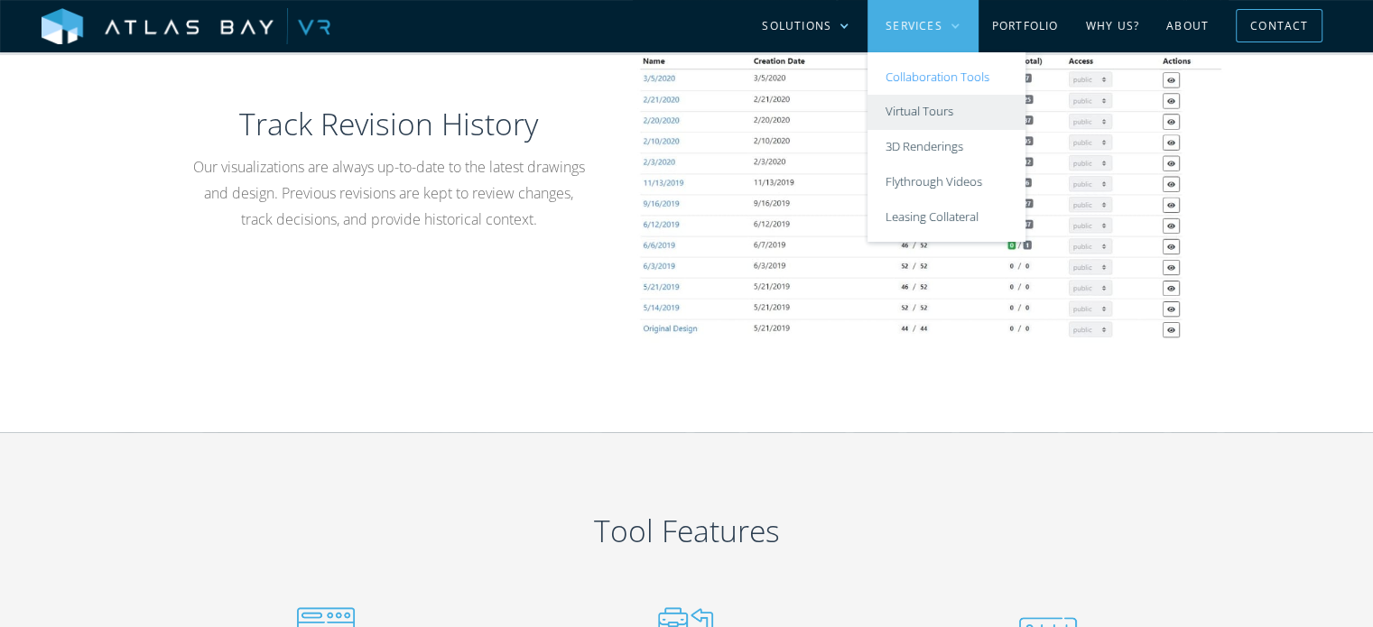
click at [919, 104] on link "Virtual Tours" at bounding box center [946, 112] width 158 height 35
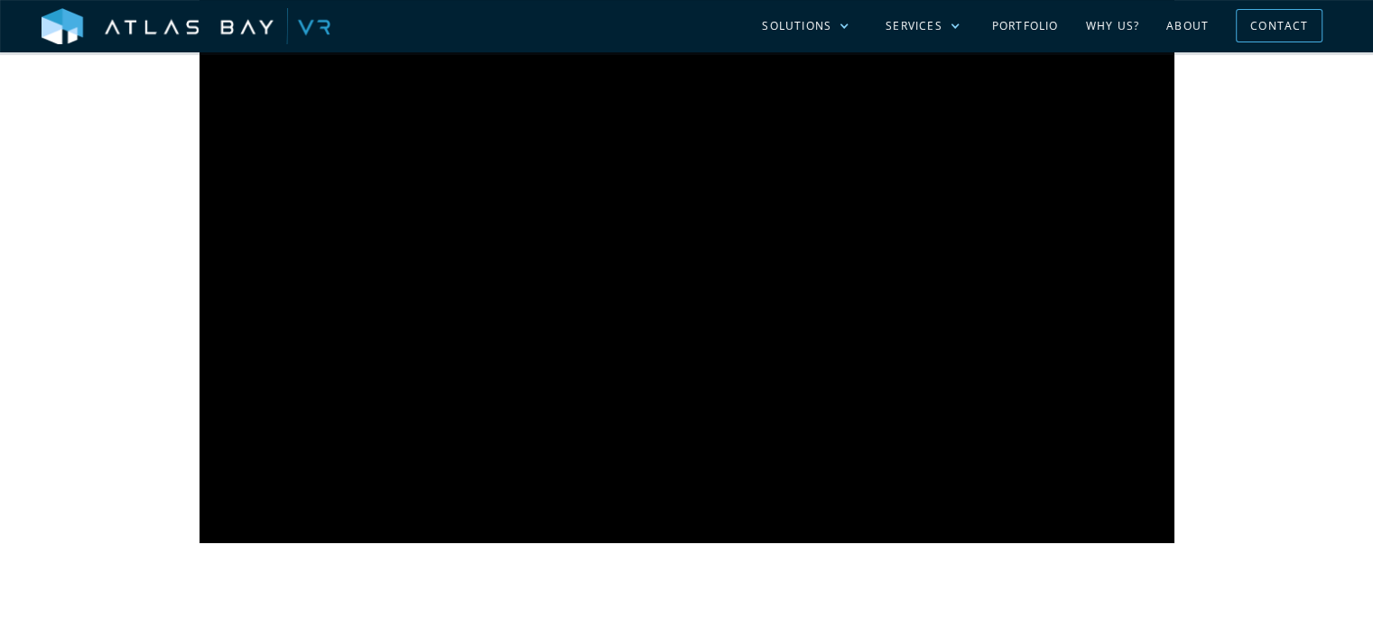
scroll to position [993, 0]
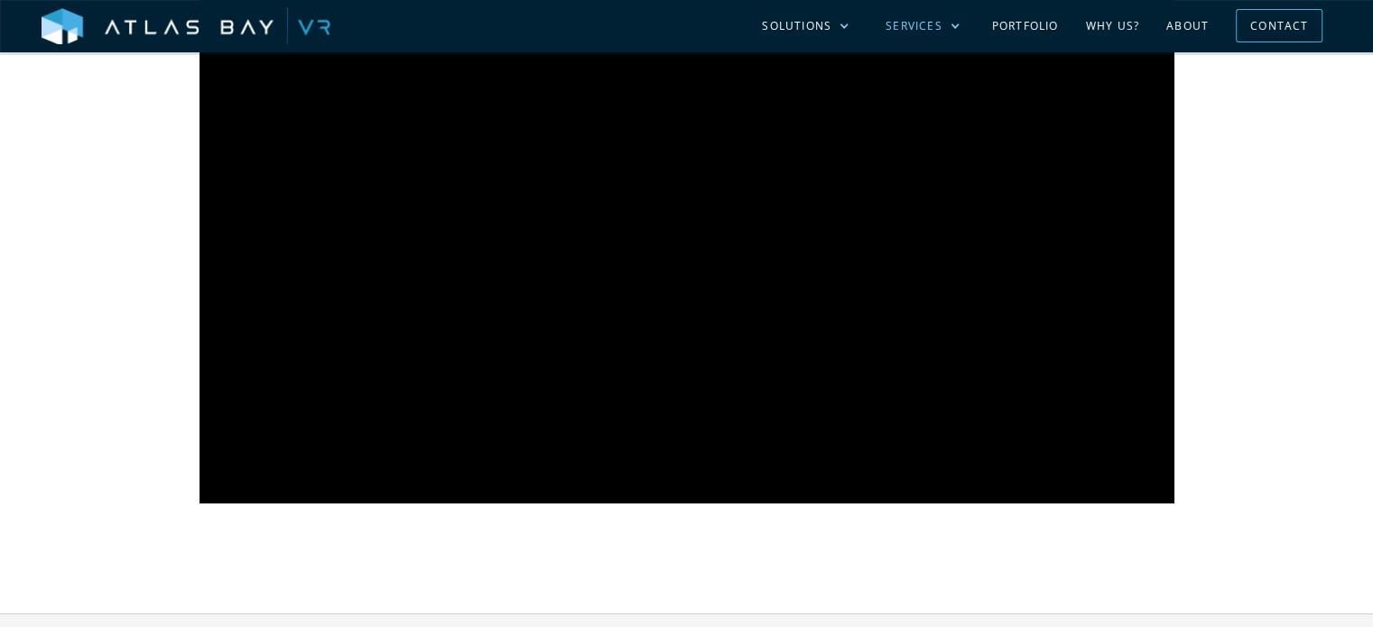
click at [934, 15] on div "Services" at bounding box center [922, 26] width 111 height 52
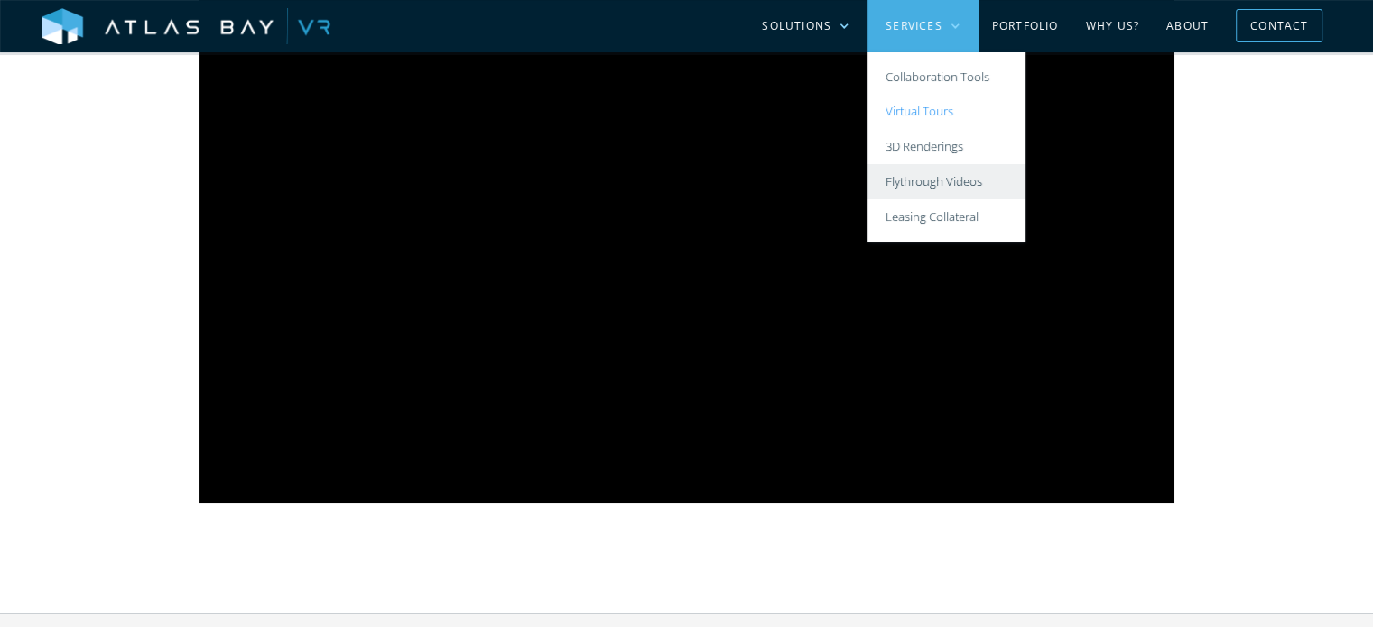
click at [992, 180] on link "Flythrough Videos" at bounding box center [946, 181] width 158 height 35
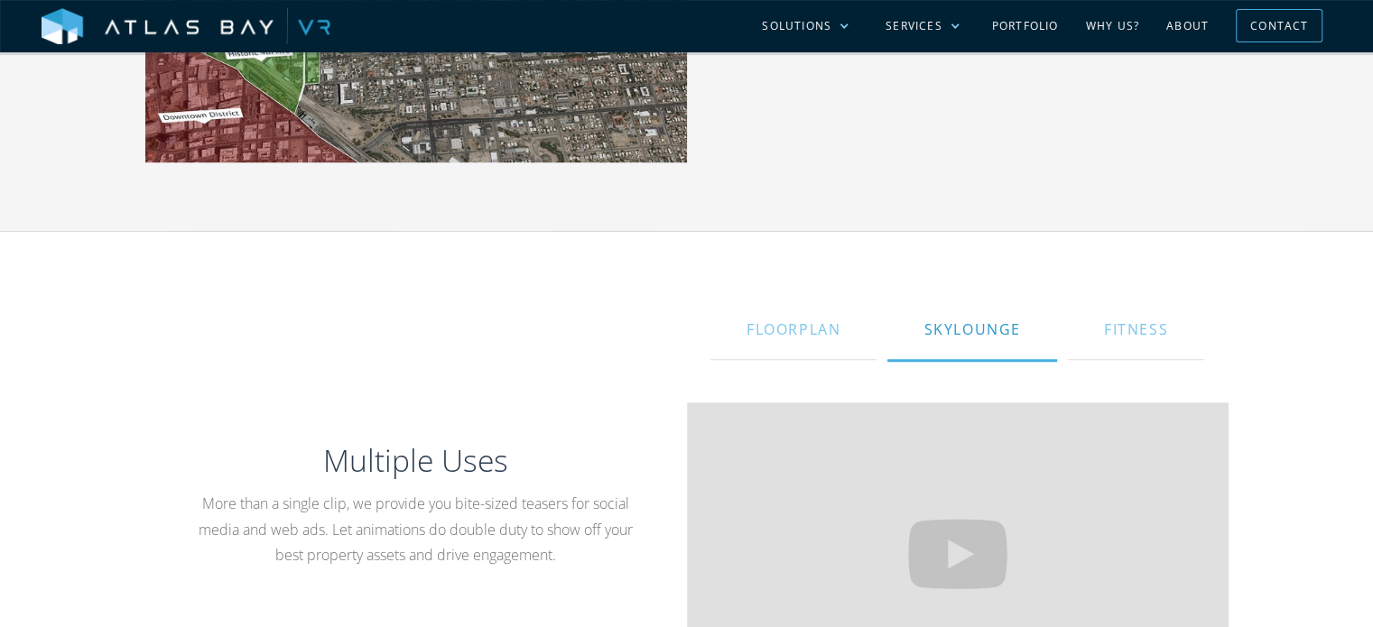
scroll to position [1444, 0]
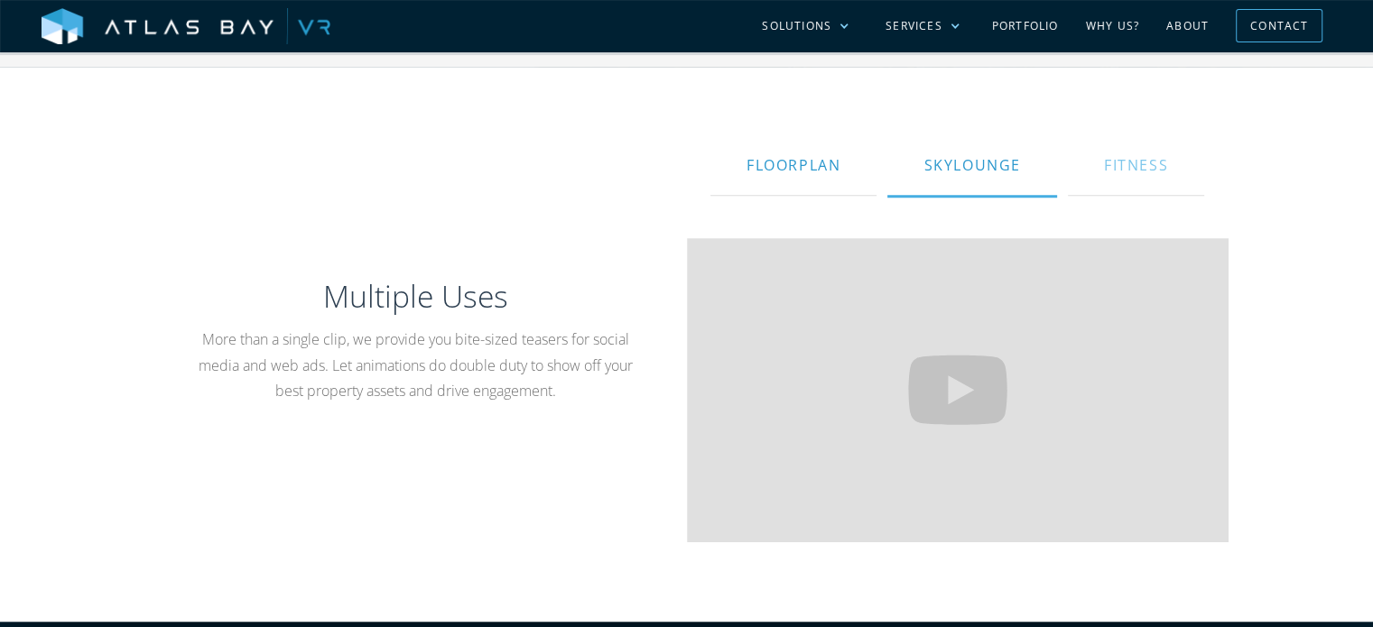
click at [819, 180] on div "Floorplan" at bounding box center [793, 164] width 94 height 43
click at [1130, 171] on div "Fitness" at bounding box center [1136, 164] width 64 height 43
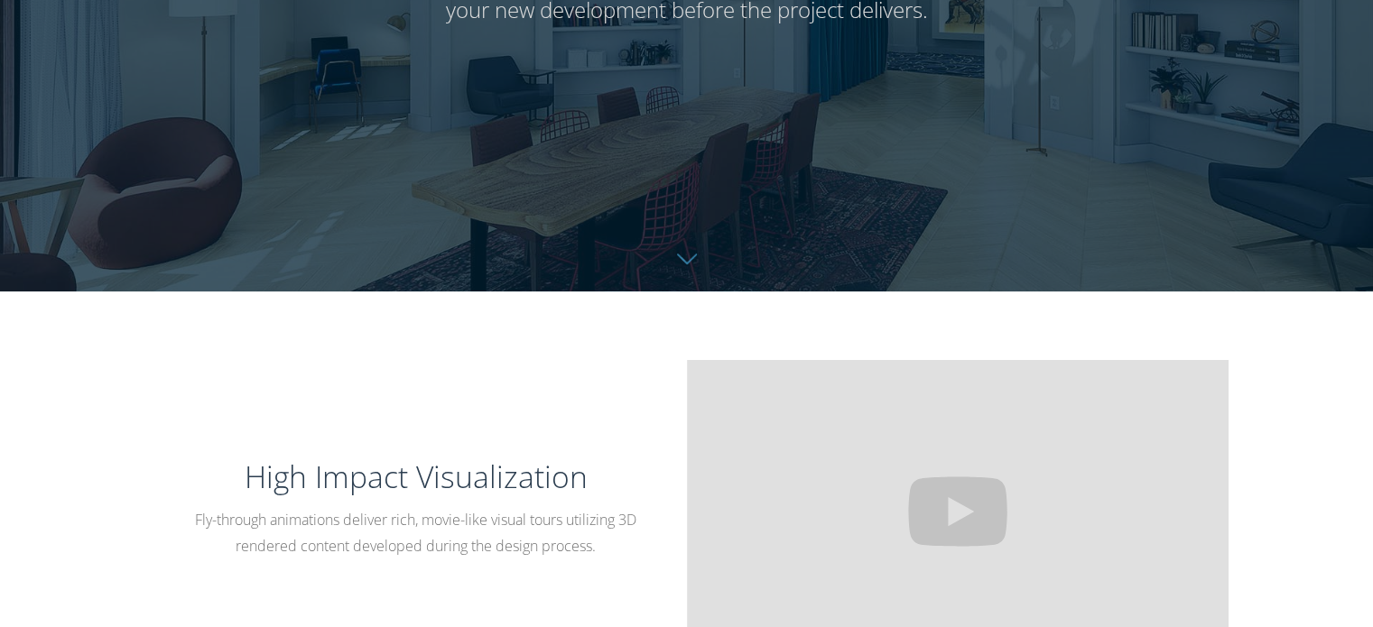
scroll to position [0, 0]
